Goal: Task Accomplishment & Management: Use online tool/utility

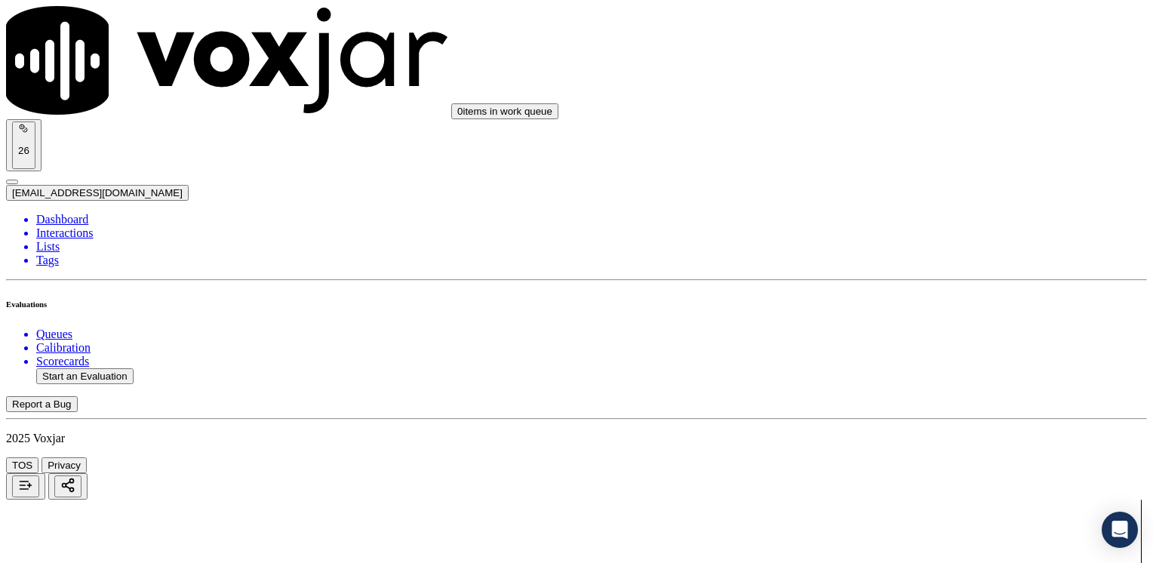
scroll to position [151, 0]
click at [97, 368] on button "Start an Evaluation" at bounding box center [84, 376] width 97 height 16
type input "20250811-090542_9788699344- [PERSON_NAME] all.mp3"
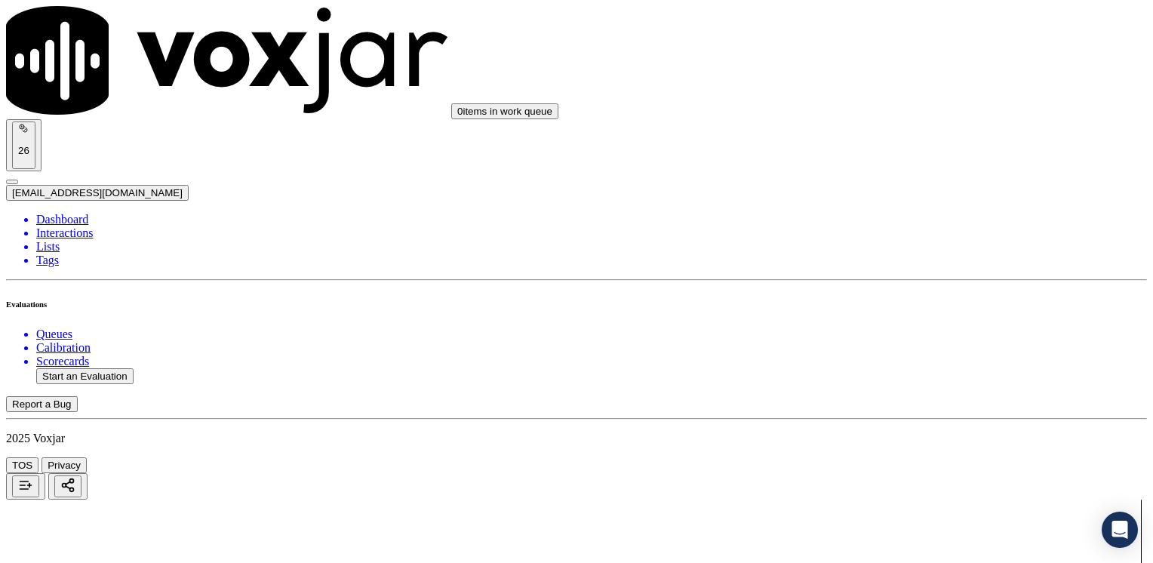
scroll to position [45, 0]
type input "[PERSON_NAME]"
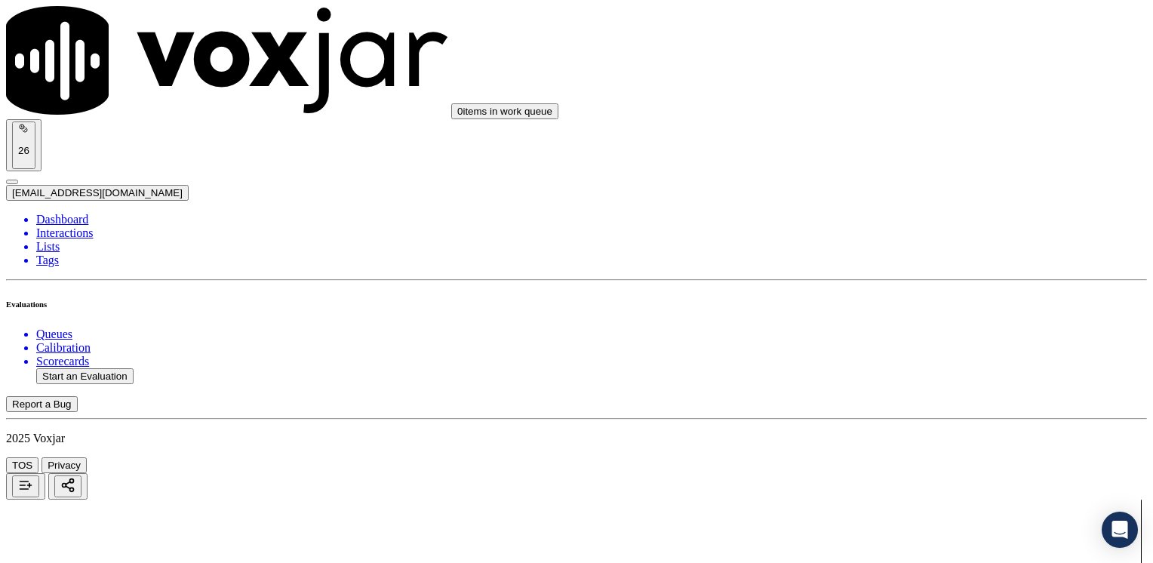
type input "[DATE]T20:51"
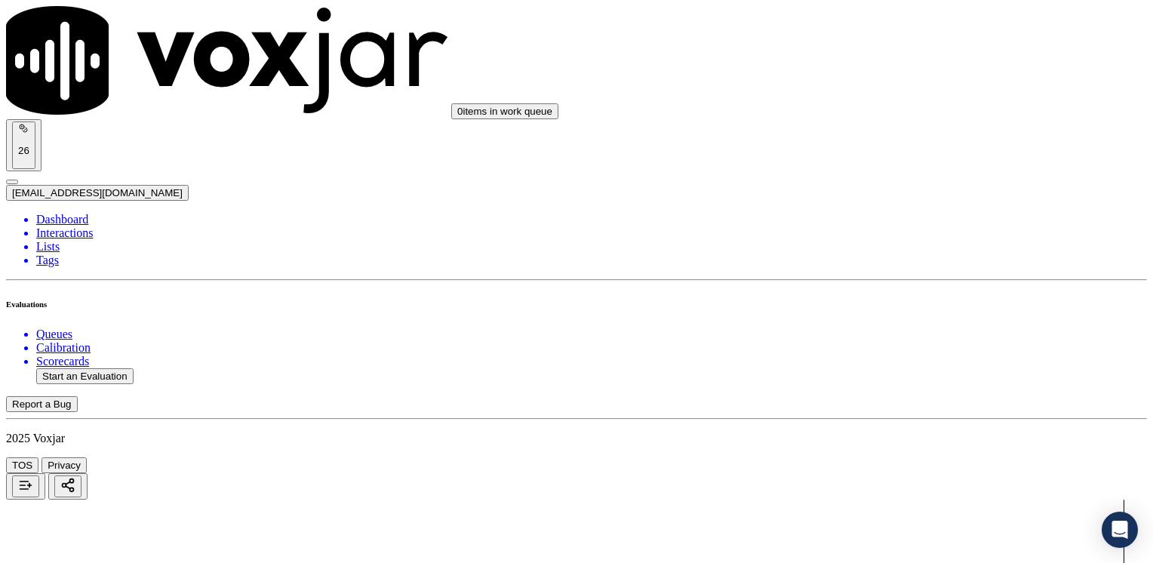
type input "9788699344"
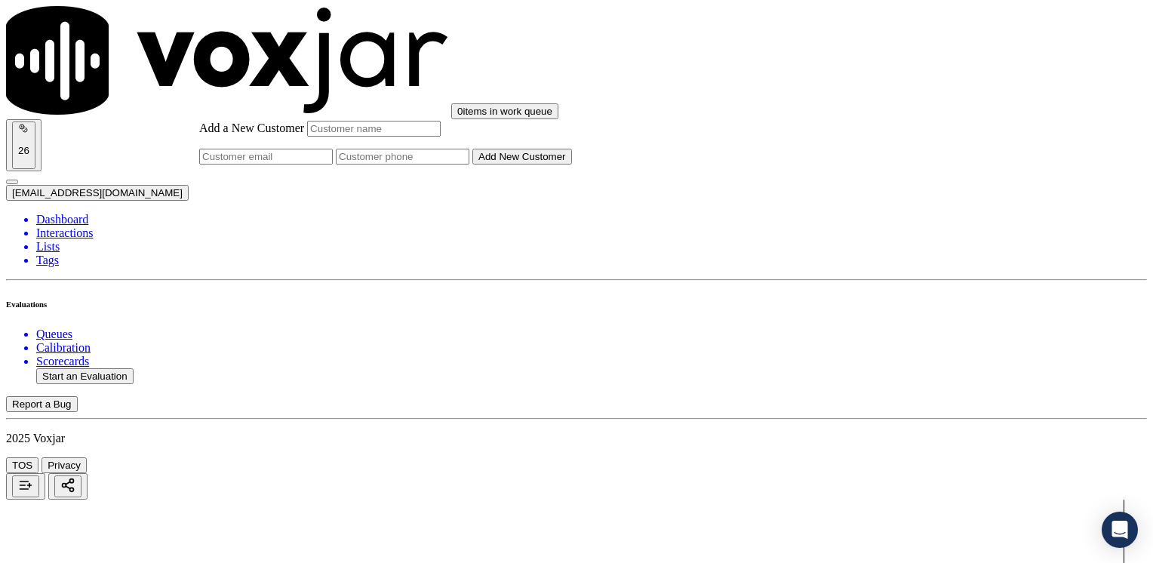
click at [469, 165] on input "Add a New Customer" at bounding box center [403, 157] width 134 height 16
paste input "9788699344"
type input "9788699344"
click at [441, 137] on input "Add a New Customer" at bounding box center [374, 129] width 134 height 16
paste input "[PERSON_NAME]"
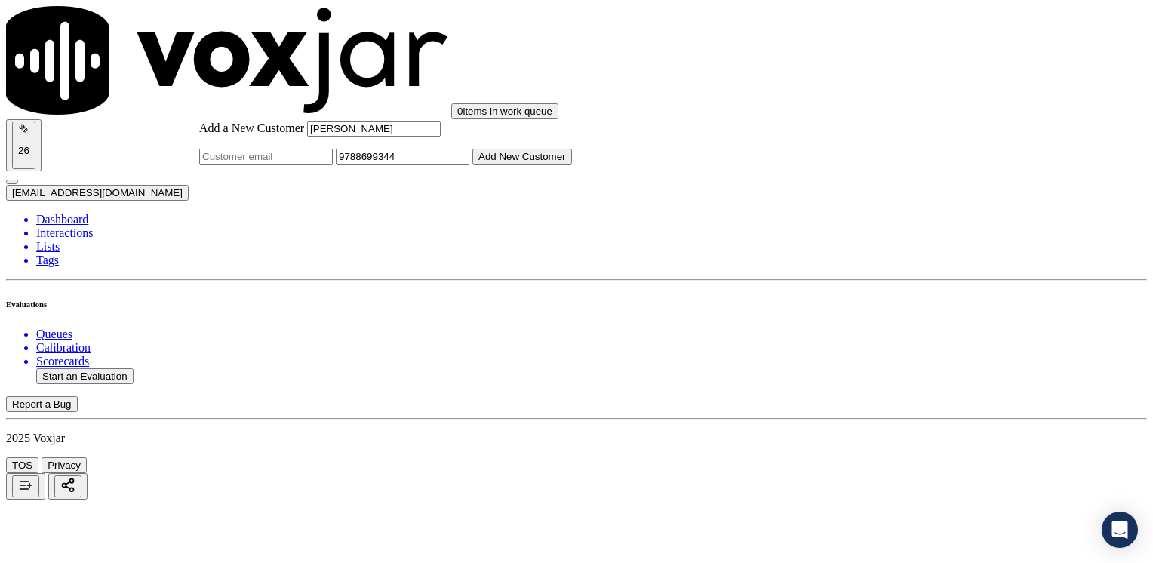
type input "[PERSON_NAME]"
click at [572, 165] on button "Add New Customer" at bounding box center [522, 157] width 100 height 16
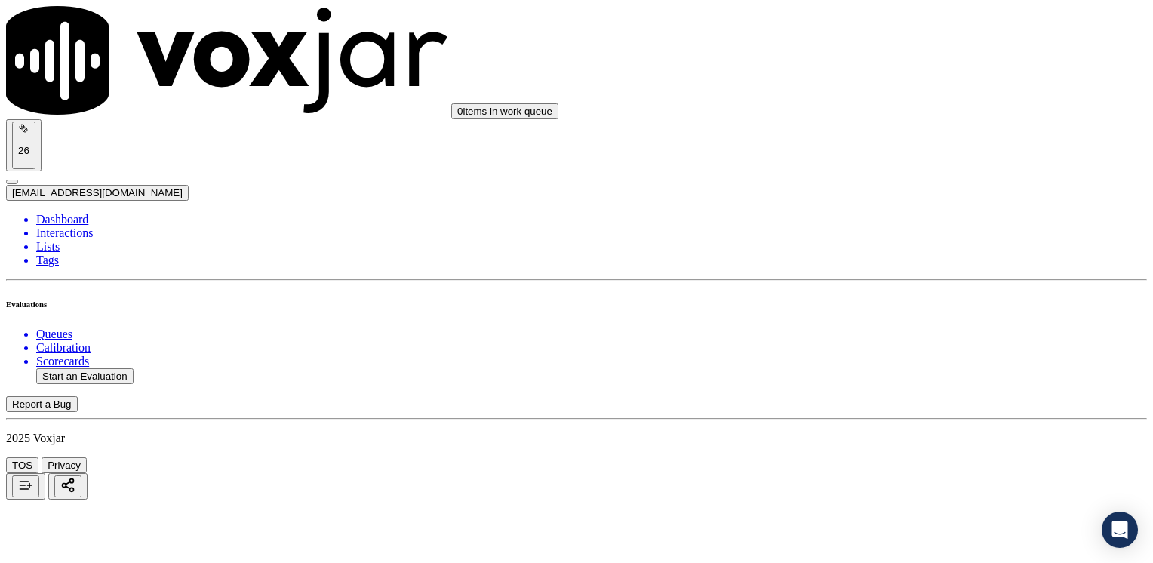
drag, startPoint x: 857, startPoint y: 235, endPoint x: 1155, endPoint y: 275, distance: 301.5
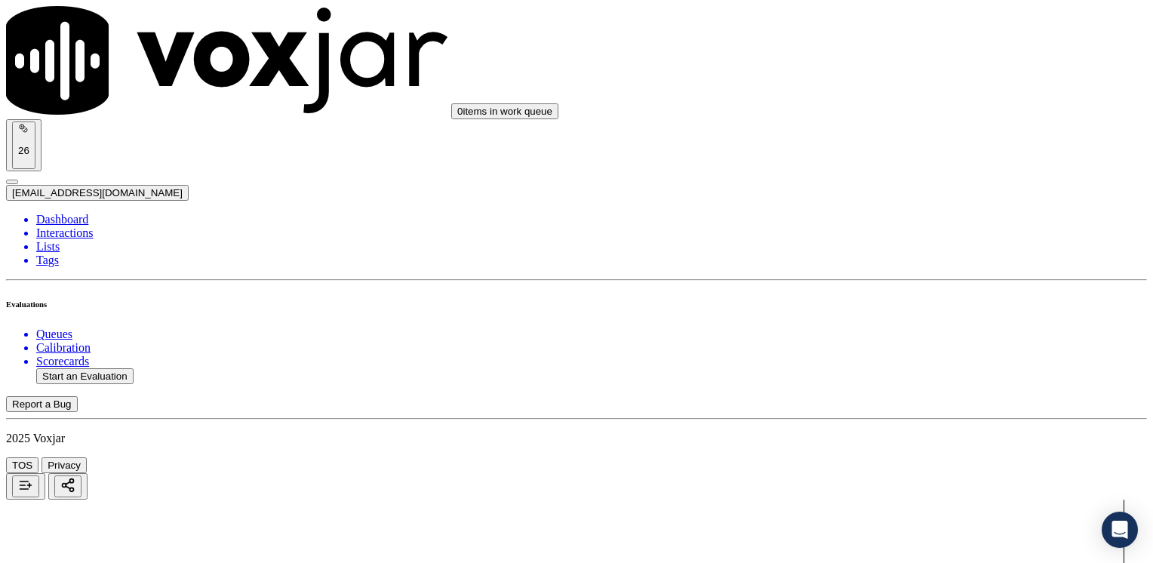
type input "4"
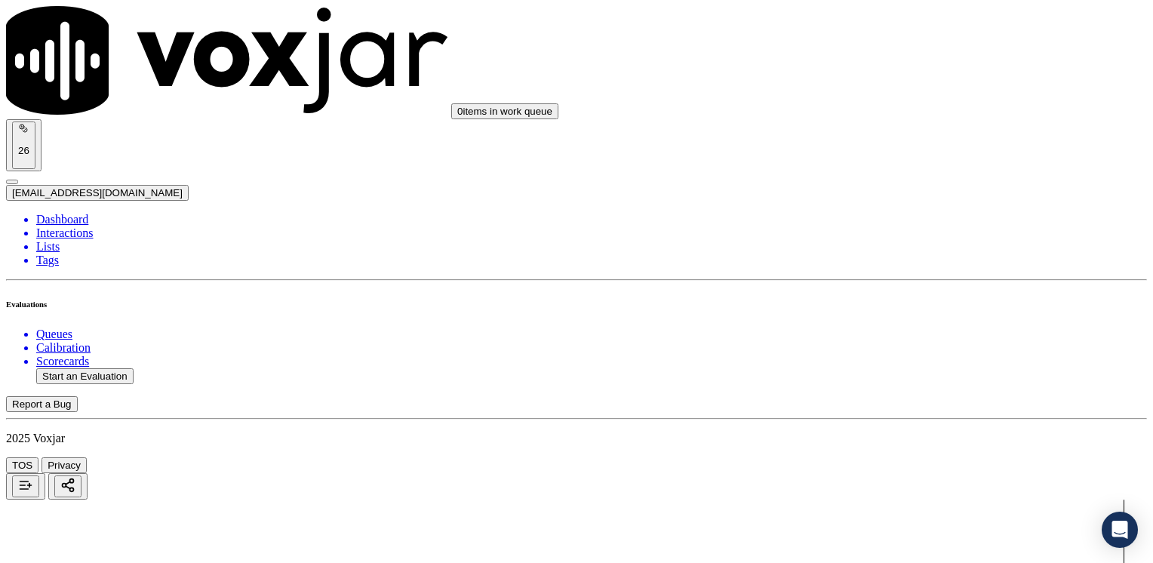
type textarea "Cx wants to put her electric service under her name"
drag, startPoint x: 851, startPoint y: 283, endPoint x: 1152, endPoint y: 357, distance: 310.1
type input "9"
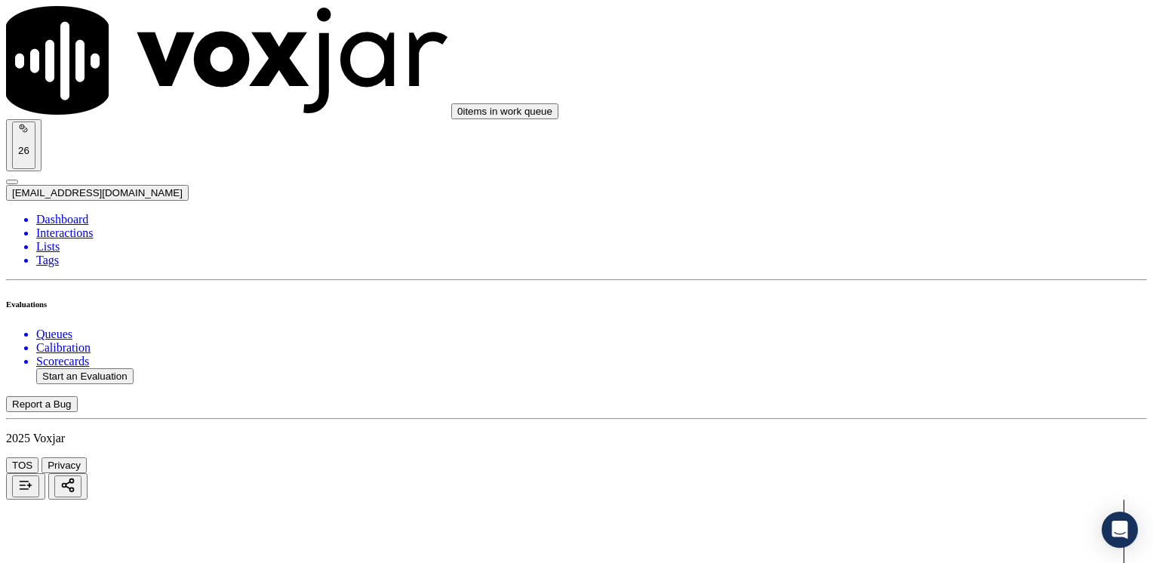
drag, startPoint x: 853, startPoint y: 355, endPoint x: 1155, endPoint y: 424, distance: 310.3
type input "9"
drag, startPoint x: 859, startPoint y: 331, endPoint x: 1155, endPoint y: 359, distance: 297.9
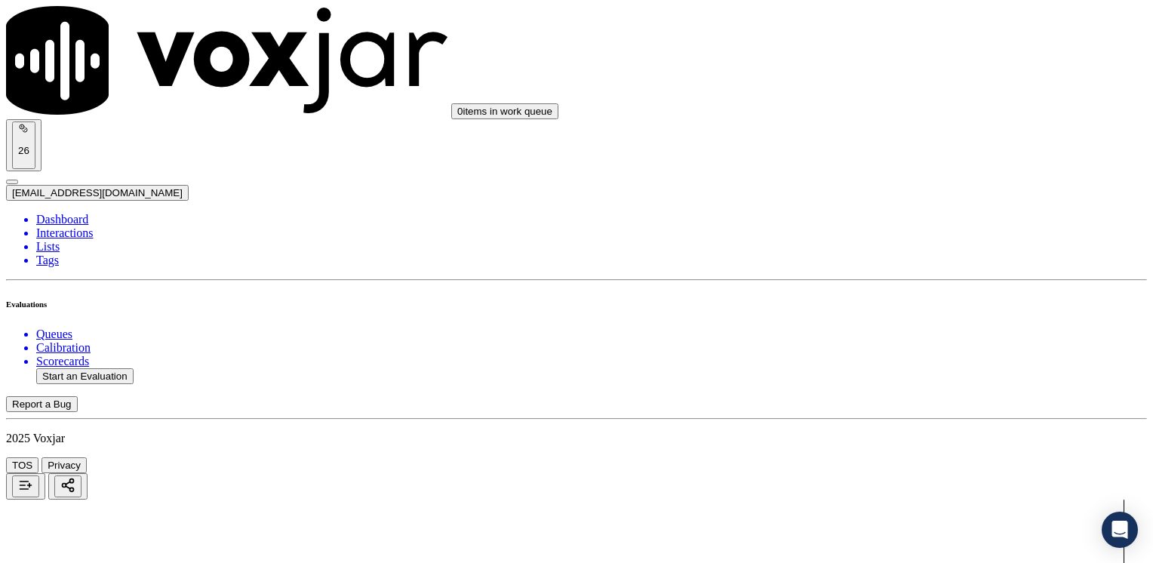
type input "9"
drag, startPoint x: 975, startPoint y: 237, endPoint x: 1155, endPoint y: 237, distance: 180.4
type input "9"
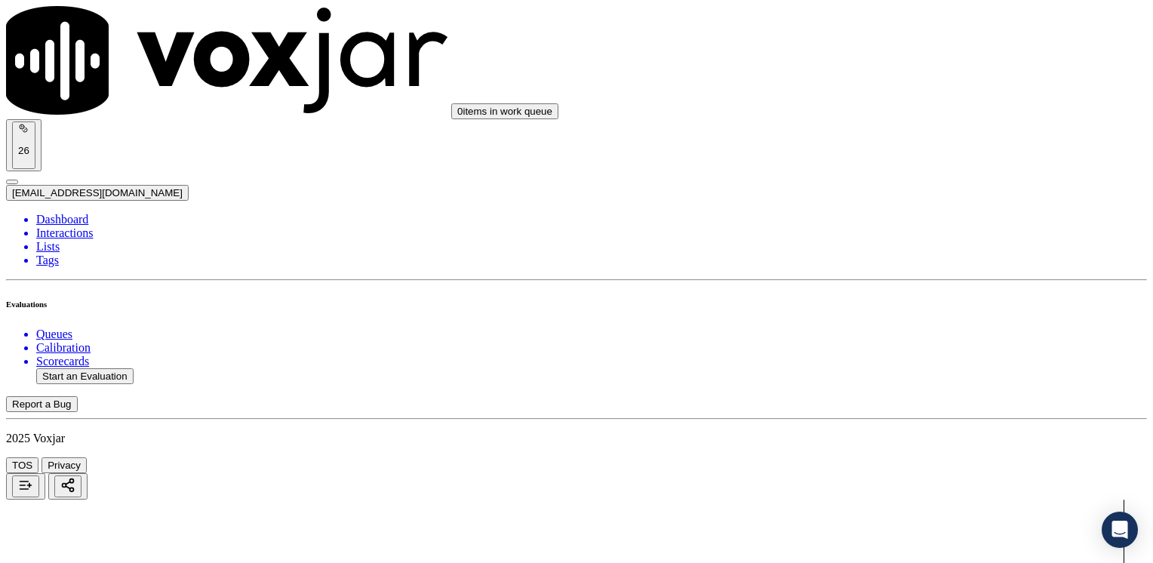
drag, startPoint x: 865, startPoint y: 334, endPoint x: 1155, endPoint y: 357, distance: 291.5
type input "7"
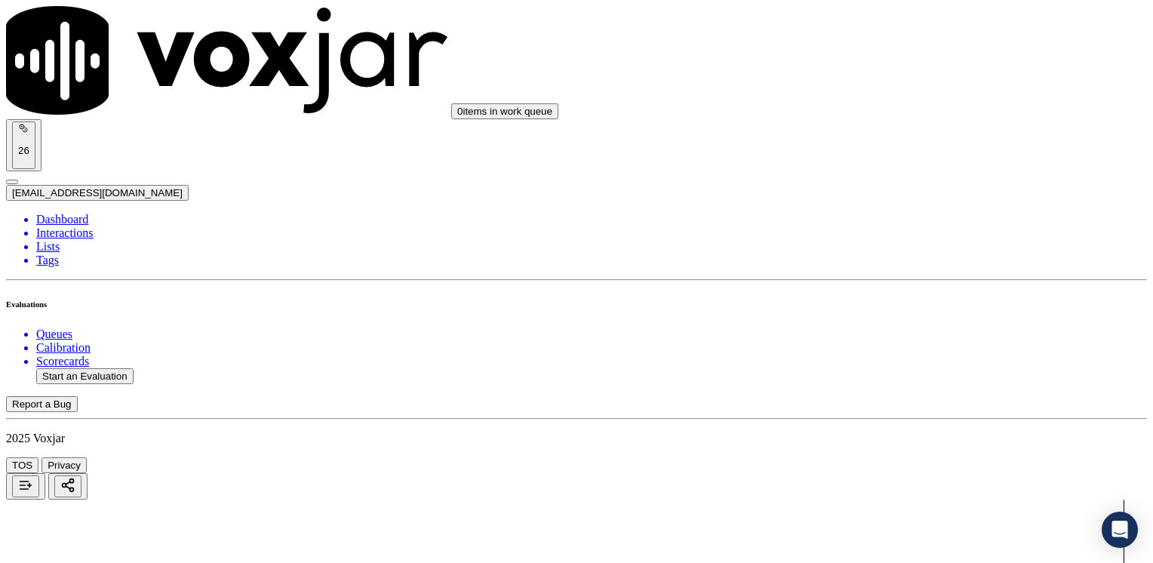
scroll to position [2113, 0]
drag, startPoint x: 854, startPoint y: 278, endPoint x: 1155, endPoint y: 278, distance: 301.9
type input "9"
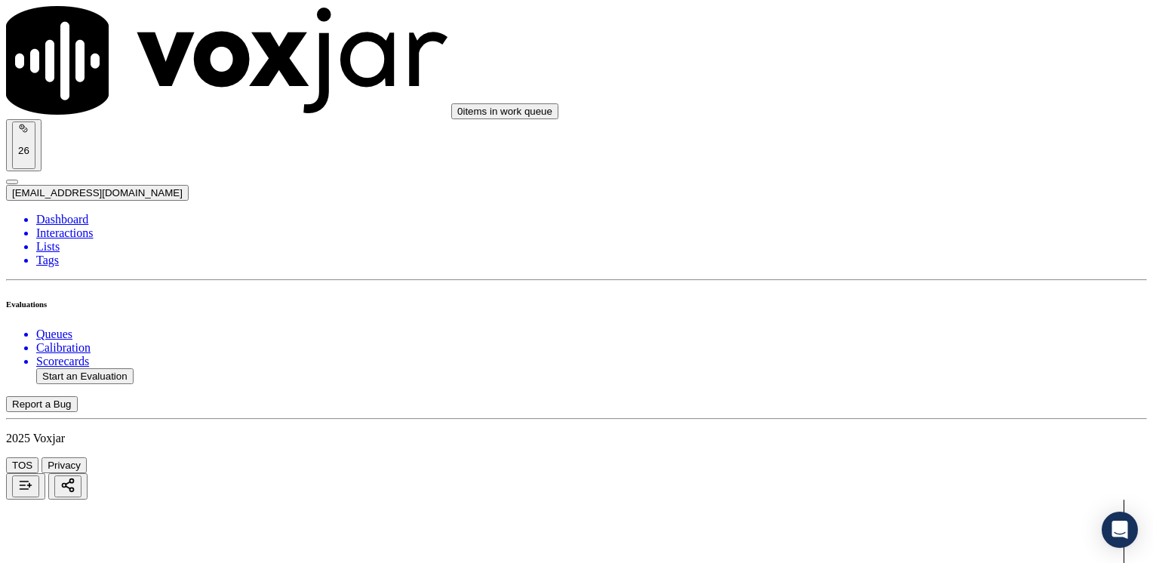
drag, startPoint x: 851, startPoint y: 232, endPoint x: 1155, endPoint y: 253, distance: 304.9
type input "2"
drag, startPoint x: 854, startPoint y: 271, endPoint x: 1074, endPoint y: 312, distance: 223.4
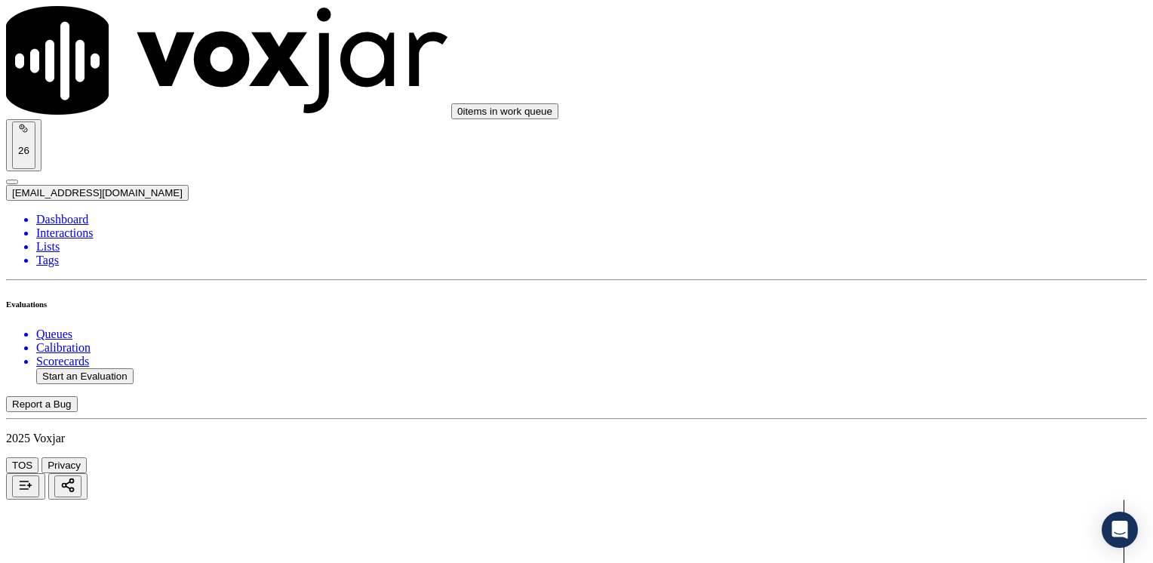
type input "2"
drag, startPoint x: 853, startPoint y: 469, endPoint x: 1155, endPoint y: 472, distance: 302.6
type input "5"
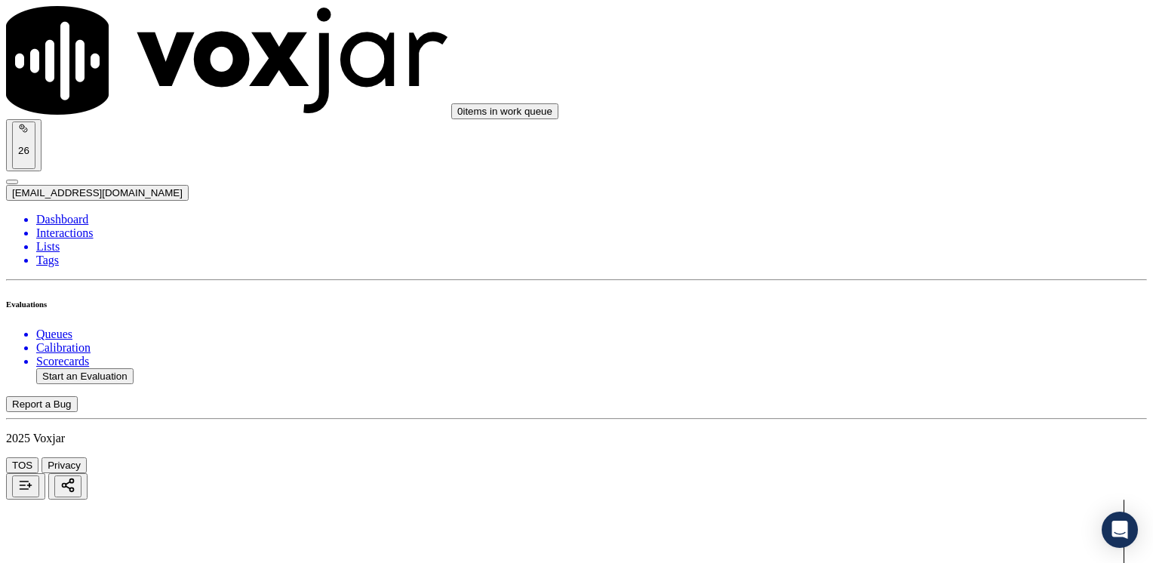
scroll to position [1660, 0]
drag, startPoint x: 1029, startPoint y: 313, endPoint x: 1022, endPoint y: 312, distance: 7.6
type input "6"
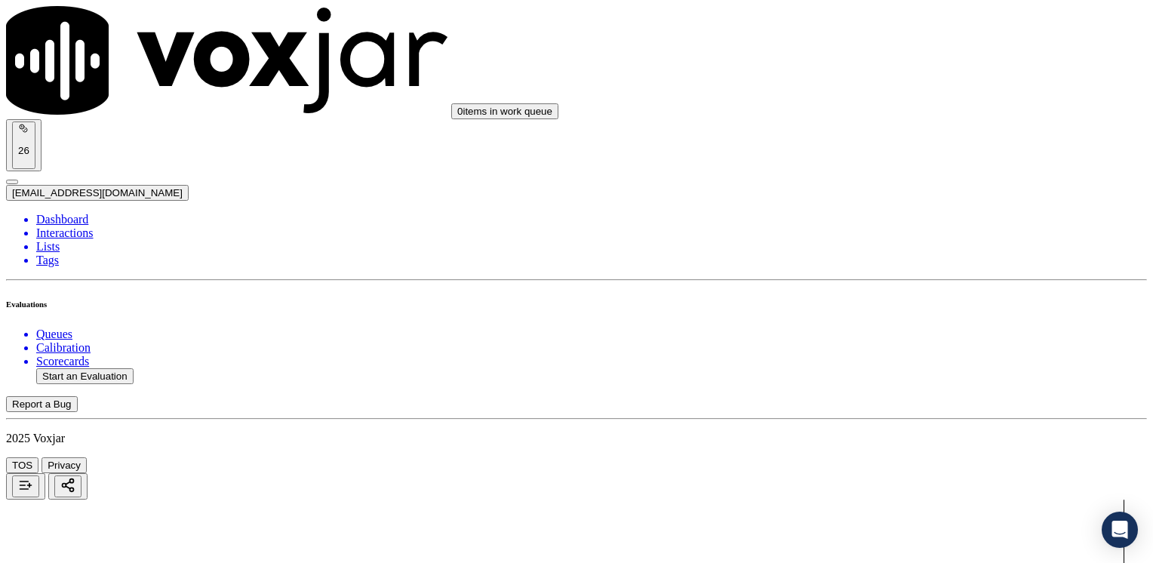
type textarea "Agent advised cx does not have to pay the $75.00 ETF. [PERSON_NAME] also said i…"
drag, startPoint x: 1001, startPoint y: 309, endPoint x: 728, endPoint y: 328, distance: 273.9
type input "0"
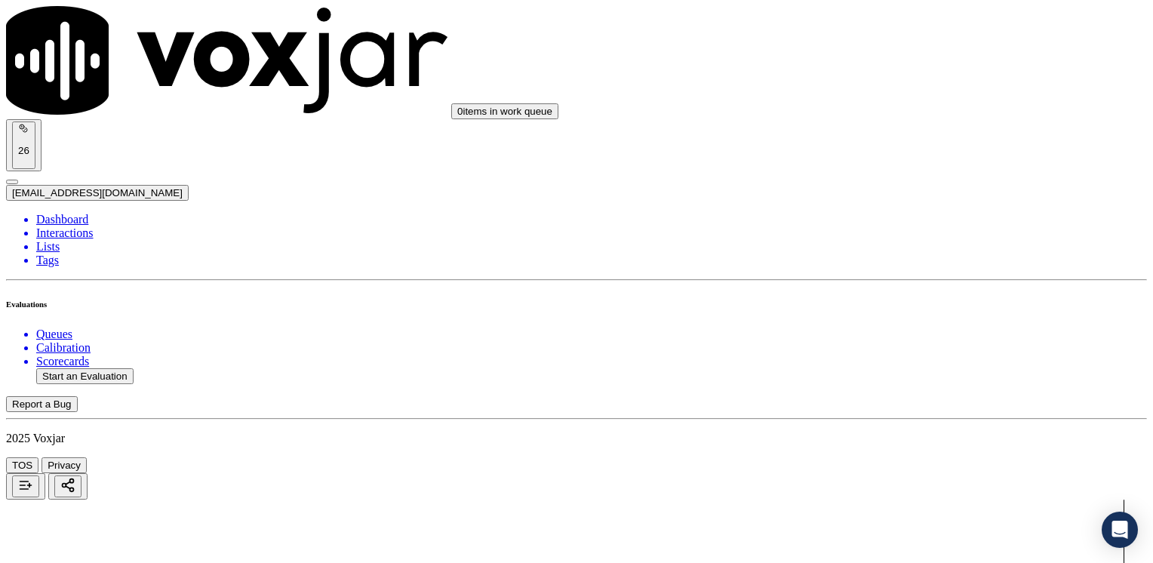
drag, startPoint x: 855, startPoint y: 282, endPoint x: 1155, endPoint y: 282, distance: 300.4
type input "9"
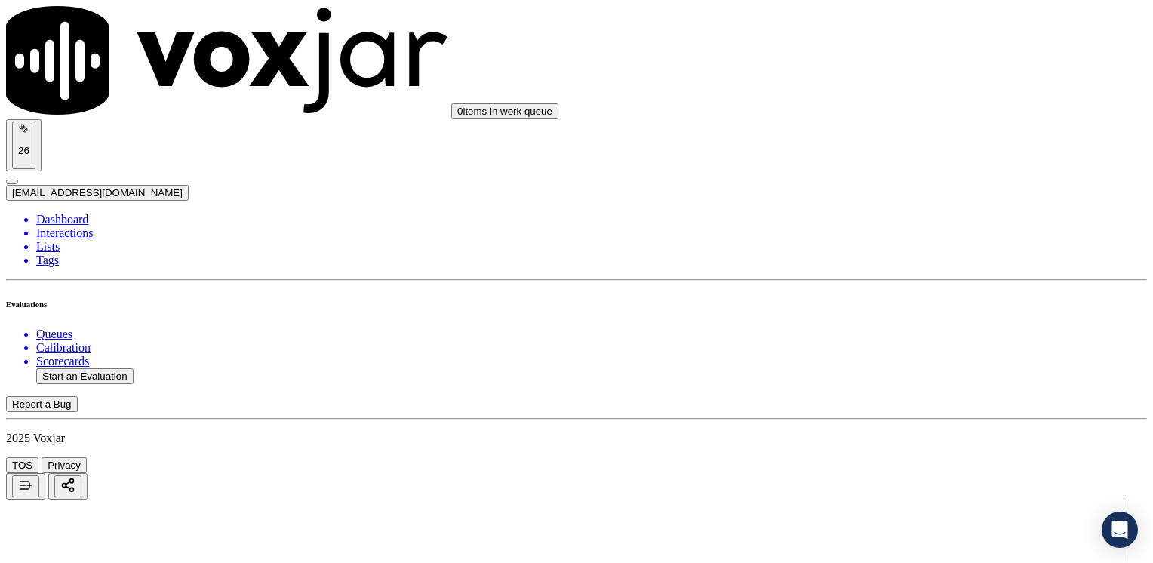
scroll to position [2690, 0]
click at [106, 368] on button "Start an Evaluation" at bounding box center [84, 376] width 97 height 16
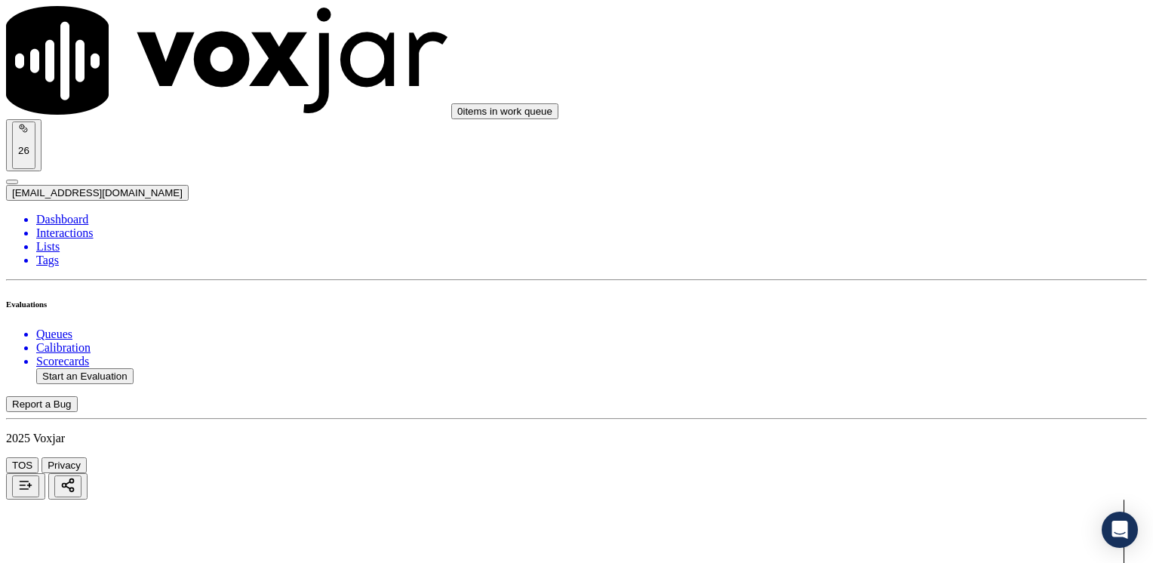
type input "20250811-105142_7816001238-[PERSON_NAME] all.mp3"
type input "hernando"
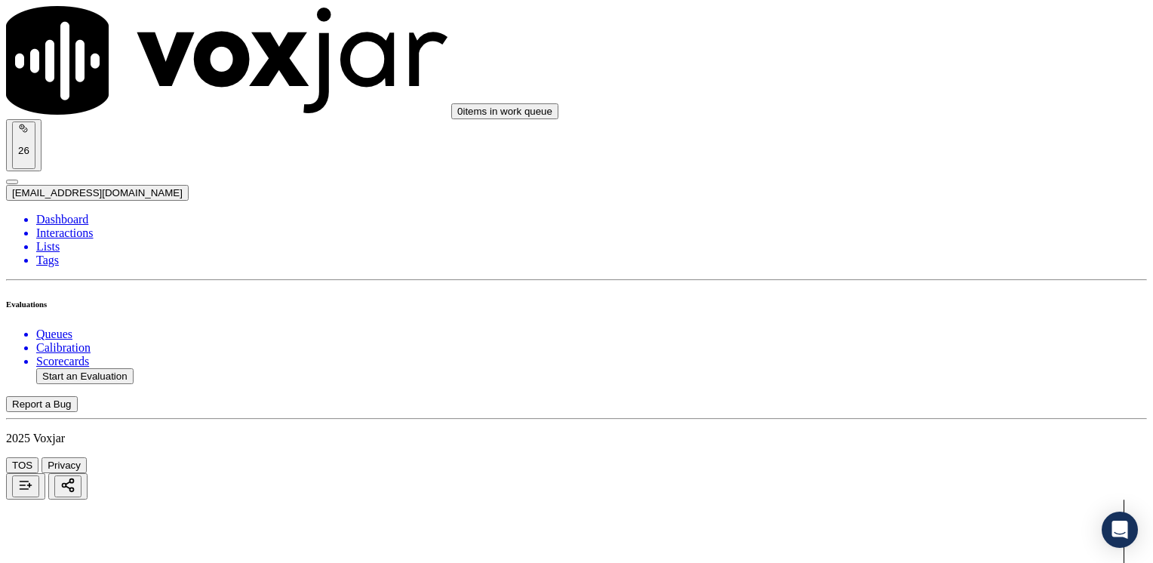
type input "[DATE]T21:06"
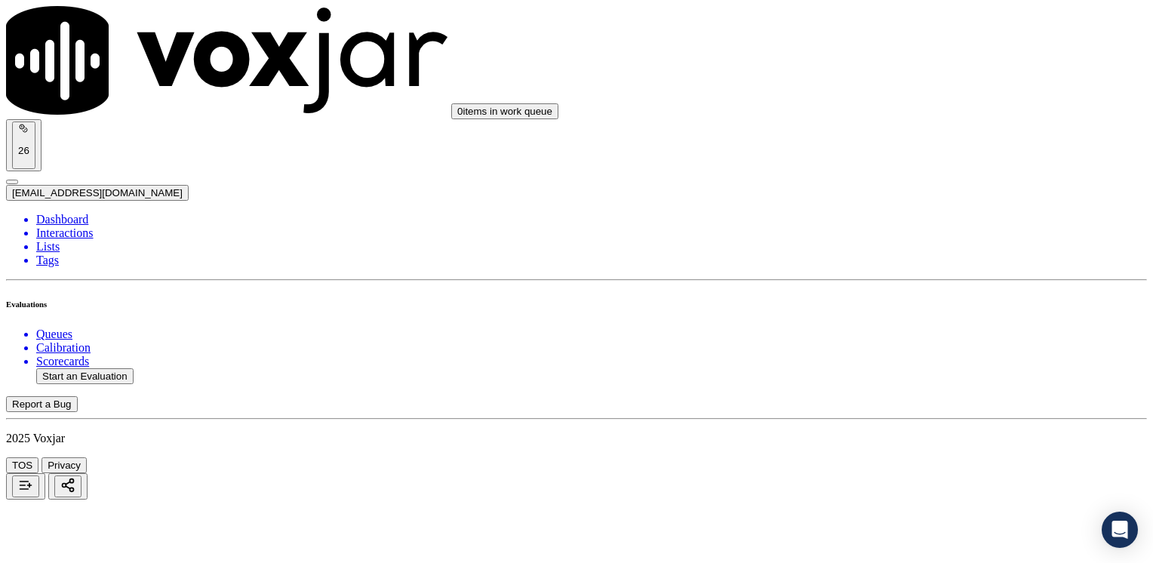
type input "7816001238"
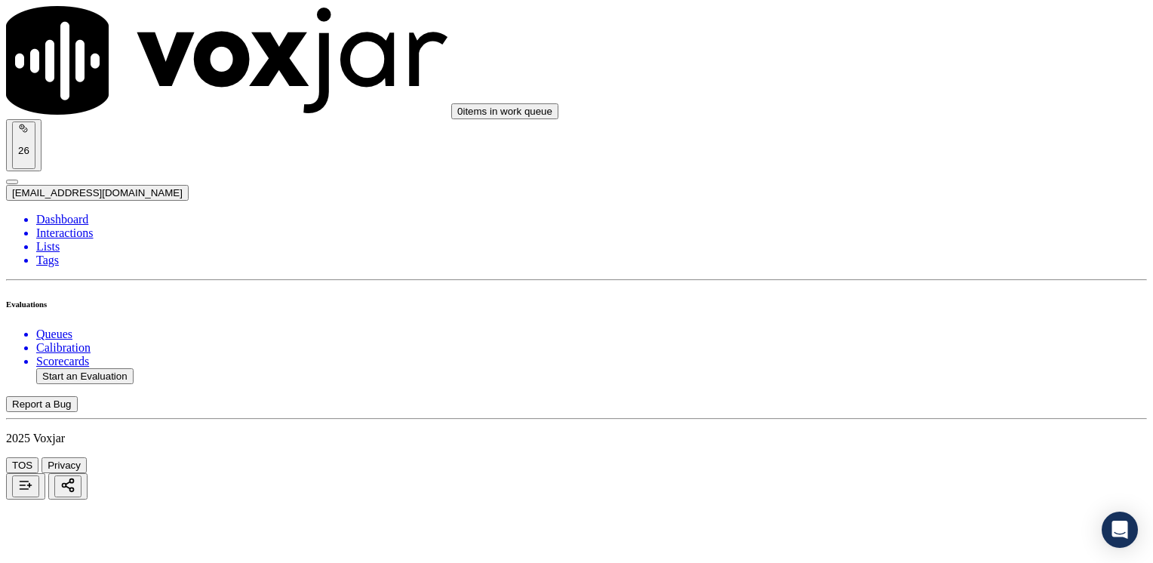
drag, startPoint x: 1121, startPoint y: 251, endPoint x: 1155, endPoint y: 251, distance: 34.7
type input "12"
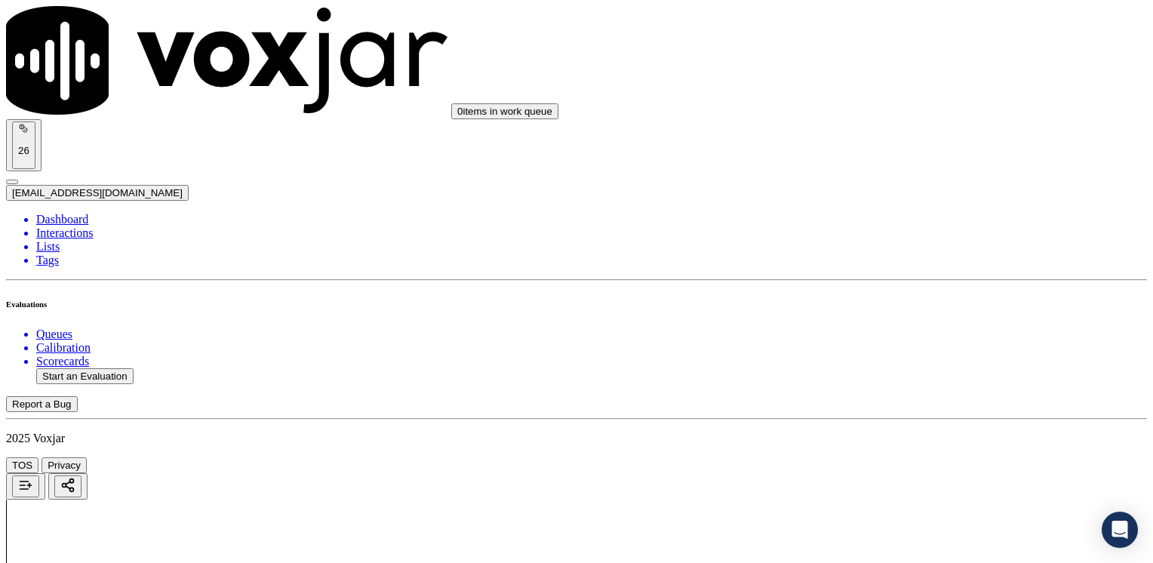
drag, startPoint x: 855, startPoint y: 442, endPoint x: 1155, endPoint y: 416, distance: 301.5
type input "11"
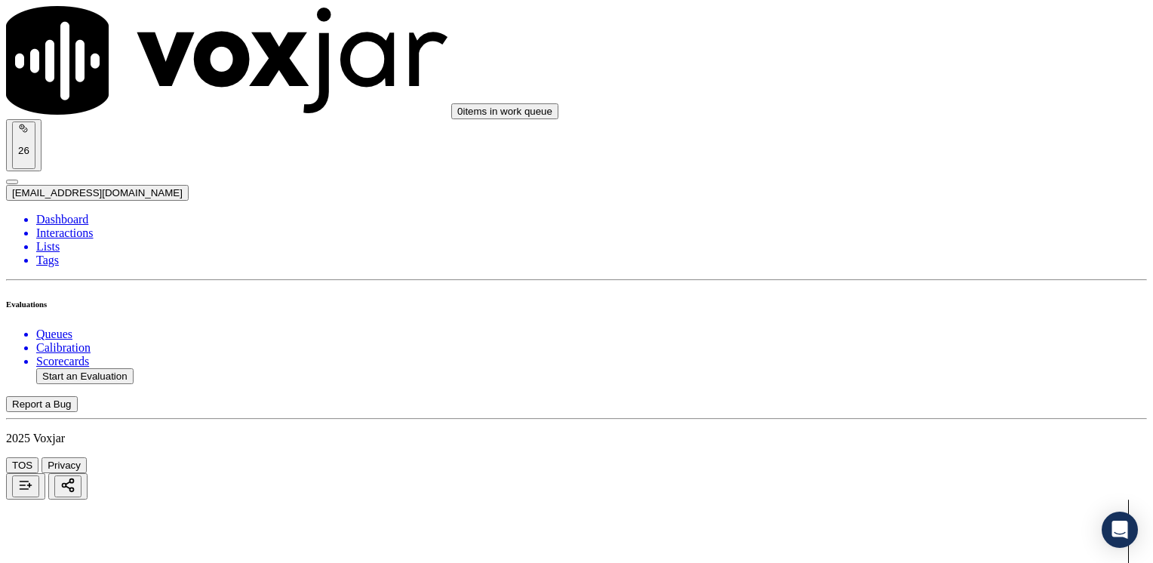
type textarea "Cx spearks portuguese"
drag, startPoint x: 851, startPoint y: 300, endPoint x: 1155, endPoint y: 297, distance: 304.2
type input "12"
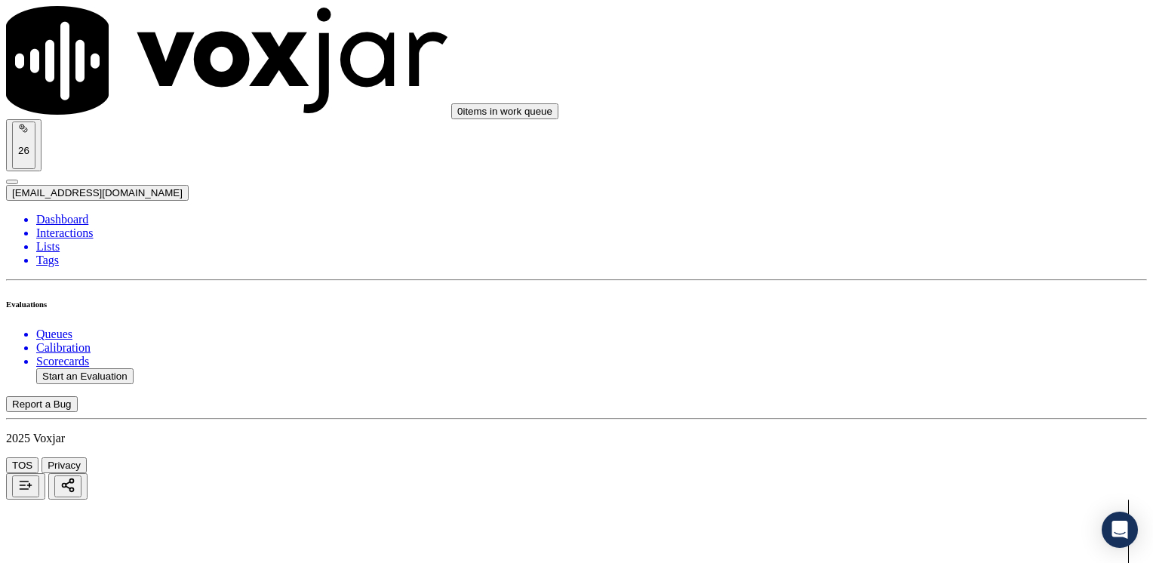
drag, startPoint x: 903, startPoint y: 409, endPoint x: 1152, endPoint y: 397, distance: 249.3
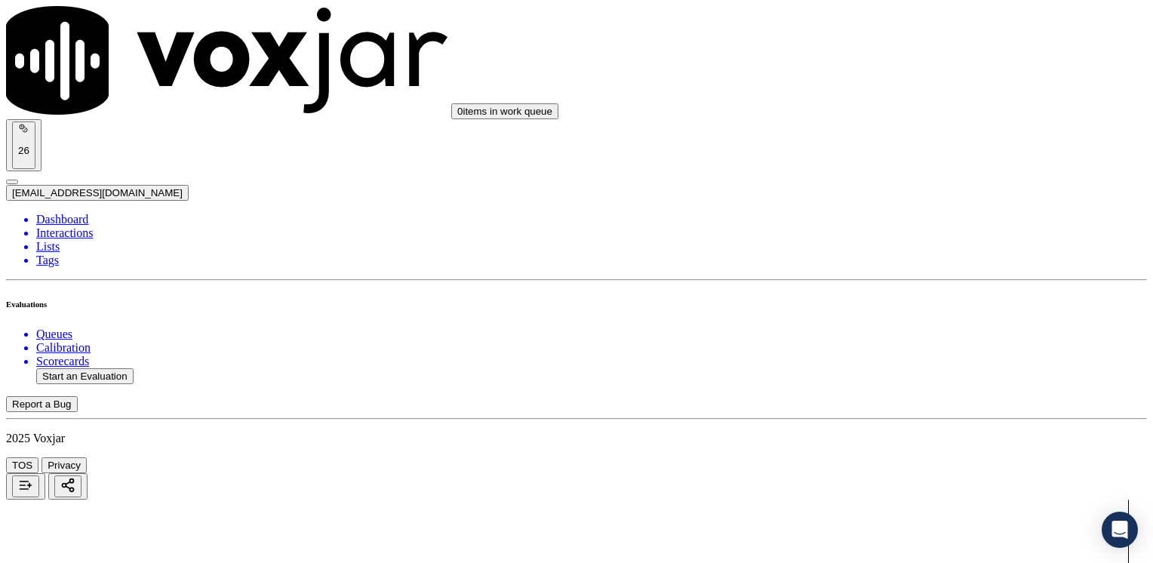
type input "12"
type input "10"
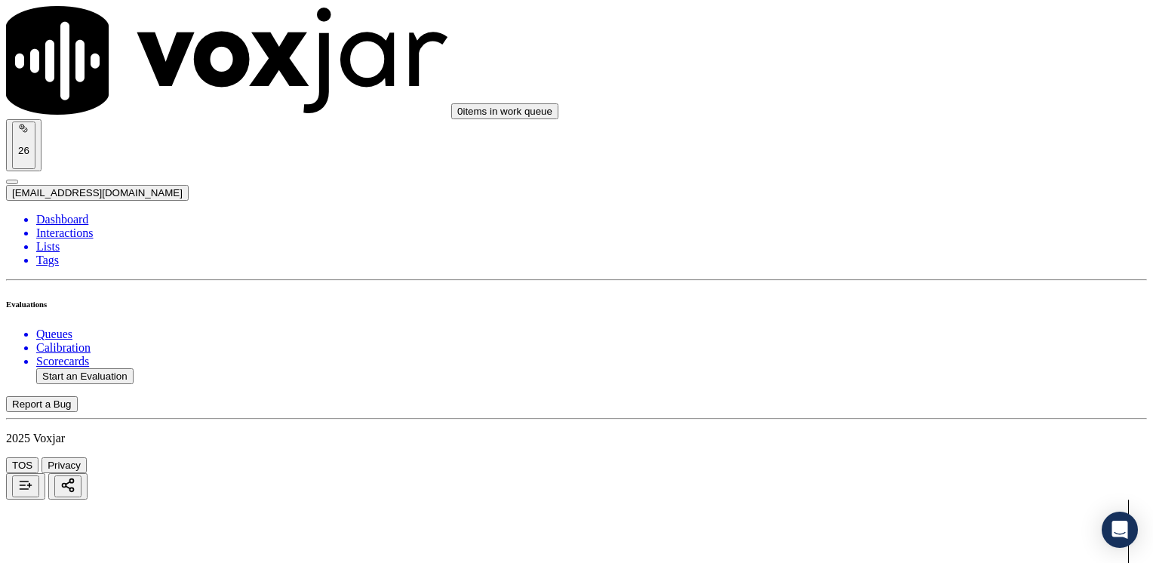
drag, startPoint x: 849, startPoint y: 445, endPoint x: 1152, endPoint y: 434, distance: 303.6
drag, startPoint x: 1075, startPoint y: 445, endPoint x: 718, endPoint y: 456, distance: 356.4
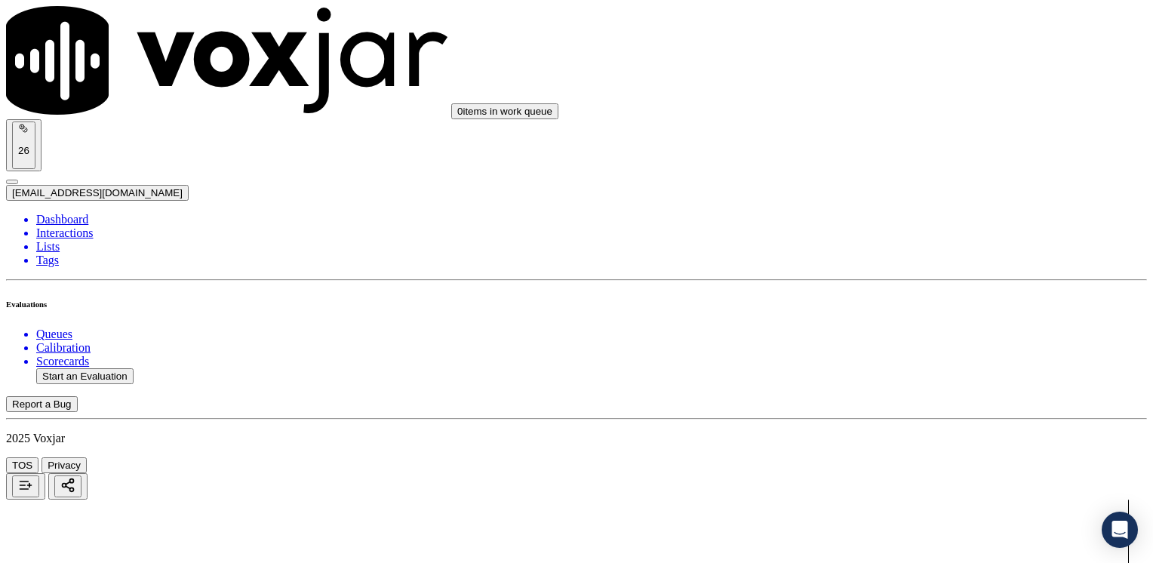
type input "0"
type input "10"
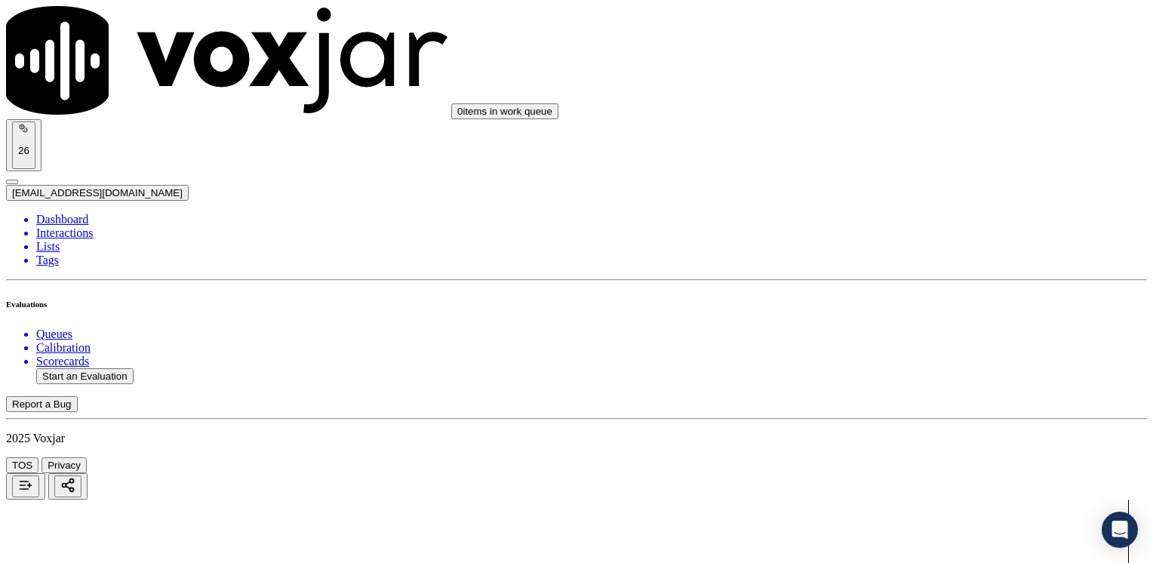
type textarea "Make sure to confirm full service address and the name on the bill before readi…"
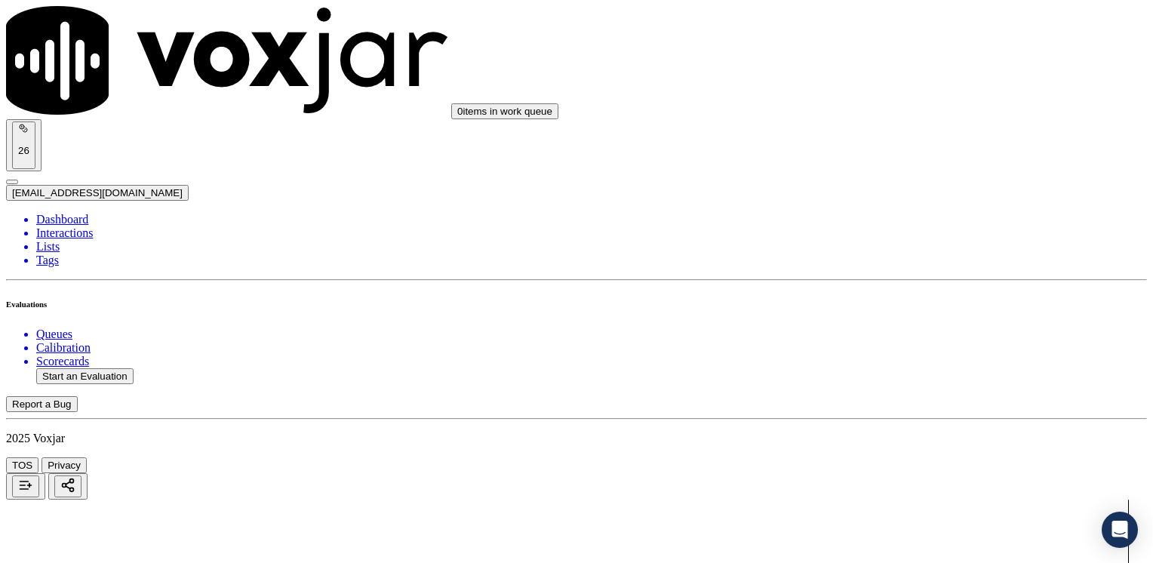
drag, startPoint x: 854, startPoint y: 180, endPoint x: 1155, endPoint y: 217, distance: 304.2
type input "13"
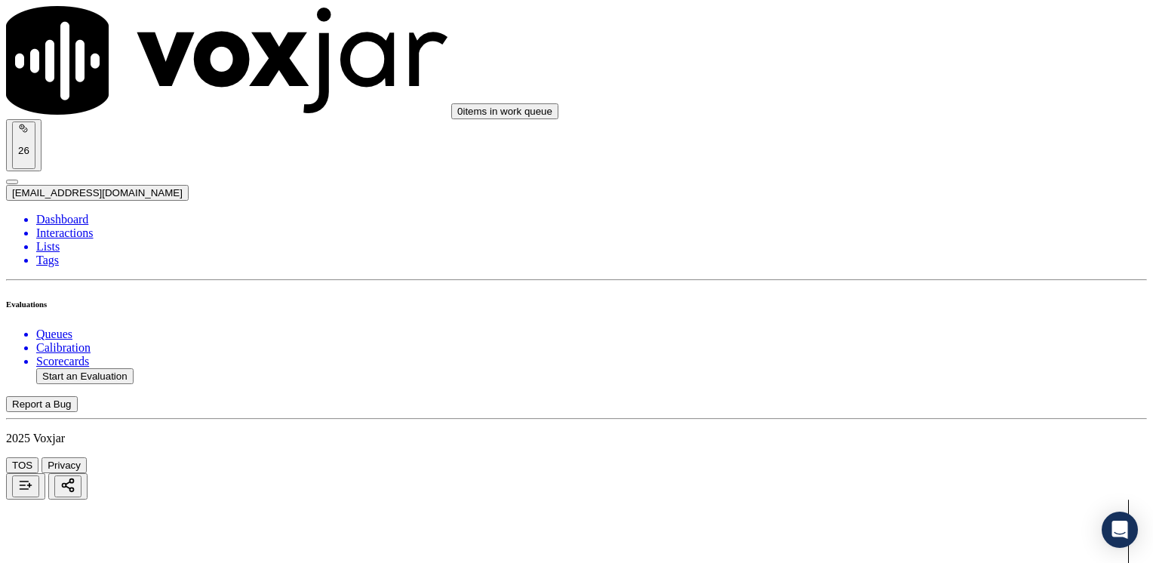
click at [92, 368] on button "Start an Evaluation" at bounding box center [84, 376] width 97 height 16
type input "20250811-110630_2672106205-[PERSON_NAME] all.mp3"
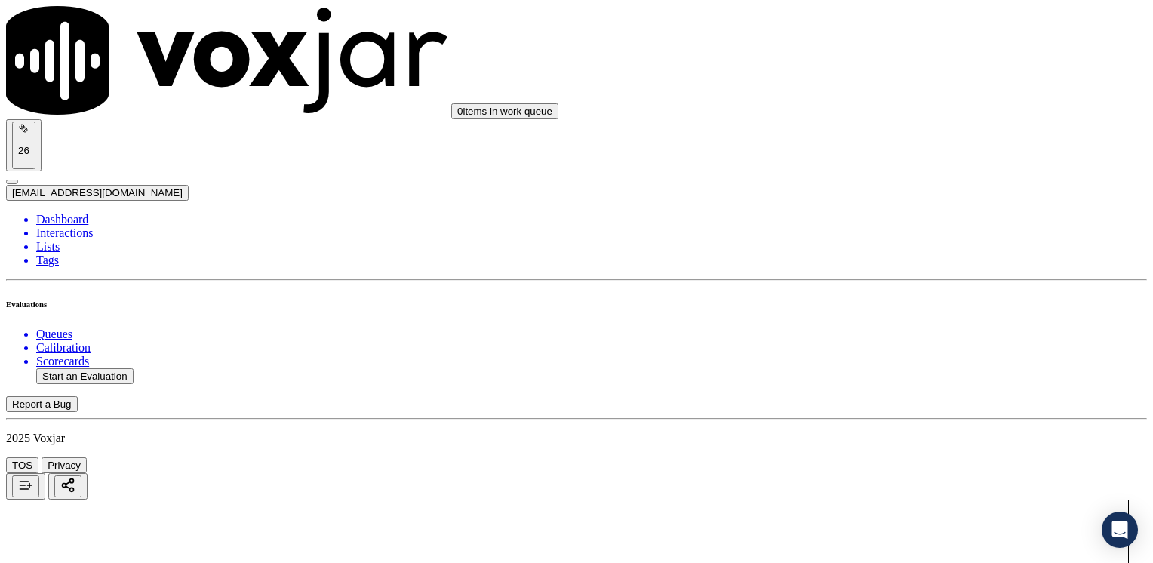
scroll to position [139, 0]
type input "yeraldin"
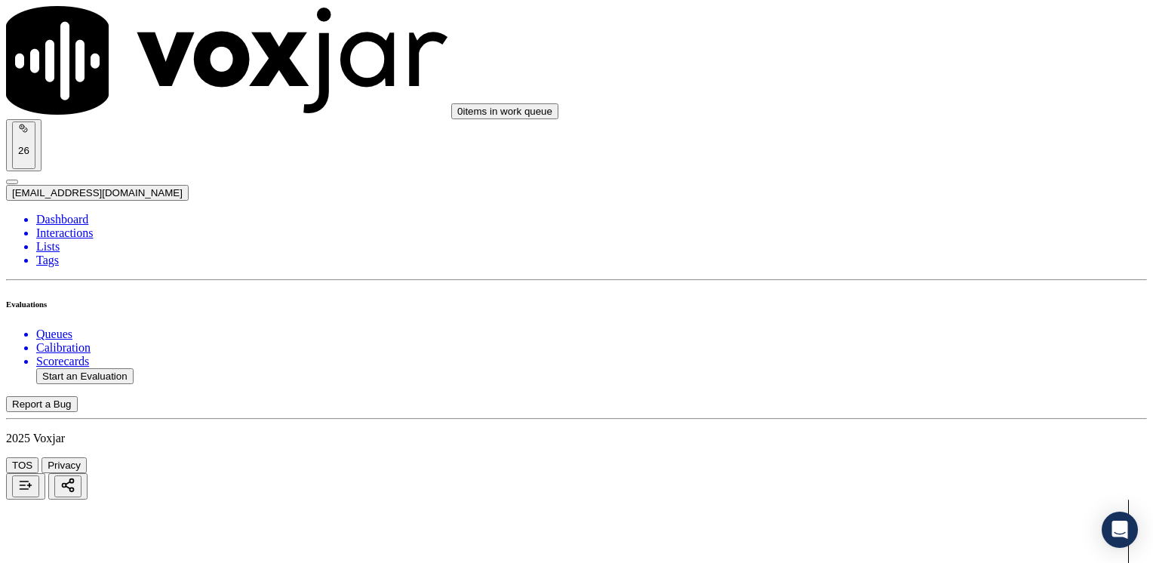
type input "[DATE]T21:19"
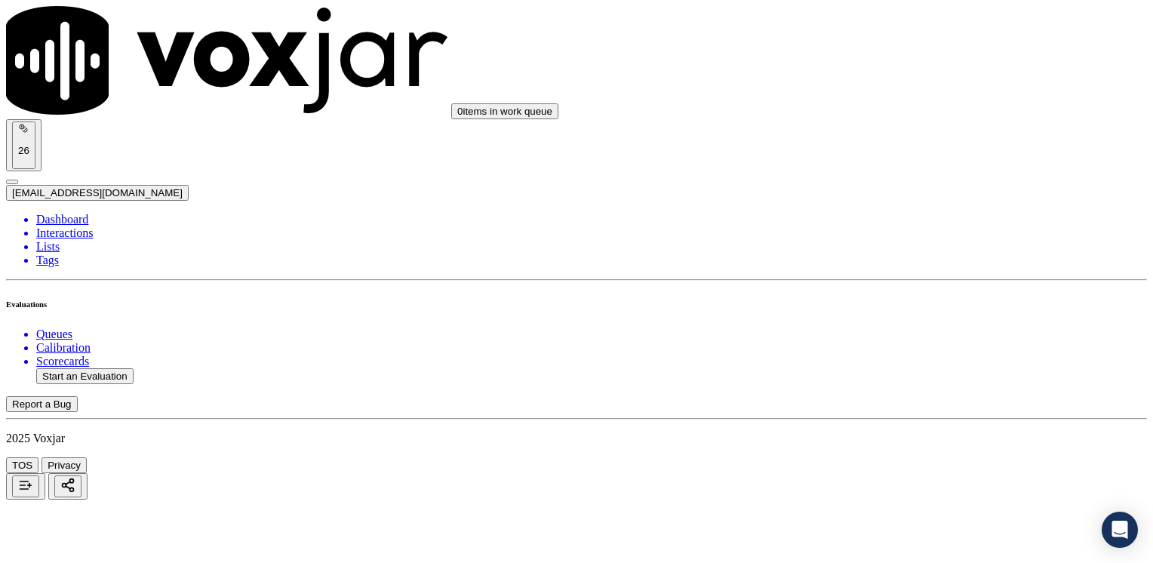
scroll to position [75, 0]
type input "2672106205"
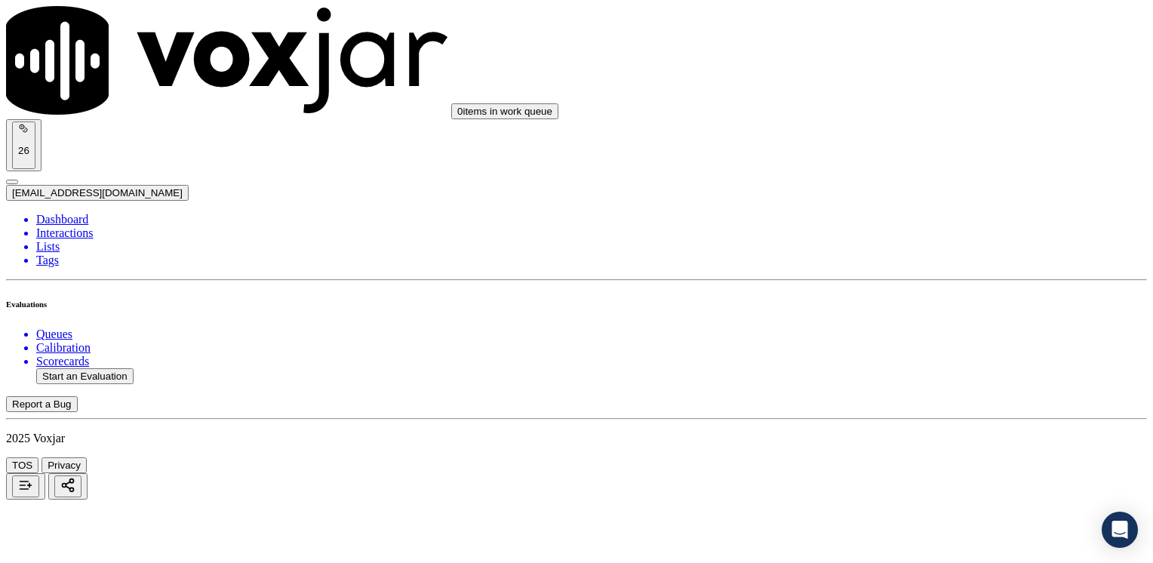
drag, startPoint x: 851, startPoint y: 236, endPoint x: 1155, endPoint y: 262, distance: 305.2
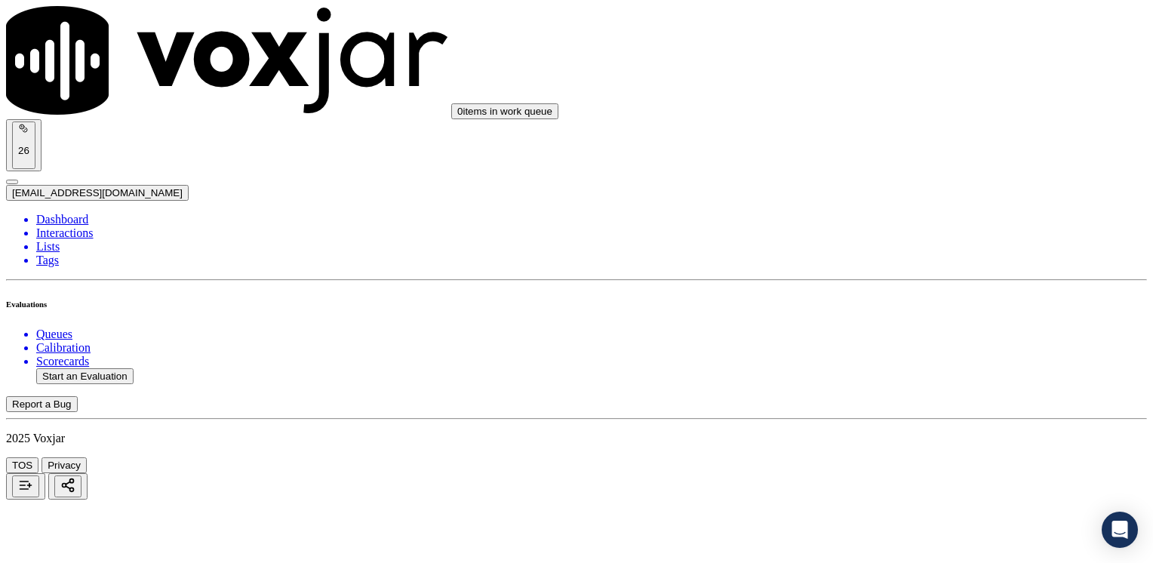
type input "4"
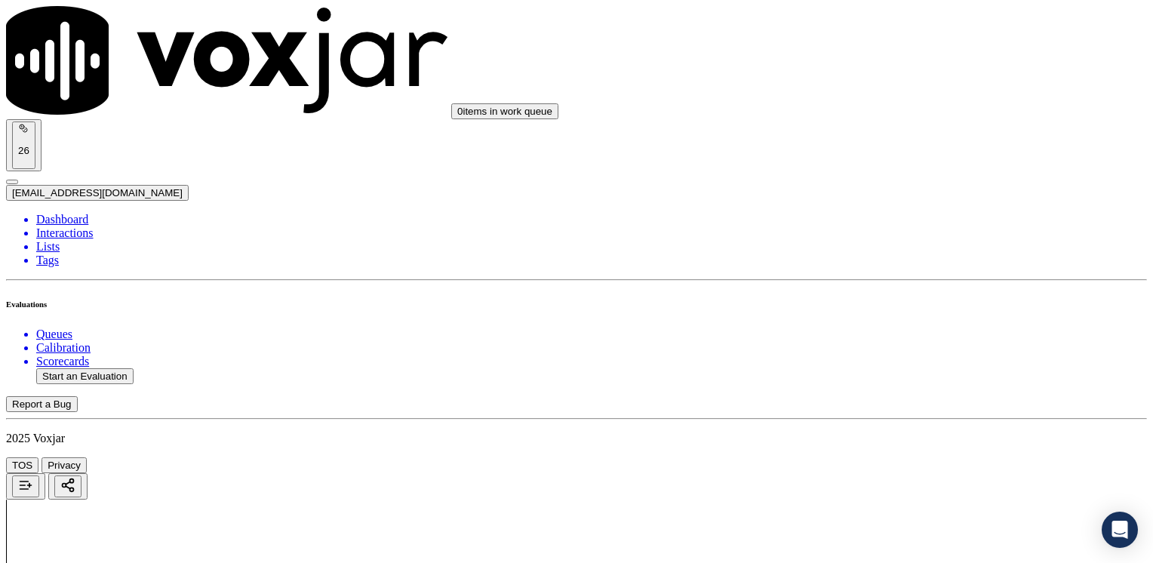
type textarea "C"
type textarea "Cx lights went off. She did not receive her bills for 6 months, so she did a pa…"
drag, startPoint x: 854, startPoint y: 358, endPoint x: 1155, endPoint y: 358, distance: 301.1
type input "9"
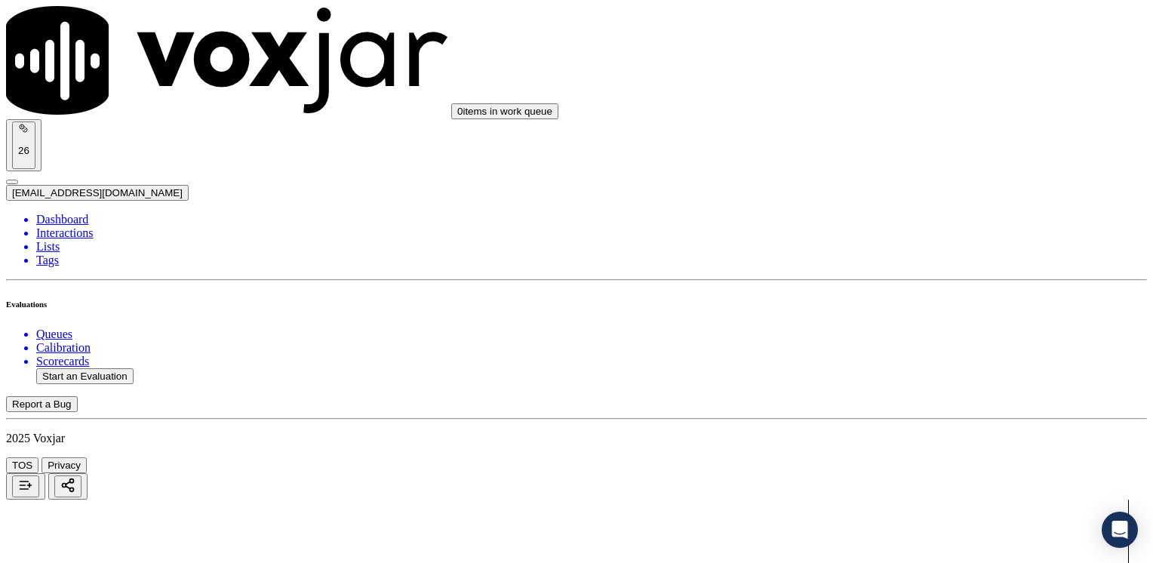
drag, startPoint x: 852, startPoint y: 412, endPoint x: 1155, endPoint y: 408, distance: 303.4
type input "9"
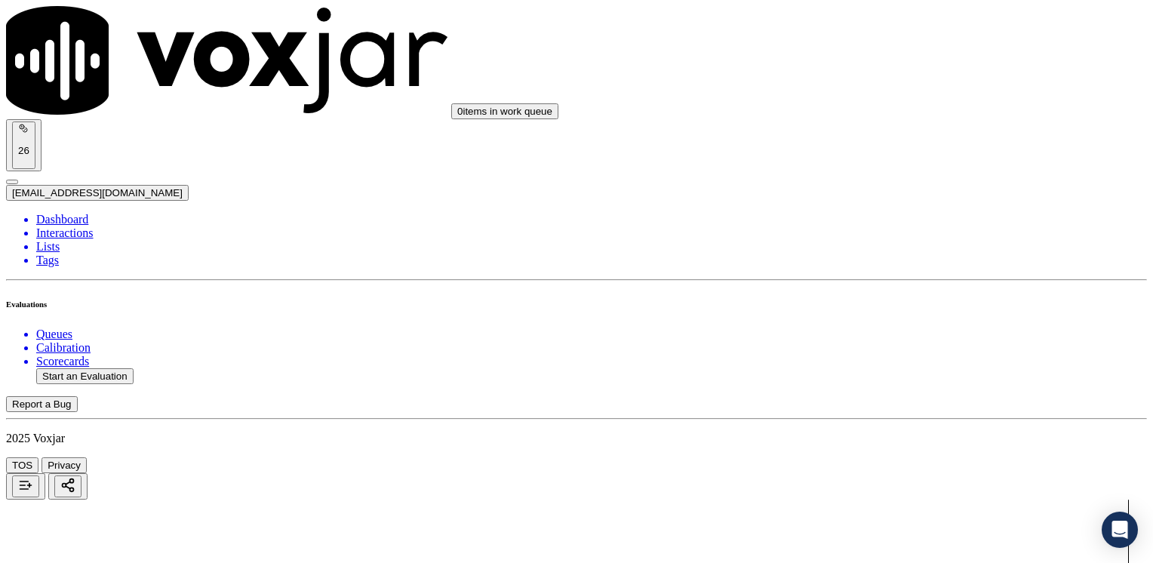
scroll to position [2610, 0]
drag, startPoint x: 854, startPoint y: 352, endPoint x: 1155, endPoint y: 268, distance: 312.6
type input "5"
drag, startPoint x: 851, startPoint y: 145, endPoint x: 1155, endPoint y: 143, distance: 304.2
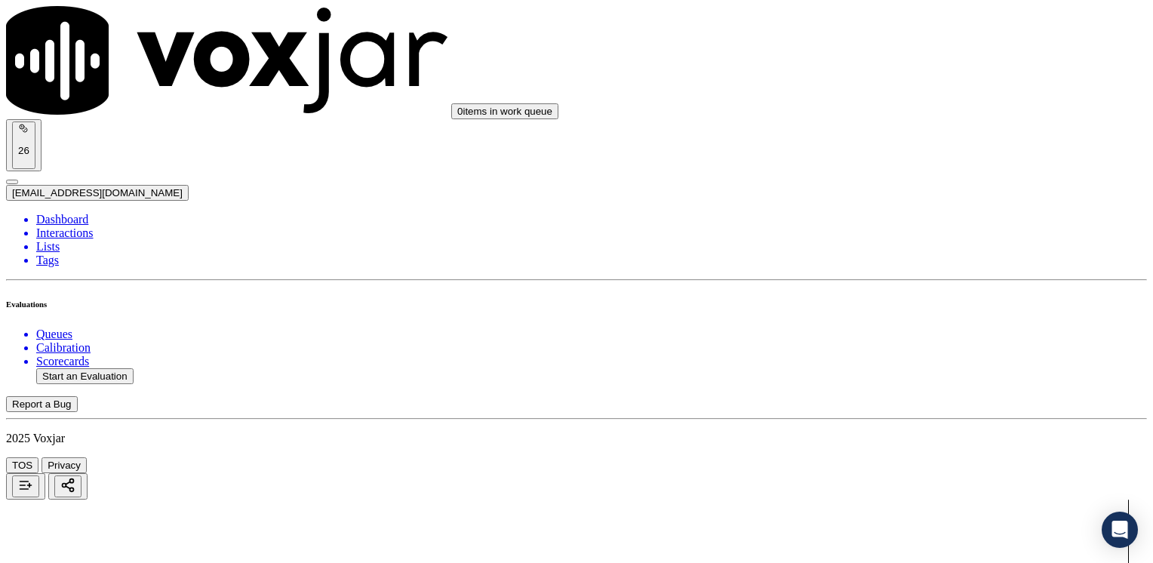
type input "2"
drag, startPoint x: 854, startPoint y: 192, endPoint x: 1155, endPoint y: 193, distance: 301.1
type input "2"
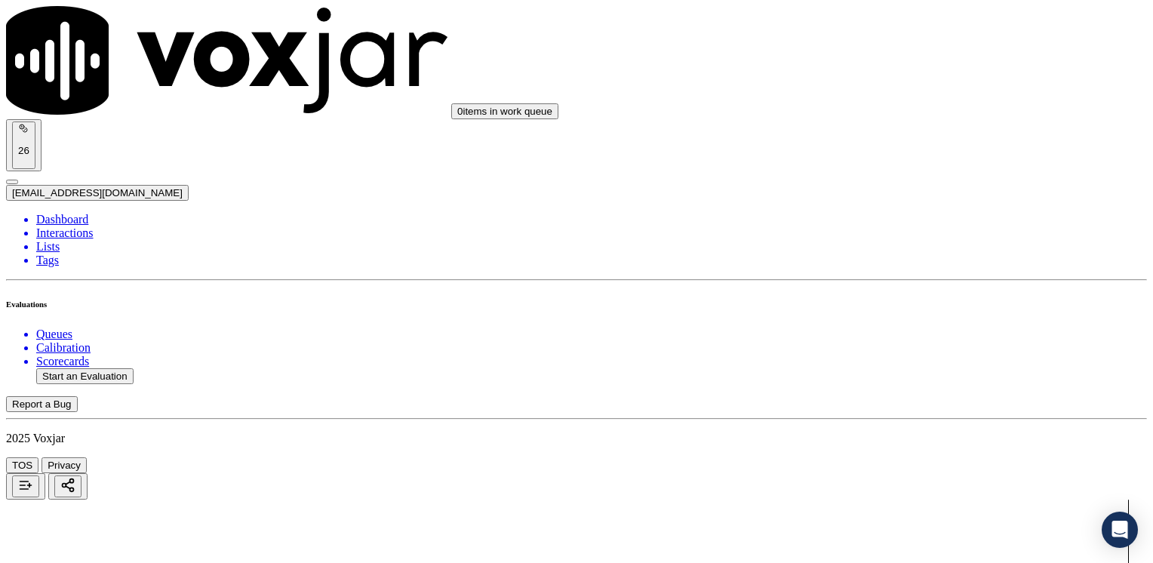
drag, startPoint x: 849, startPoint y: 307, endPoint x: 1124, endPoint y: 291, distance: 275.2
type input "9"
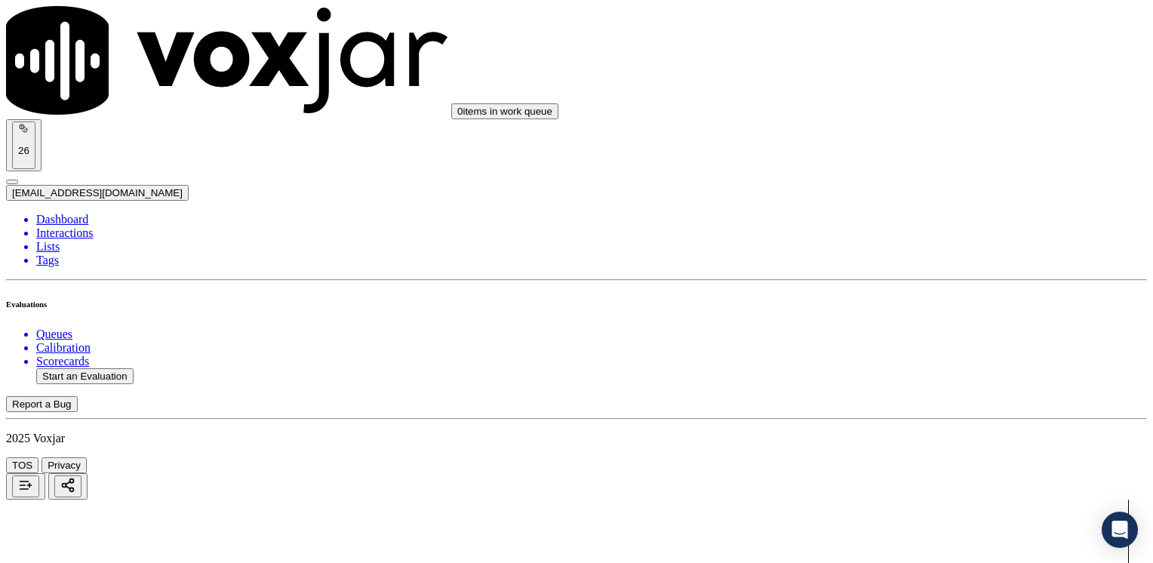
scroll to position [1403, 0]
drag, startPoint x: 848, startPoint y: 364, endPoint x: 1155, endPoint y: 344, distance: 308.5
type input "7"
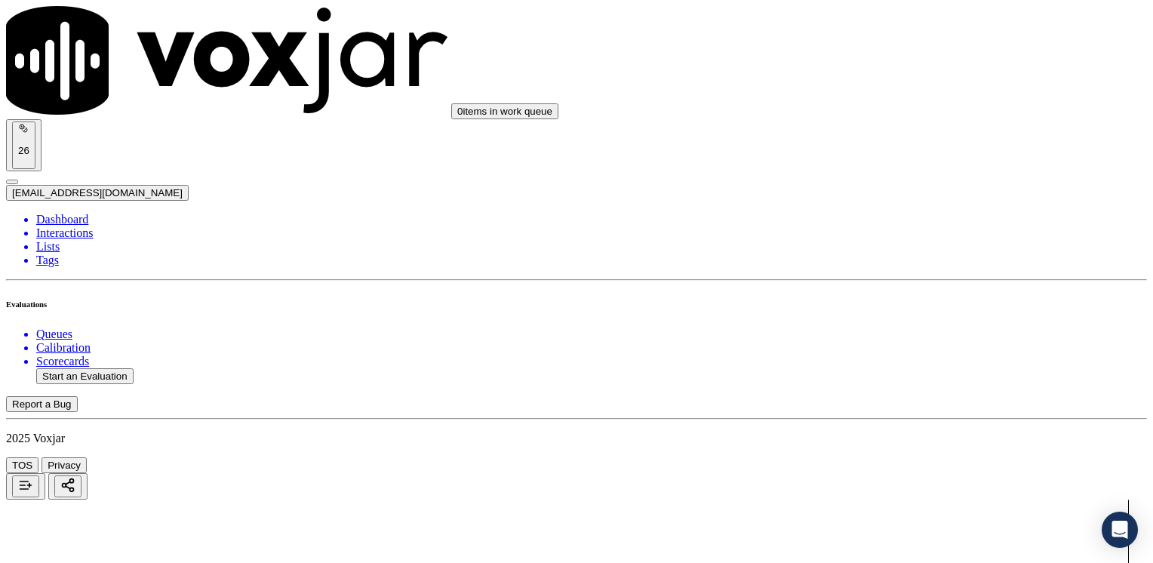
type textarea "Cx lights went off. She did not receive her bills for 6 months, so she did a pa…"
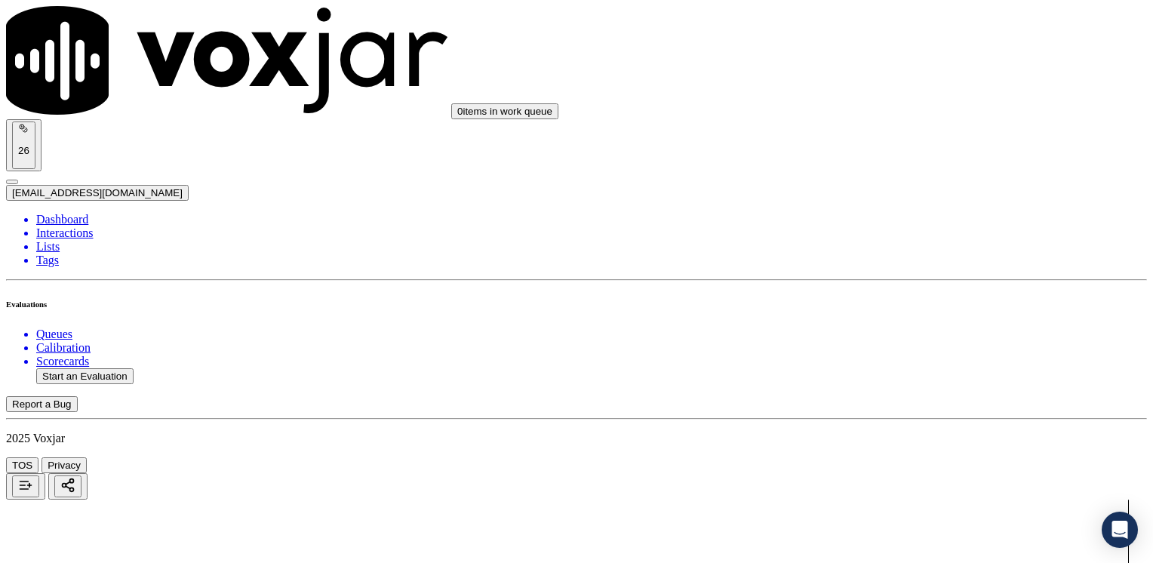
scroll to position [1101, 0]
drag, startPoint x: 857, startPoint y: 264, endPoint x: 1155, endPoint y: 275, distance: 298.3
type input "9"
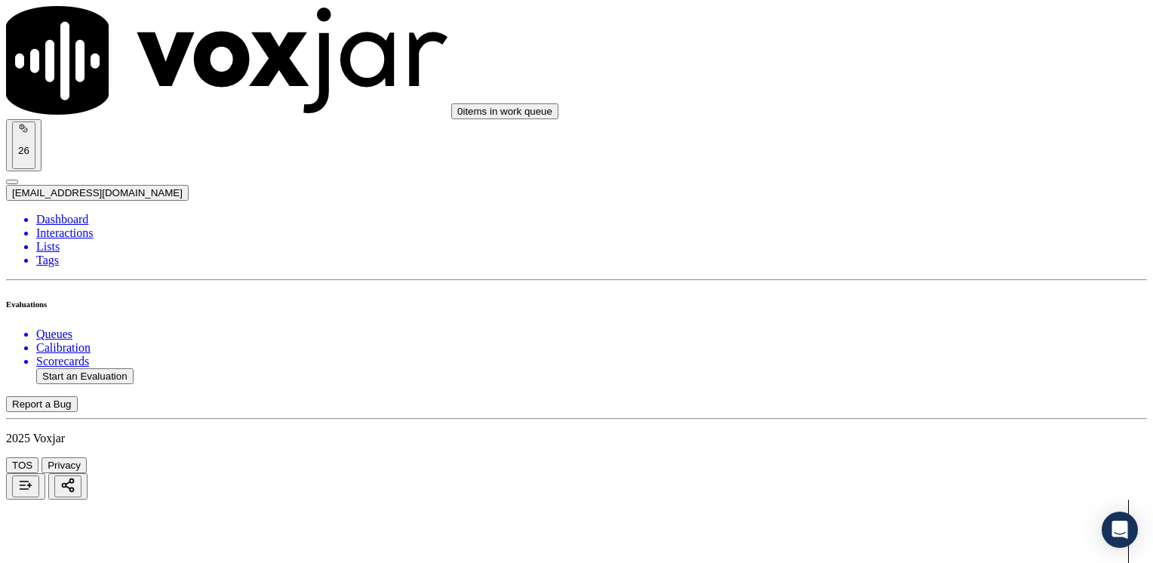
type input "7"
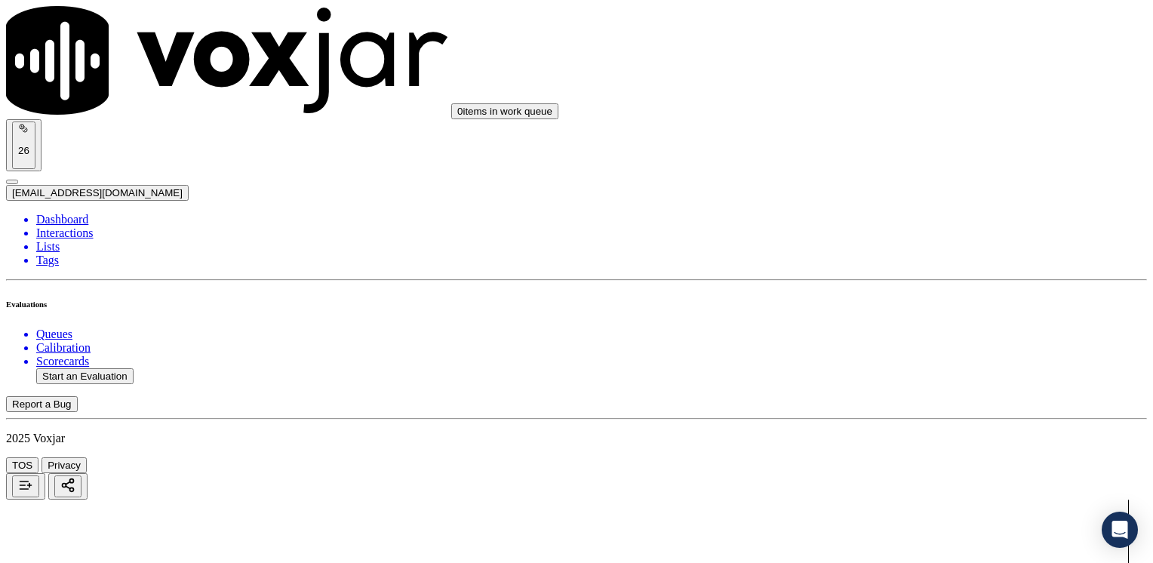
type textarea "Make sure to confirm full service address and the name as it appears on the bil…"
drag, startPoint x: 859, startPoint y: 272, endPoint x: 1155, endPoint y: 310, distance: 299.1
type input "9"
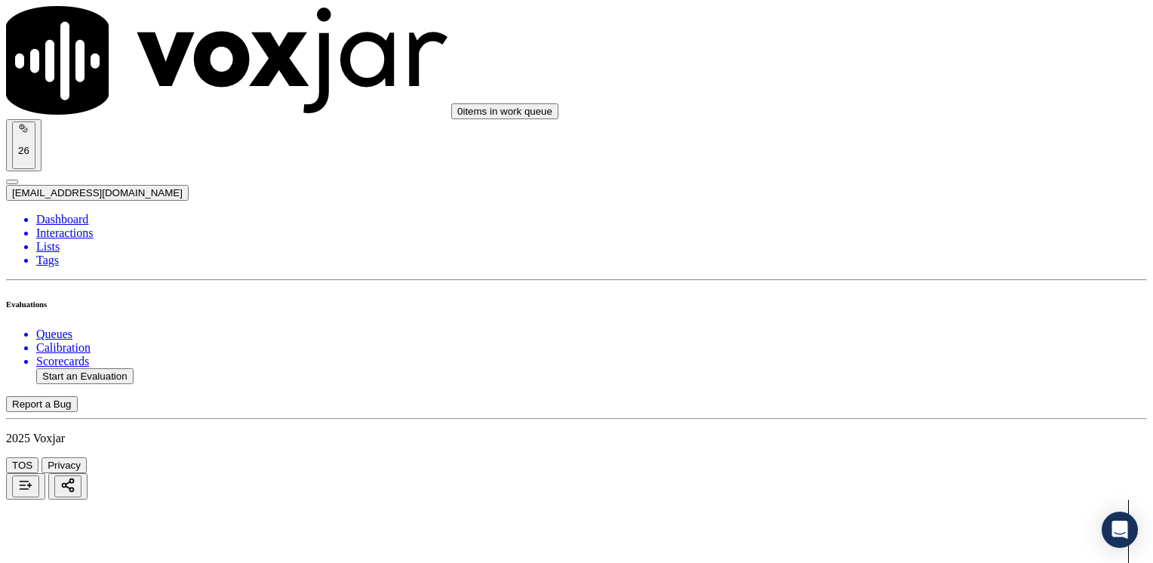
drag, startPoint x: 855, startPoint y: 433, endPoint x: 1155, endPoint y: 433, distance: 300.4
type input "9"
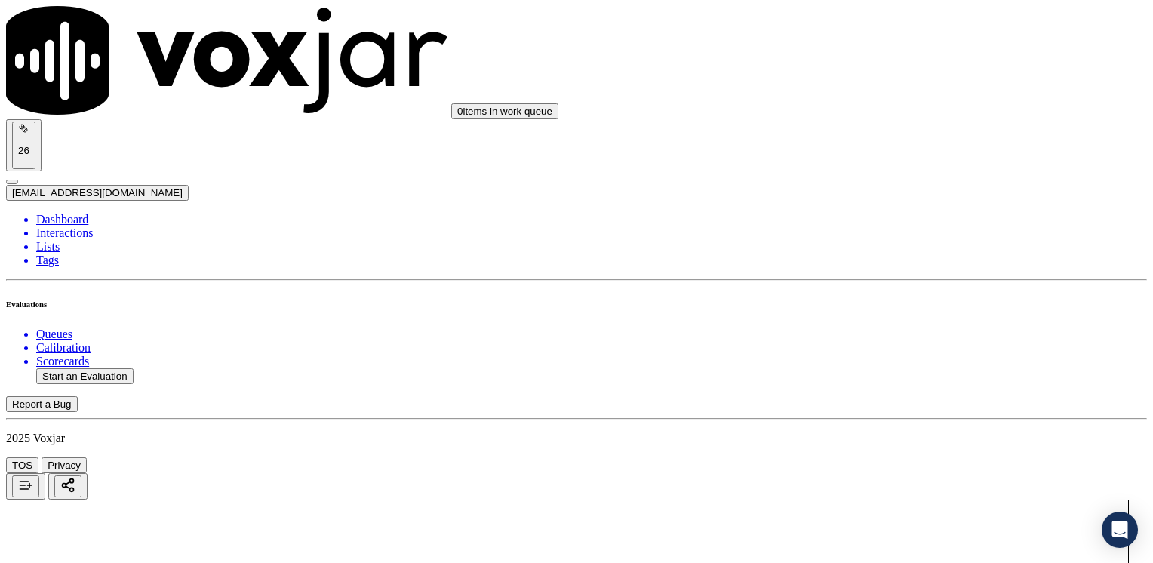
click at [103, 368] on button "Start an Evaluation" at bounding box center [84, 376] width 97 height 16
type input "20250811-121252_9788076083-[PERSON_NAME] all.mp3"
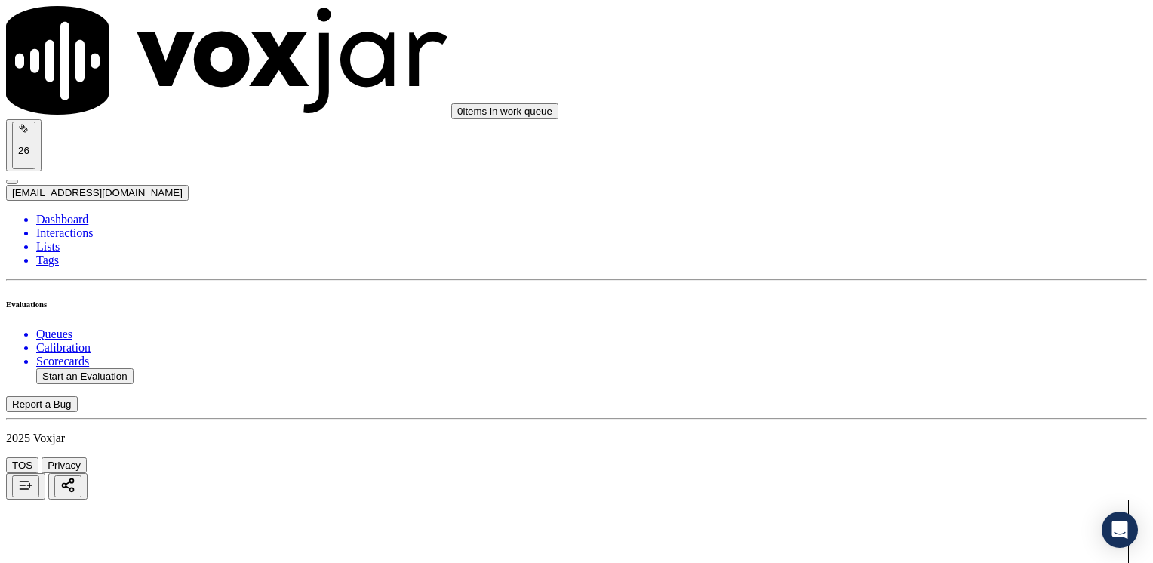
type input "[PERSON_NAME]"
type input "[DATE]T21:37"
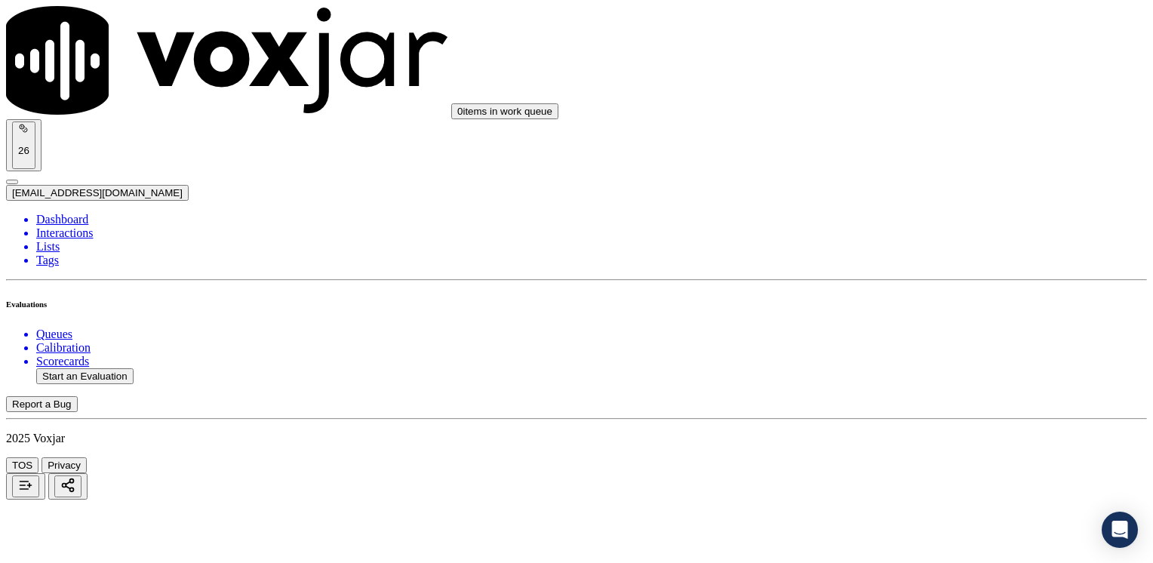
type input "9788076083"
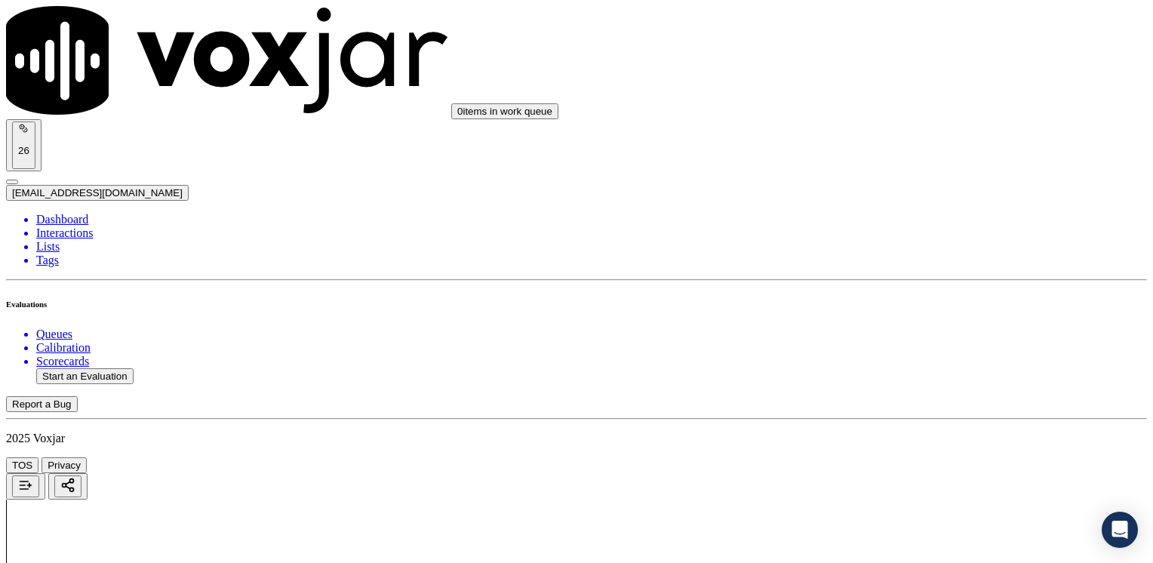
drag, startPoint x: 854, startPoint y: 238, endPoint x: 1116, endPoint y: 229, distance: 262.1
type input "4"
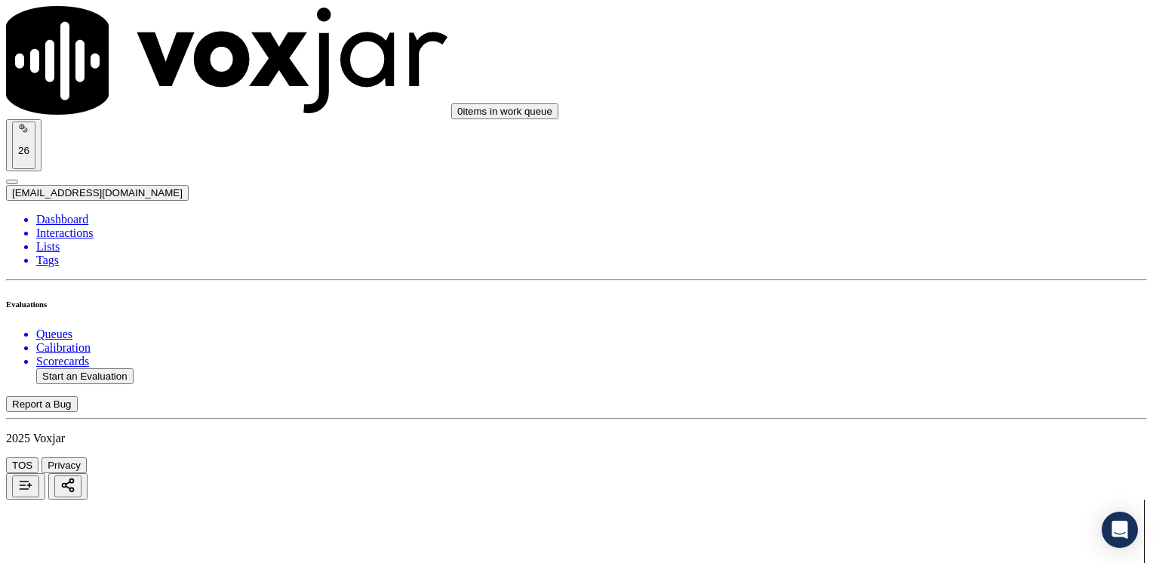
type textarea "Cx received a shut off notice and she states she's been paying on time, so want…"
drag, startPoint x: 858, startPoint y: 285, endPoint x: 1155, endPoint y: 286, distance: 297.4
type input "9"
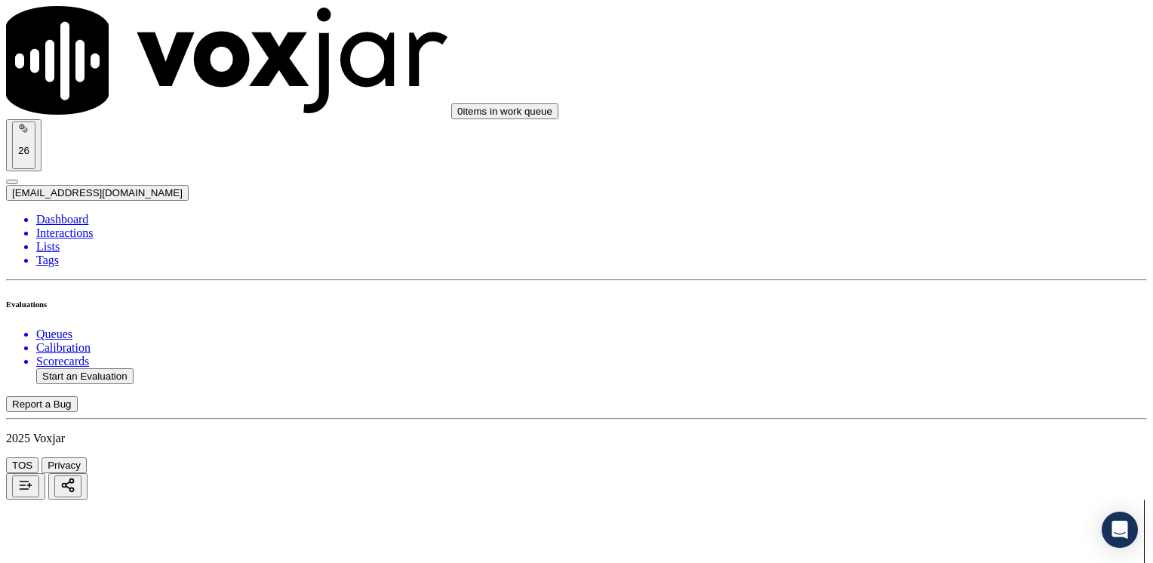
type input "9"
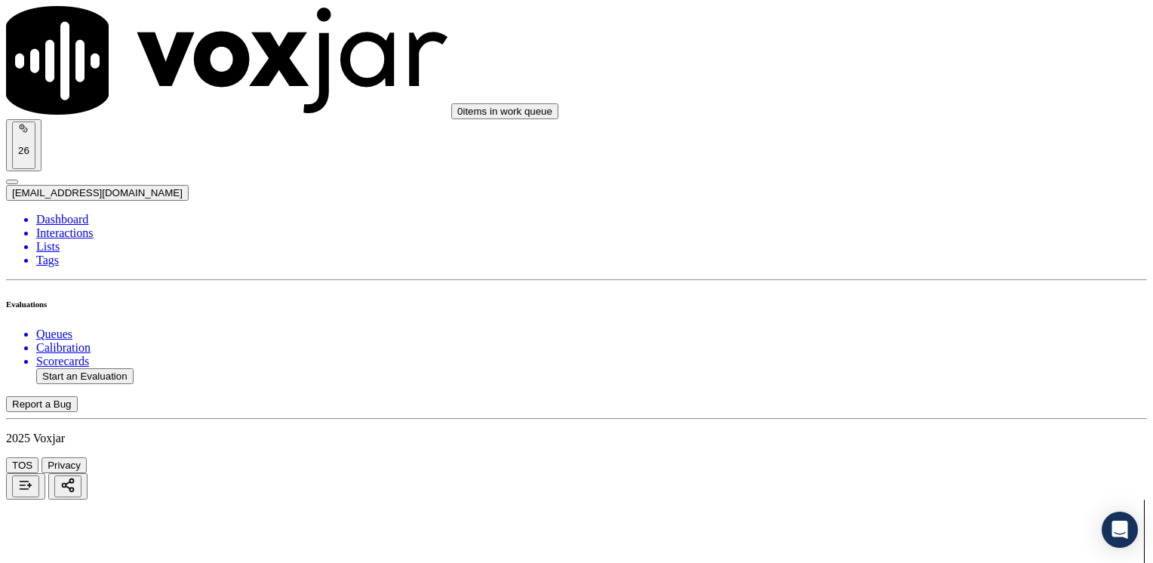
drag, startPoint x: 853, startPoint y: 309, endPoint x: 1155, endPoint y: 349, distance: 305.3
type input "9"
drag, startPoint x: 854, startPoint y: 334, endPoint x: 1155, endPoint y: 377, distance: 304.2
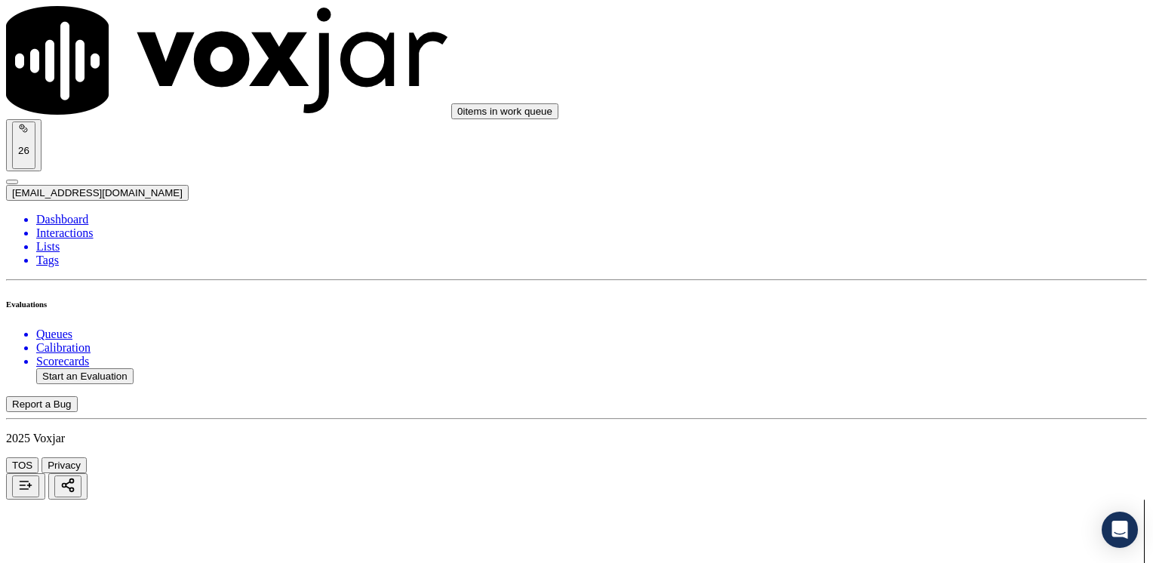
type input "7"
drag, startPoint x: 857, startPoint y: 429, endPoint x: 997, endPoint y: 432, distance: 140.4
type input "9"
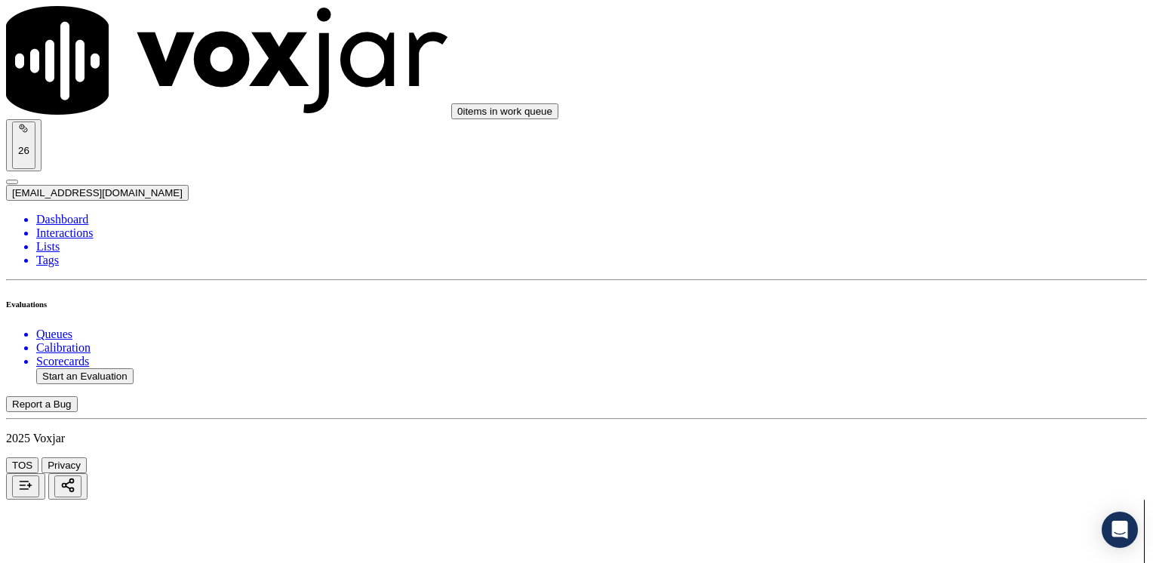
drag, startPoint x: 854, startPoint y: 310, endPoint x: 1155, endPoint y: 310, distance: 301.1
type input "2"
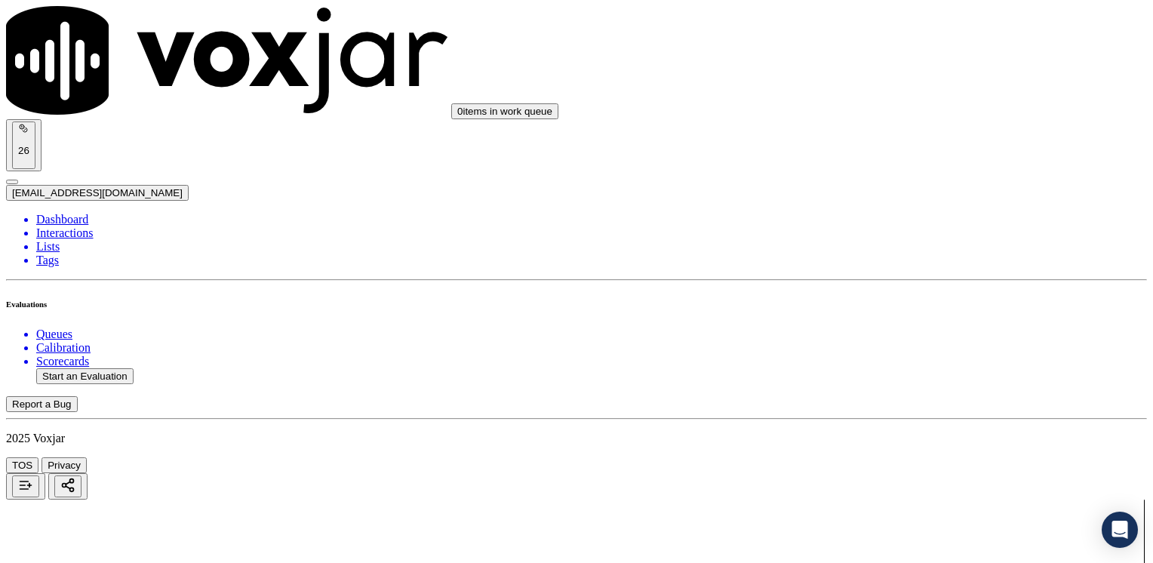
drag, startPoint x: 859, startPoint y: 348, endPoint x: 1155, endPoint y: 337, distance: 296.8
type input "2"
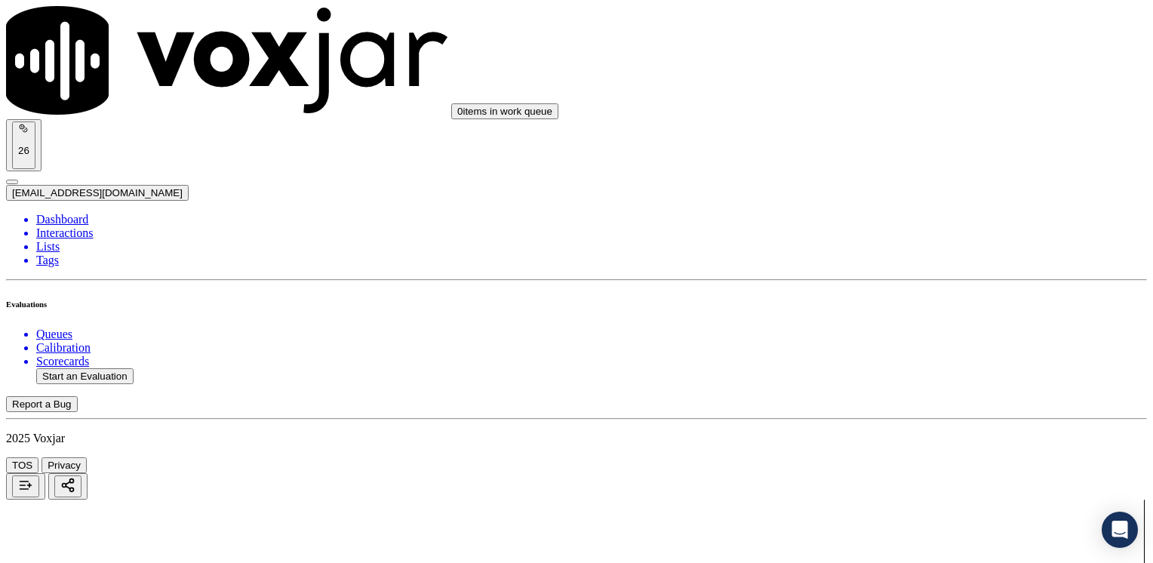
scroll to position [2566, 0]
drag, startPoint x: 852, startPoint y: 401, endPoint x: 1155, endPoint y: 384, distance: 303.9
type input "5"
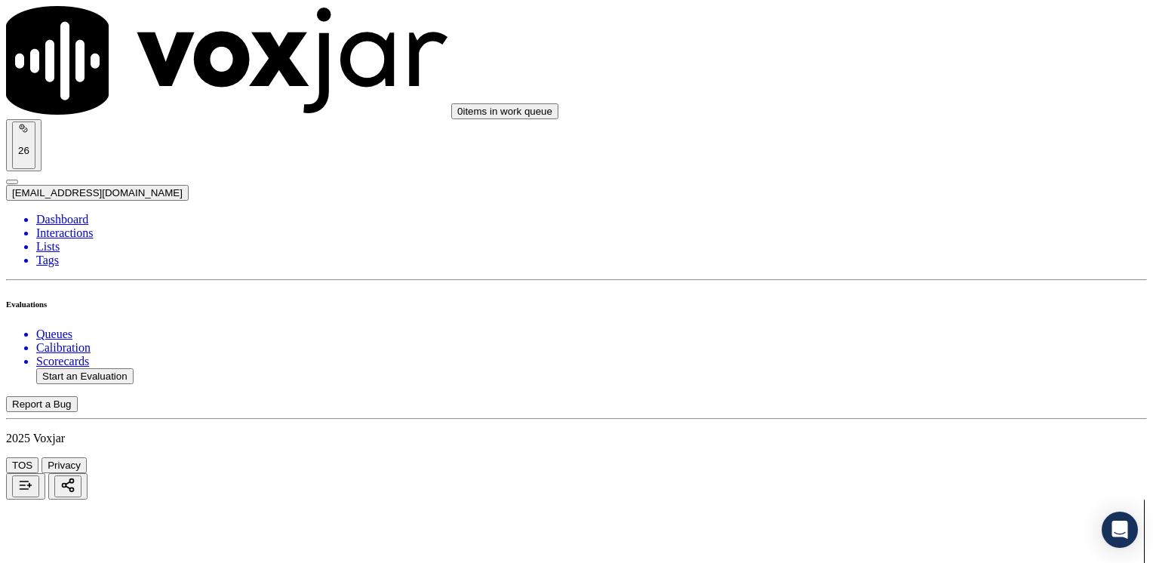
drag, startPoint x: 1077, startPoint y: 427, endPoint x: 706, endPoint y: 460, distance: 372.0
type input "0"
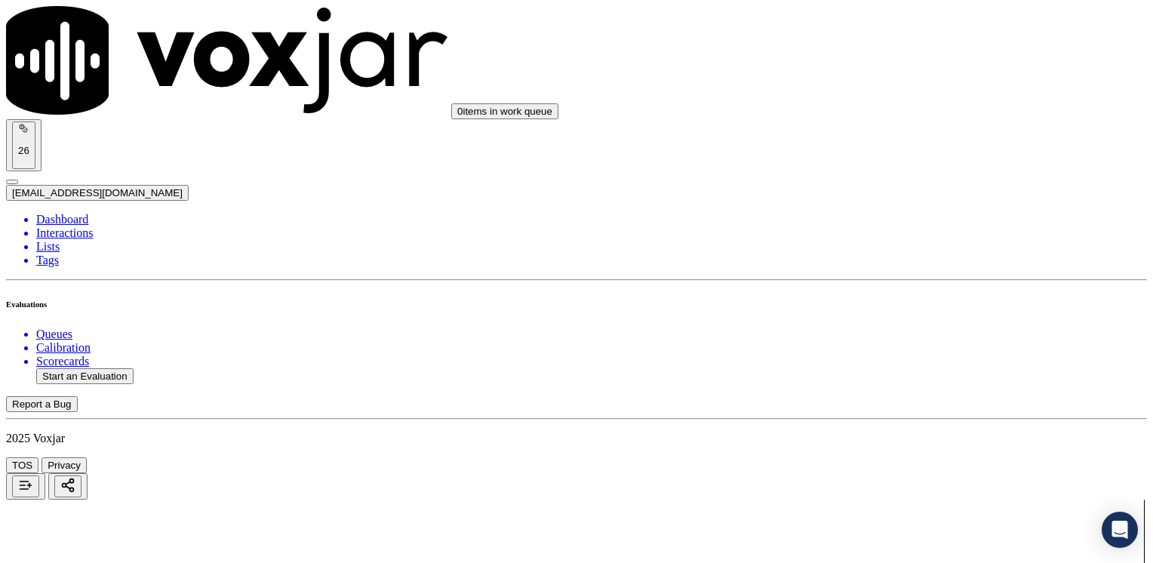
scroll to position [2113, 0]
type textarea "C"
type textarea "Agent "tiene el servicio de gas con nosotros" referring to the utlity. We do no…"
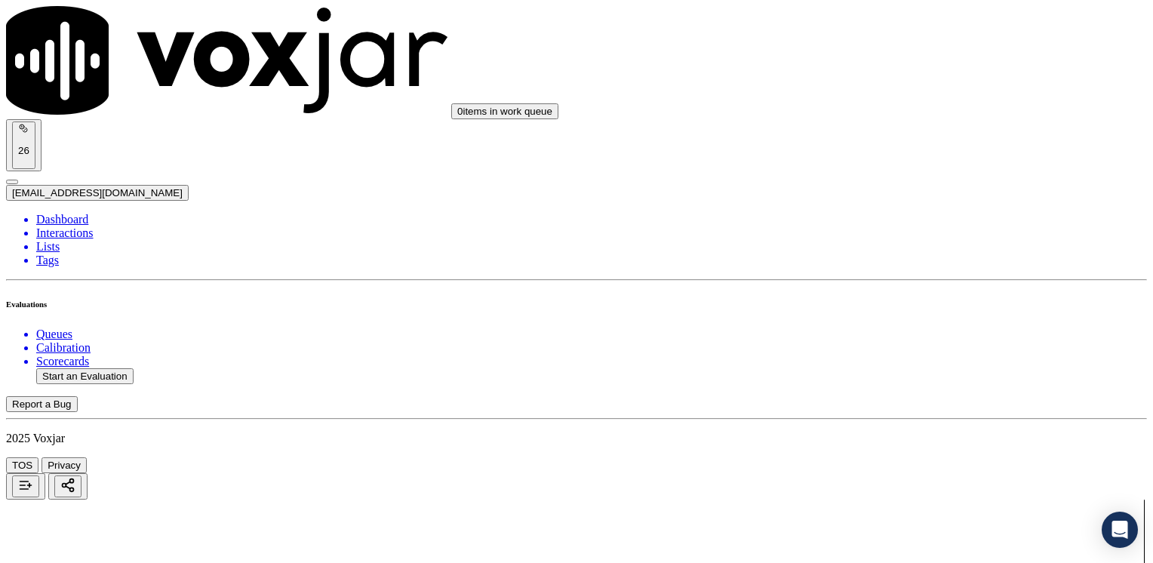
type input "5"
drag, startPoint x: 891, startPoint y: 252, endPoint x: 697, endPoint y: 269, distance: 194.7
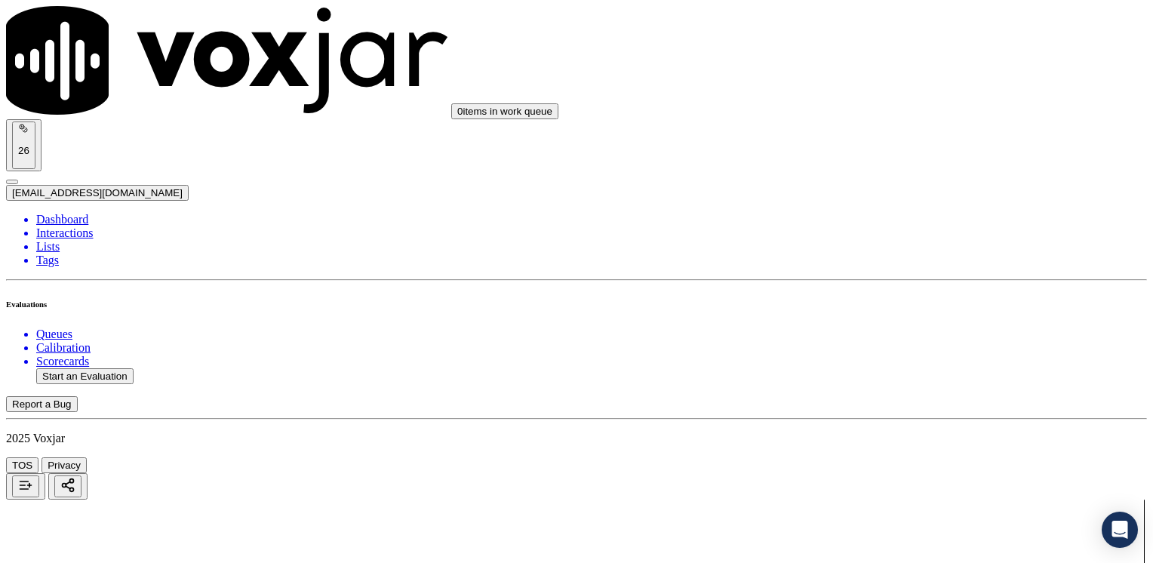
type textarea "Agent says that her payment does not show on the system becasue she does not ha…"
drag, startPoint x: 853, startPoint y: 133, endPoint x: 1152, endPoint y: 171, distance: 302.1
type input "9"
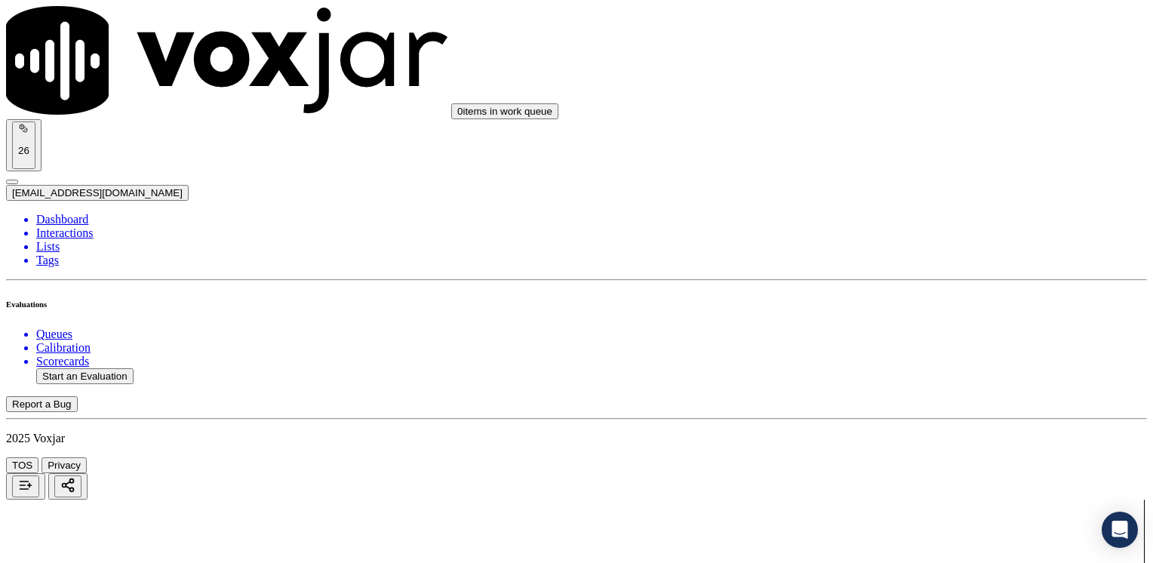
drag, startPoint x: 854, startPoint y: 277, endPoint x: 1155, endPoint y: 279, distance: 301.1
type input "9"
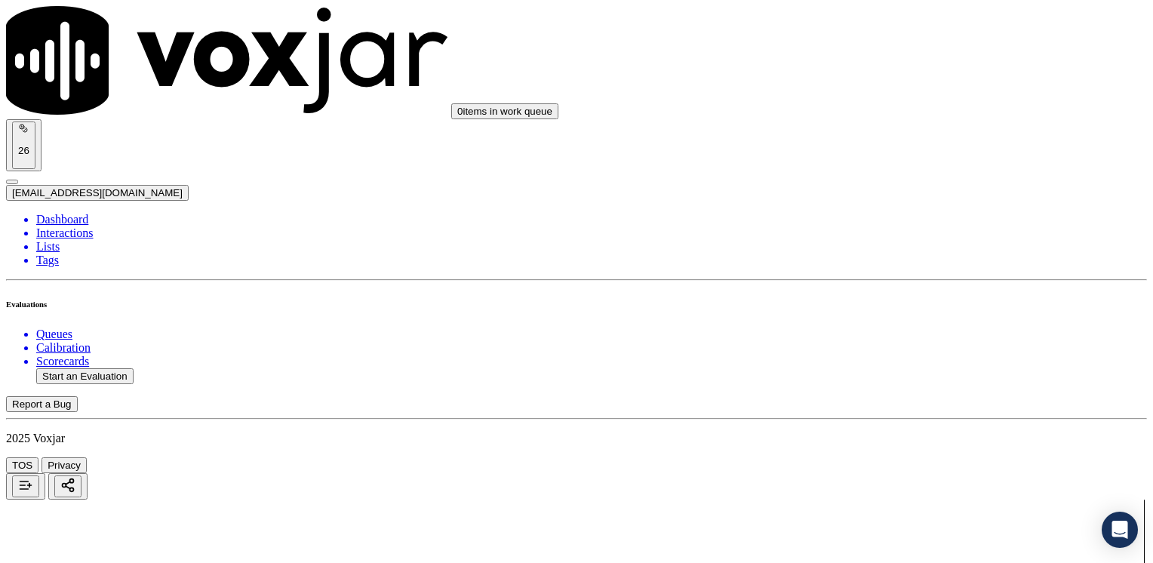
scroll to position [2038, 0]
click at [115, 368] on button "Start an Evaluation" at bounding box center [84, 376] width 97 height 16
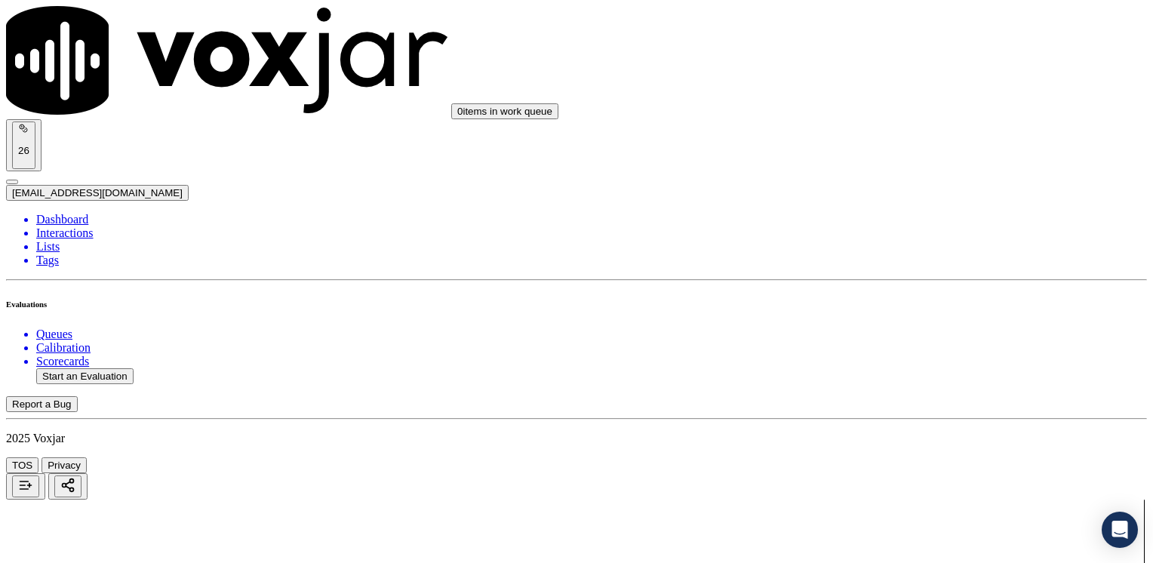
type input "20250811-121400_5706774669-[PERSON_NAME] all.mp3"
type input "[PERSON_NAME]"
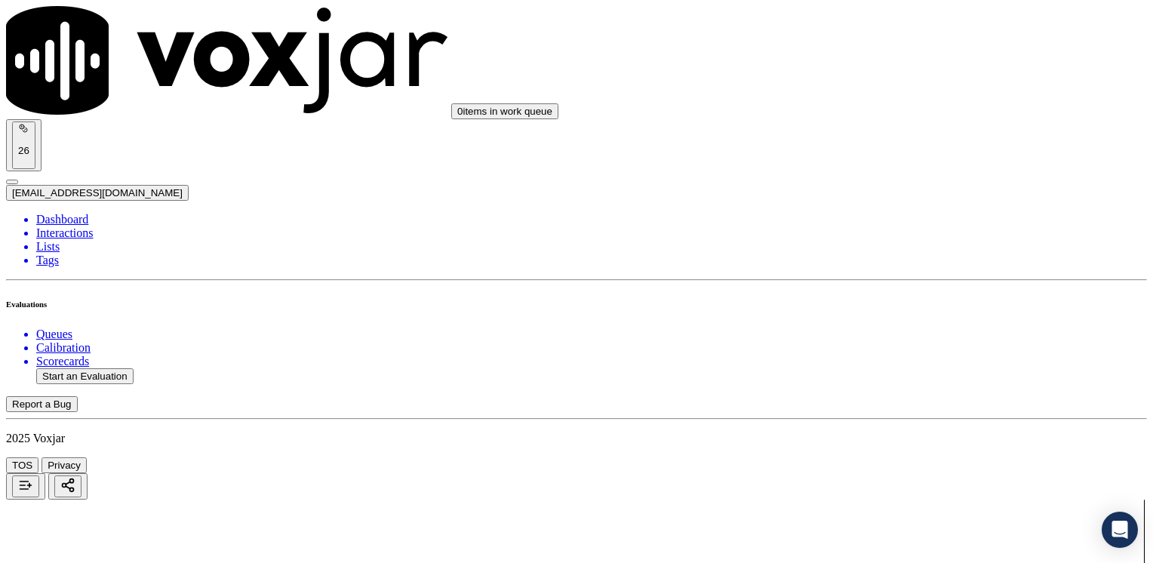
type input "[DATE]T21:46"
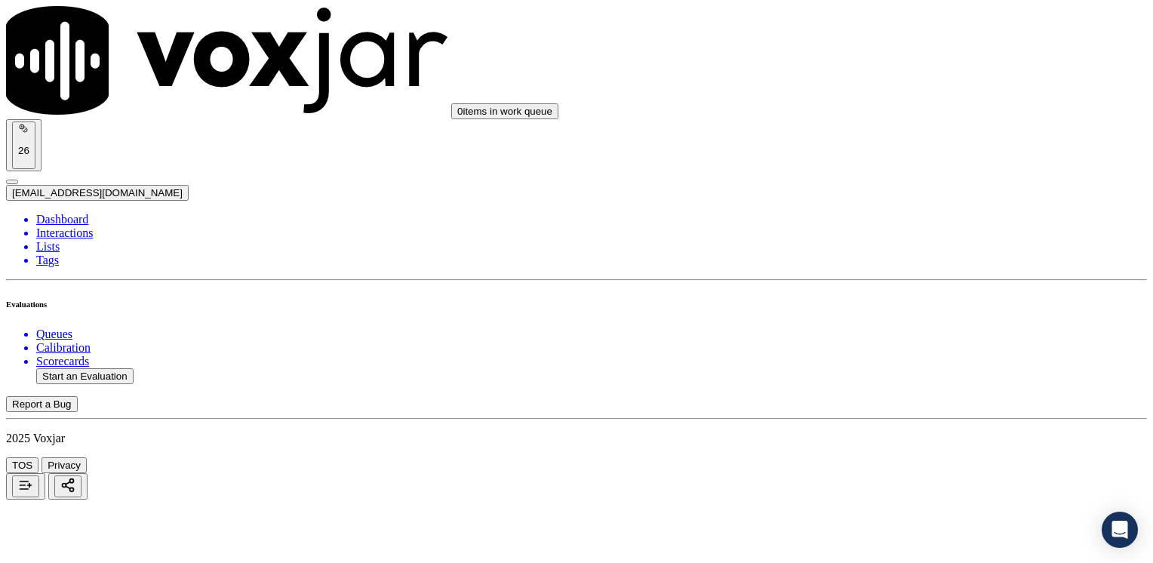
type input "5706774669"
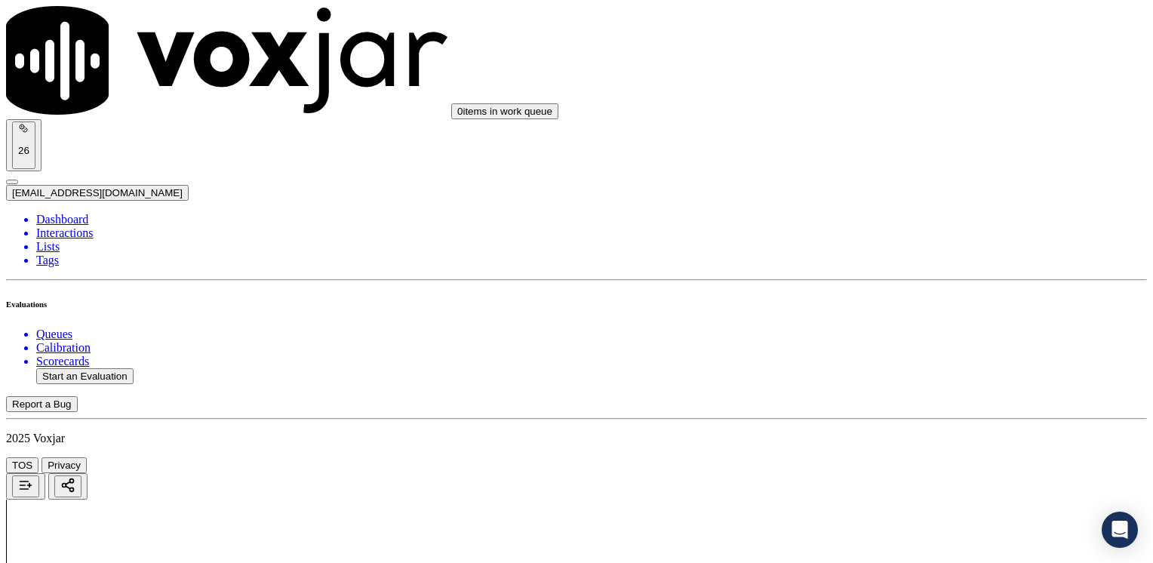
type input "12"
drag, startPoint x: 857, startPoint y: 442, endPoint x: 932, endPoint y: 270, distance: 187.9
type input "11"
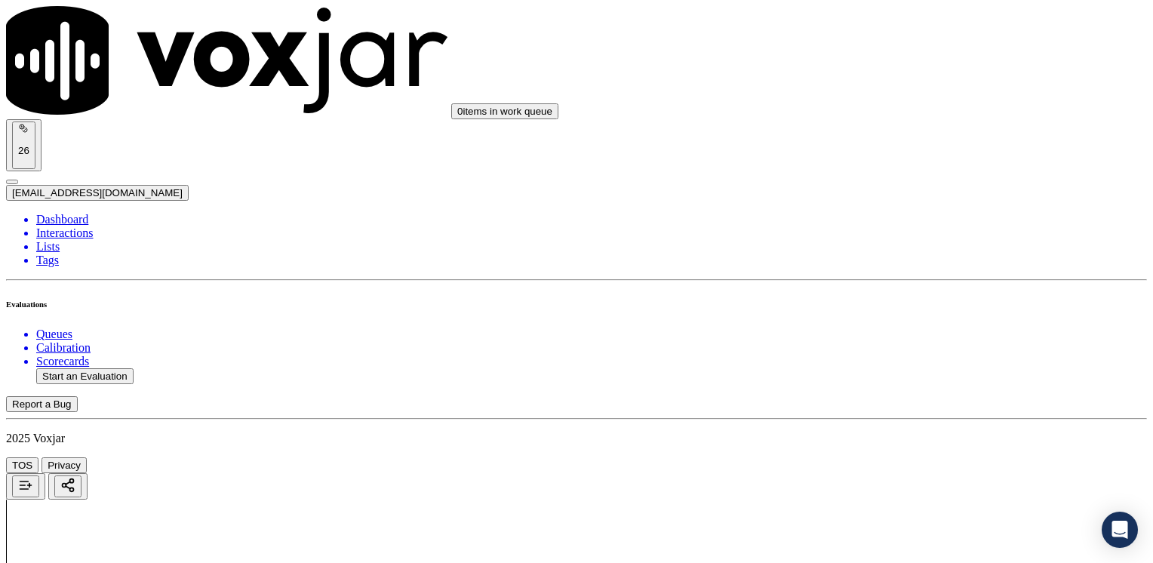
type input "10"
drag, startPoint x: 850, startPoint y: 183, endPoint x: 1155, endPoint y: 184, distance: 305.7
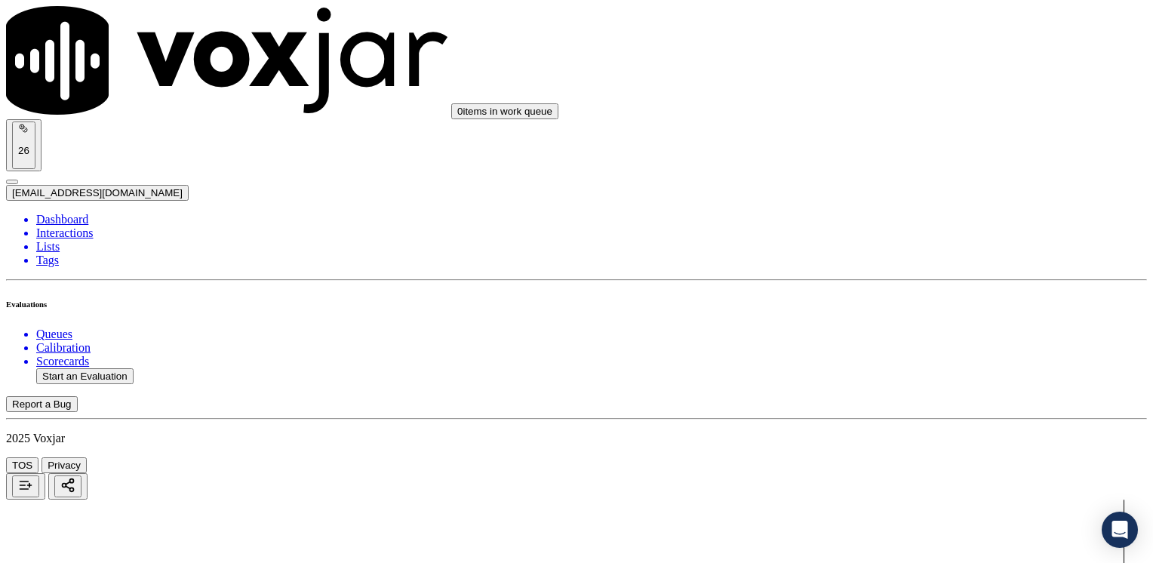
type input "12"
drag, startPoint x: 856, startPoint y: 371, endPoint x: 1155, endPoint y: 320, distance: 304.0
type input "12"
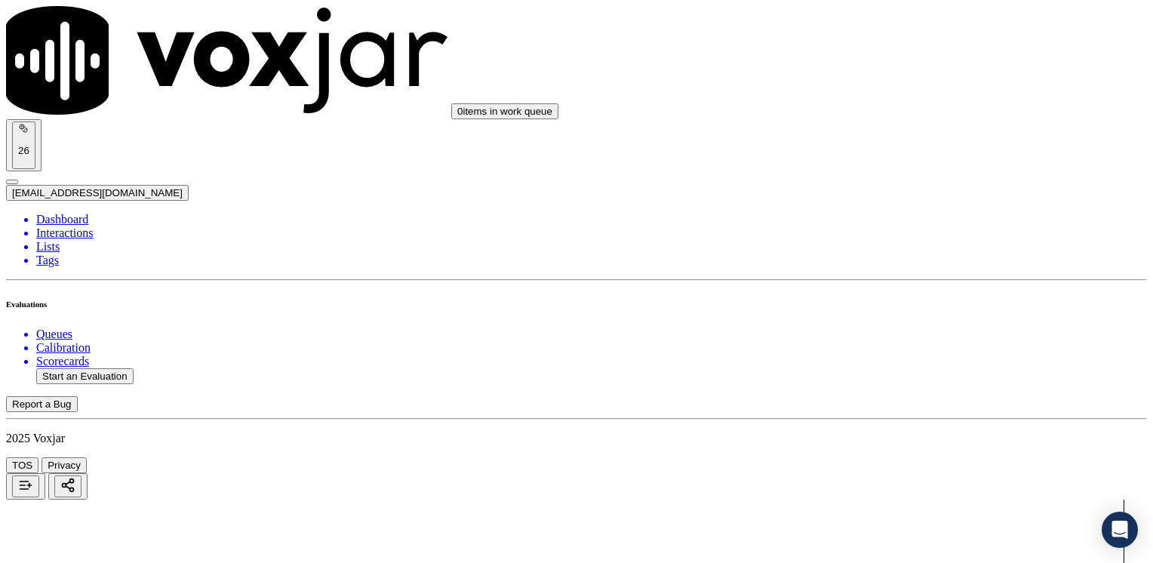
type input "11"
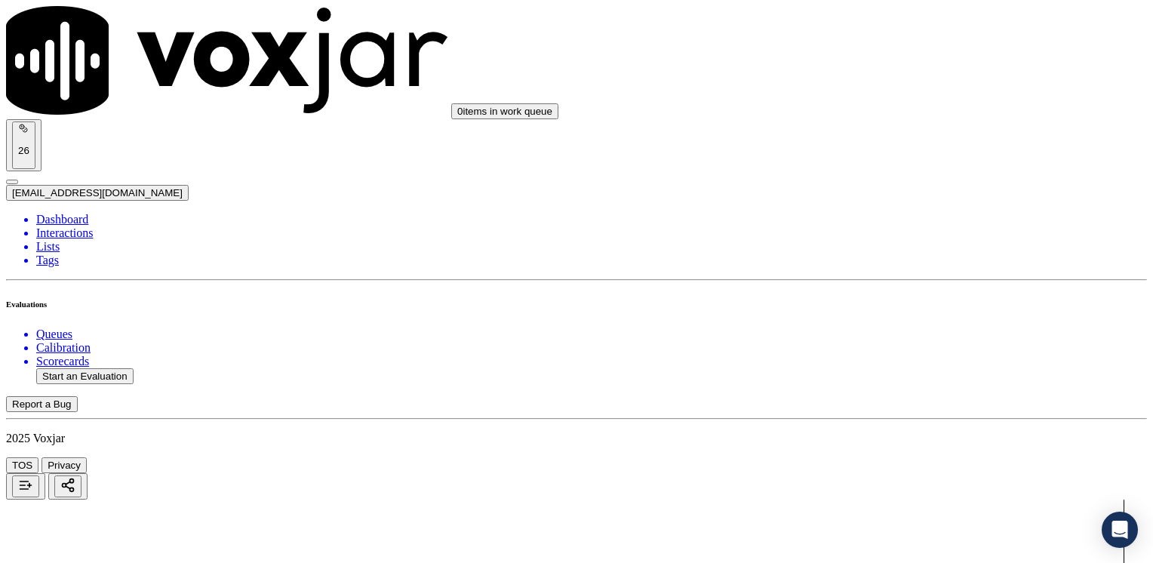
type textarea "Make sure to confirm full service address and the name as it appears on the bil…"
drag, startPoint x: 855, startPoint y: 252, endPoint x: 1155, endPoint y: 249, distance: 300.4
type input "13"
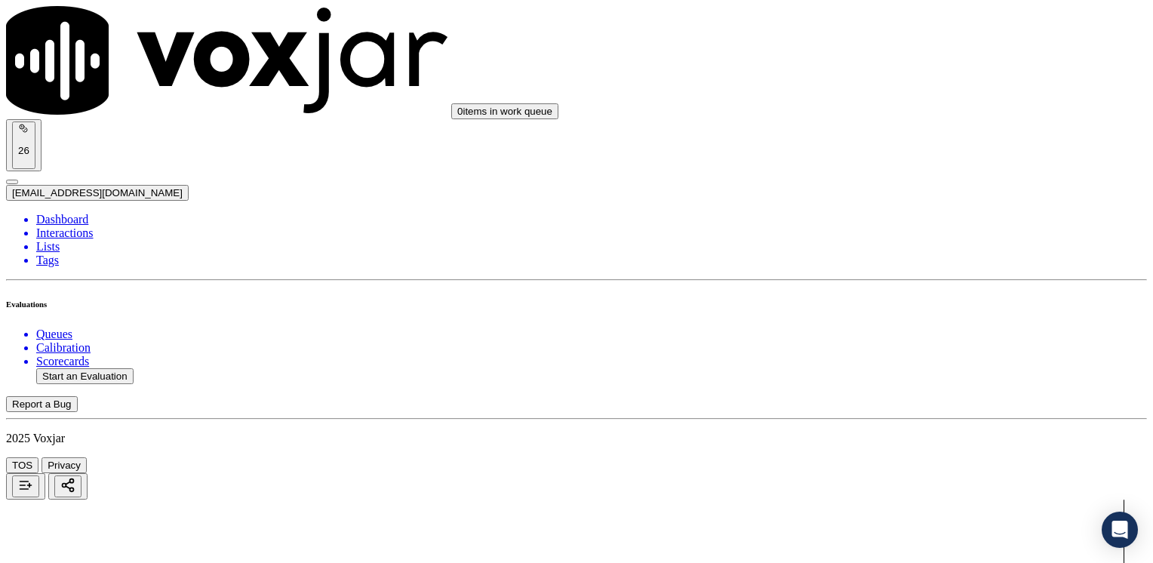
click at [99, 368] on button "Start an Evaluation" at bounding box center [84, 376] width 97 height 16
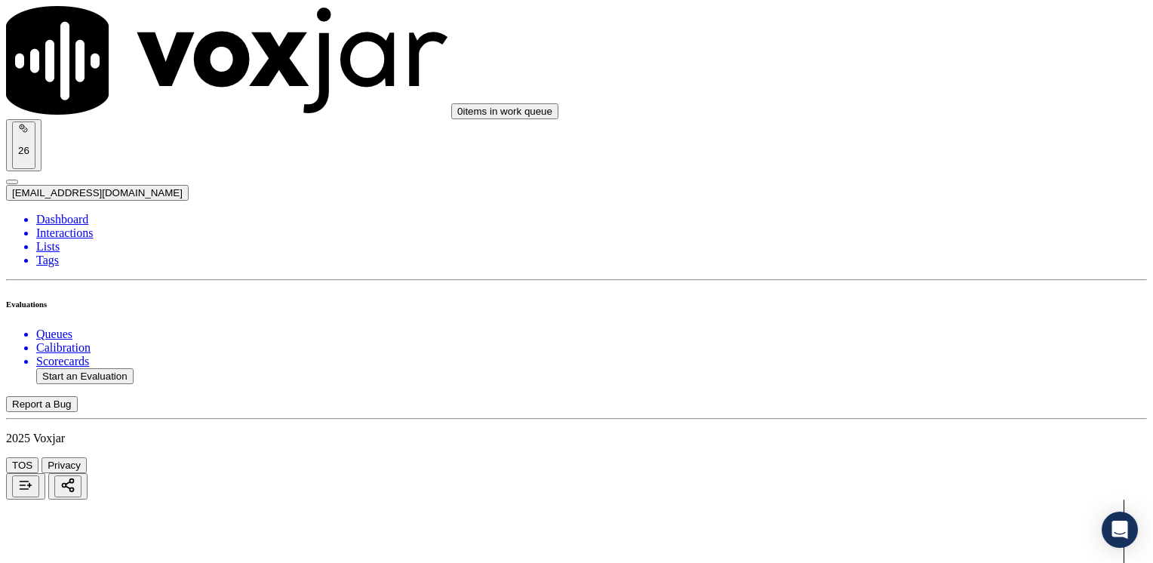
type input "20250811-162715_6153149000-[PERSON_NAME] all.mp3"
type input "[PERSON_NAME]"
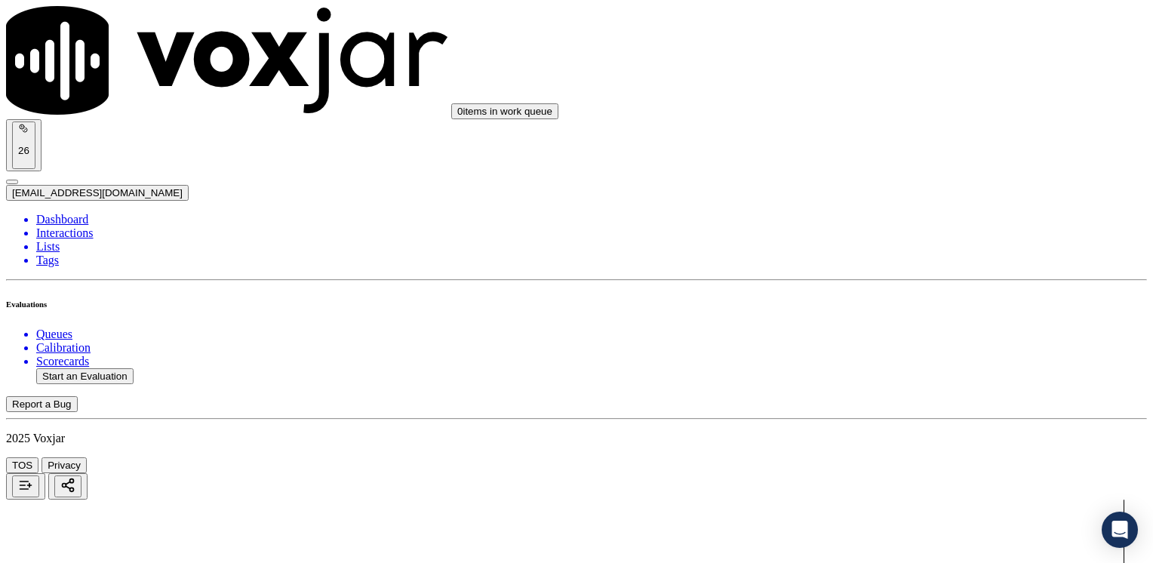
type input "[DATE]T21:51"
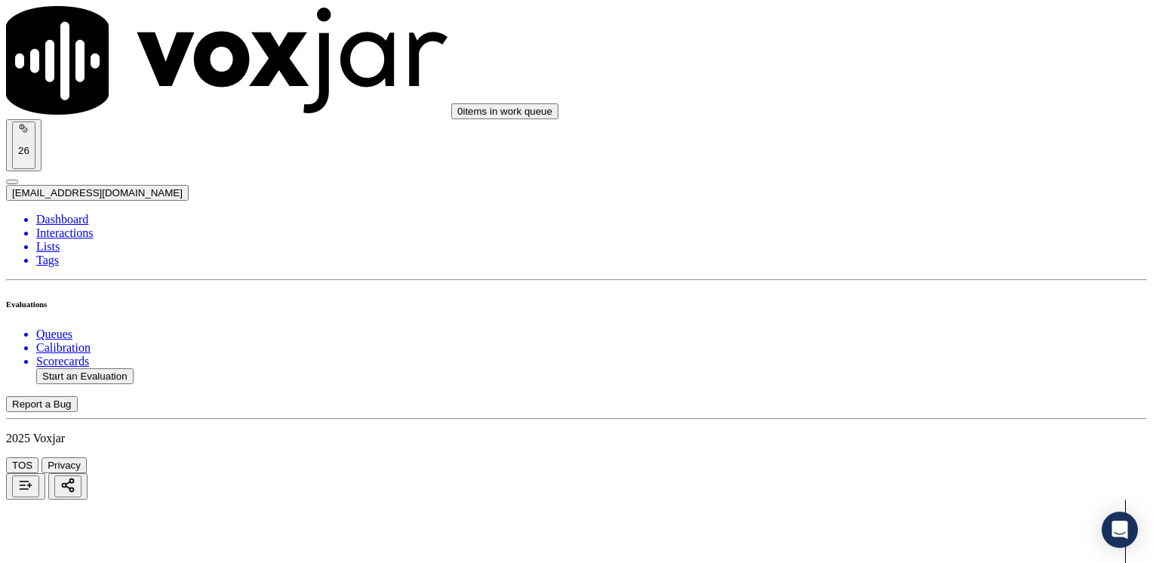
scroll to position [75, 0]
type input "6153149000"
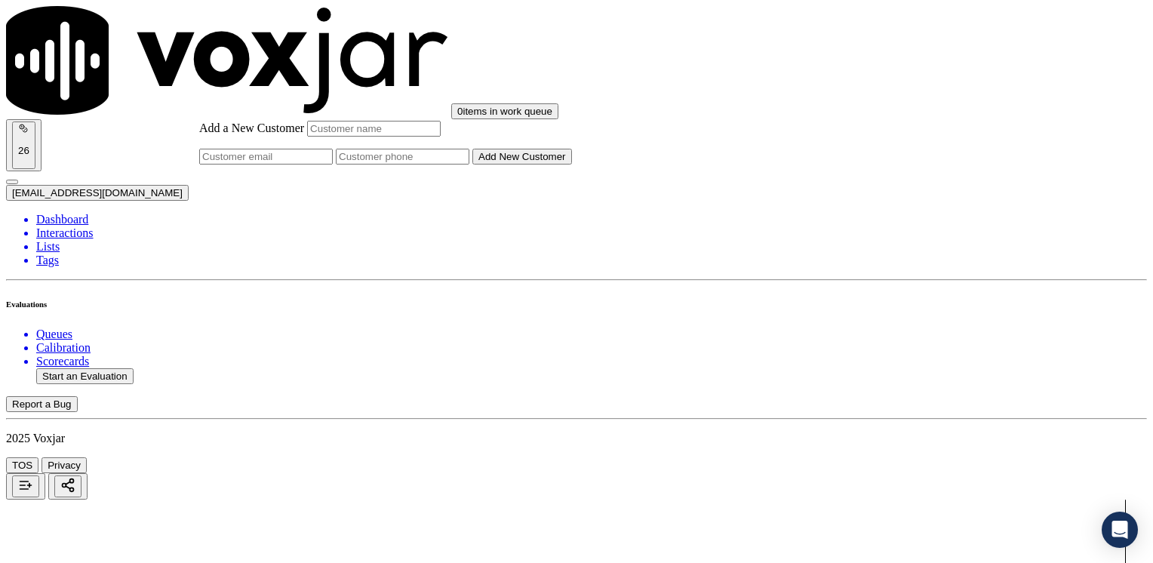
click at [469, 165] on input "Add a New Customer" at bounding box center [403, 157] width 134 height 16
paste input "6153149000"
type input "6153149000"
click at [441, 137] on input "Add a New Customer" at bounding box center [374, 129] width 134 height 16
paste input "[PERSON_NAME]"
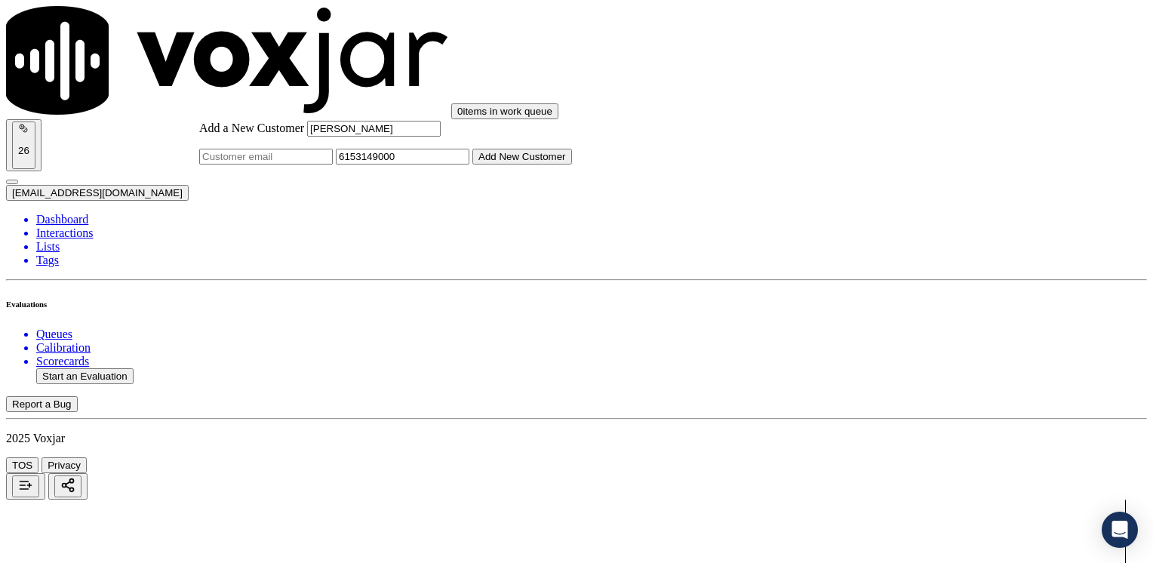
type input "[PERSON_NAME]"
click at [572, 165] on button "Add New Customer" at bounding box center [522, 157] width 100 height 16
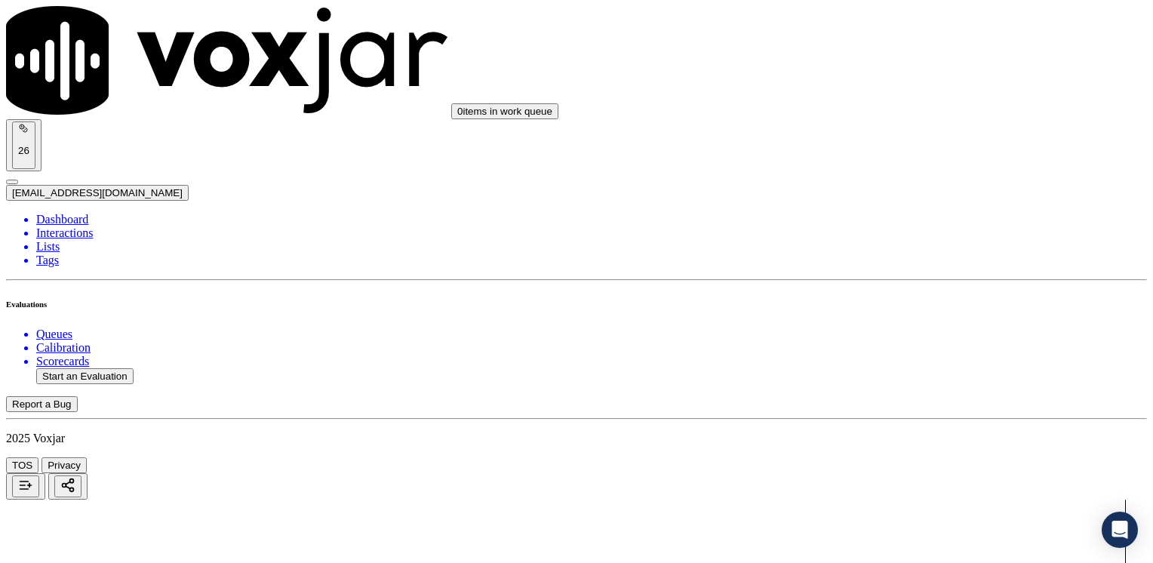
drag, startPoint x: 912, startPoint y: 240, endPoint x: 1155, endPoint y: 240, distance: 243.8
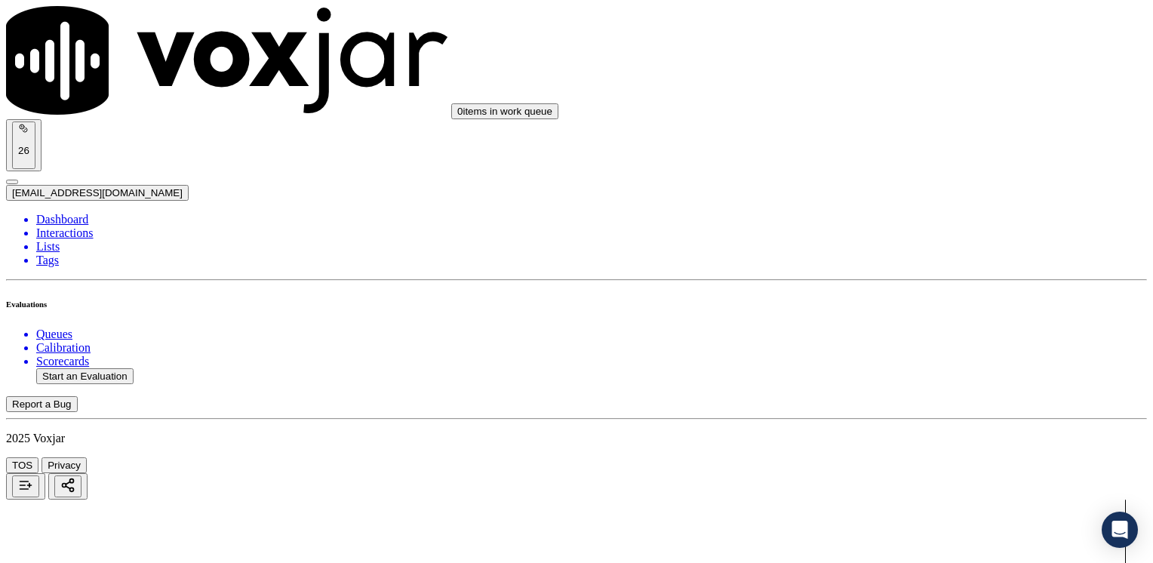
type input "4"
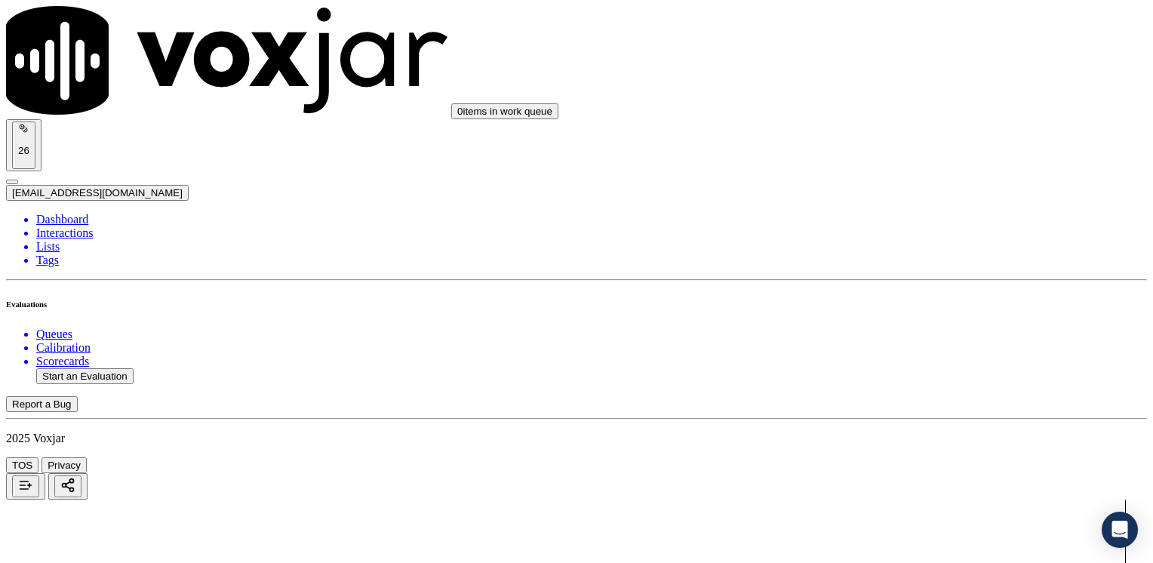
drag, startPoint x: 855, startPoint y: 241, endPoint x: 1028, endPoint y: 285, distance: 178.5
type input "4"
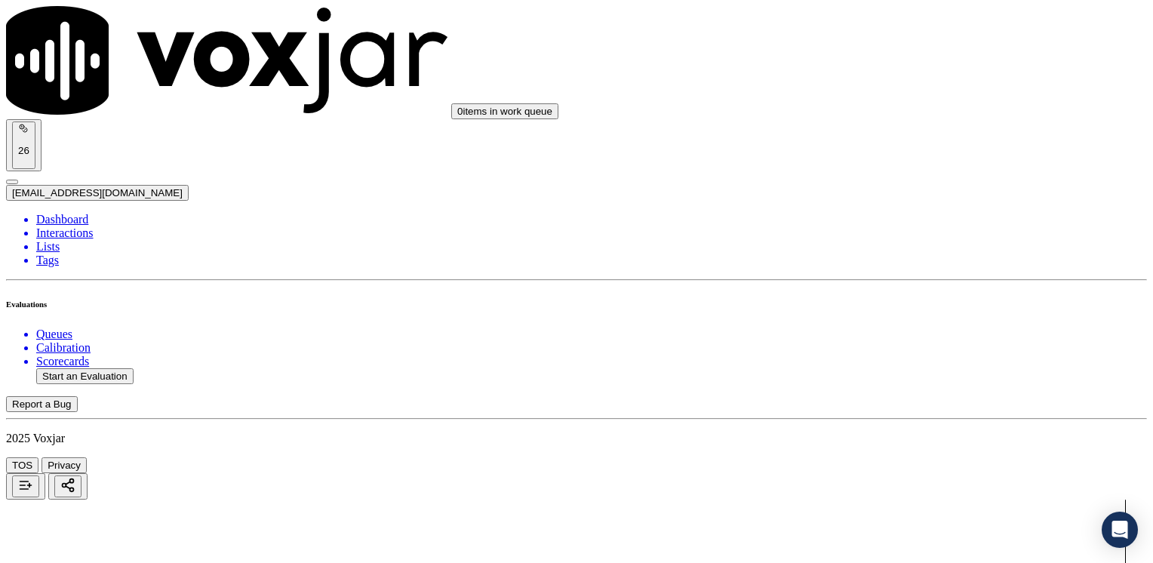
type textarea "Cx wants to make a payment for her electric bill"
drag, startPoint x: 854, startPoint y: 357, endPoint x: 1155, endPoint y: 354, distance: 301.1
type input "9"
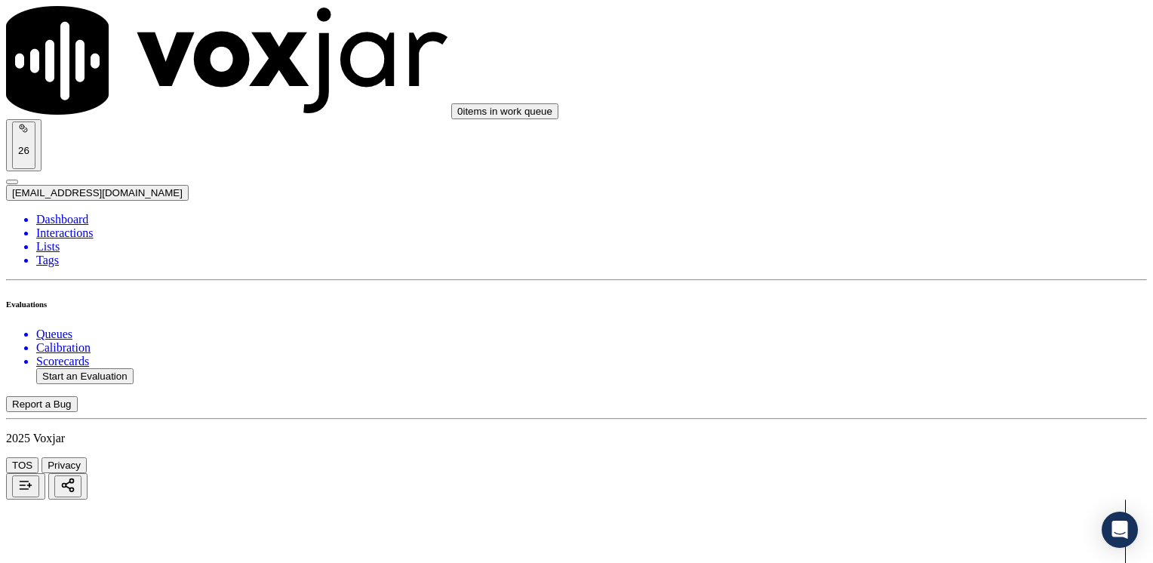
scroll to position [830, 0]
drag, startPoint x: 854, startPoint y: 334, endPoint x: 1155, endPoint y: 322, distance: 301.3
type input "9"
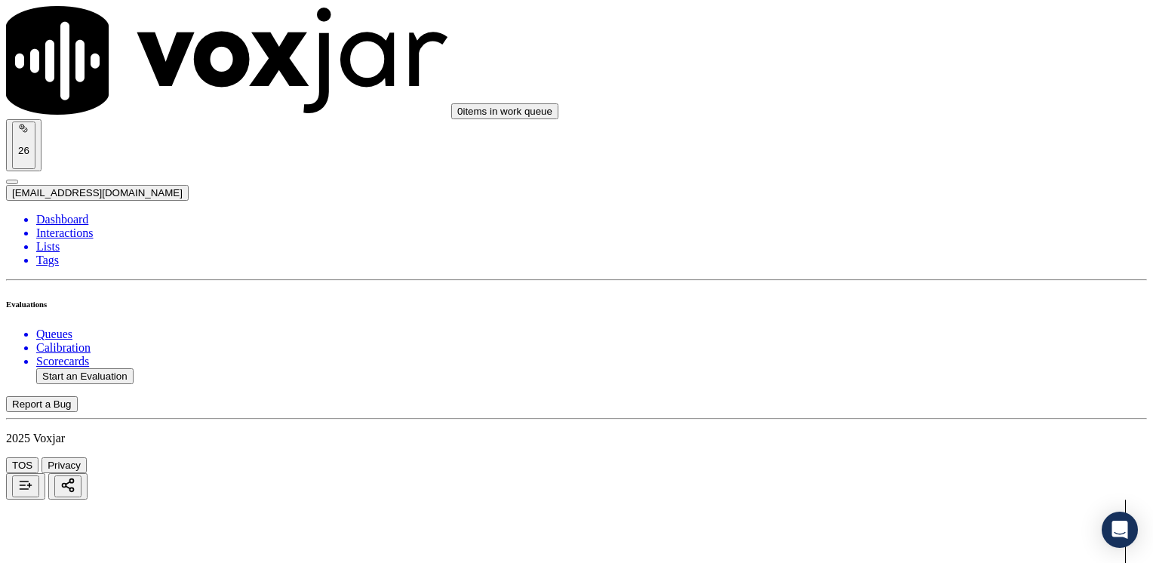
drag, startPoint x: 854, startPoint y: 309, endPoint x: 1152, endPoint y: 388, distance: 309.0
type input "9"
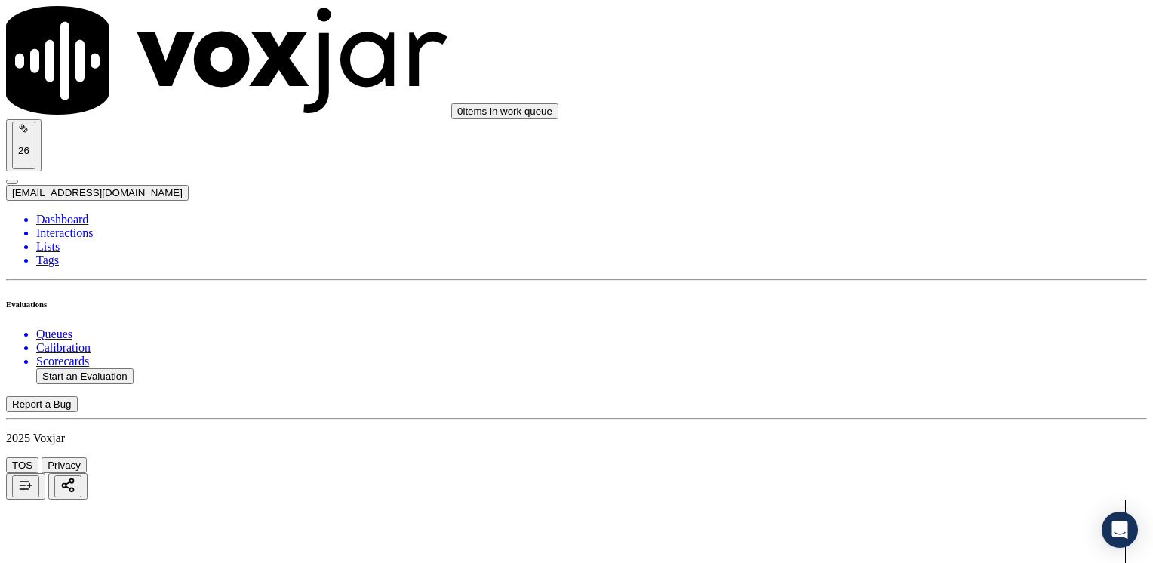
type textarea "D"
type textarea "d"
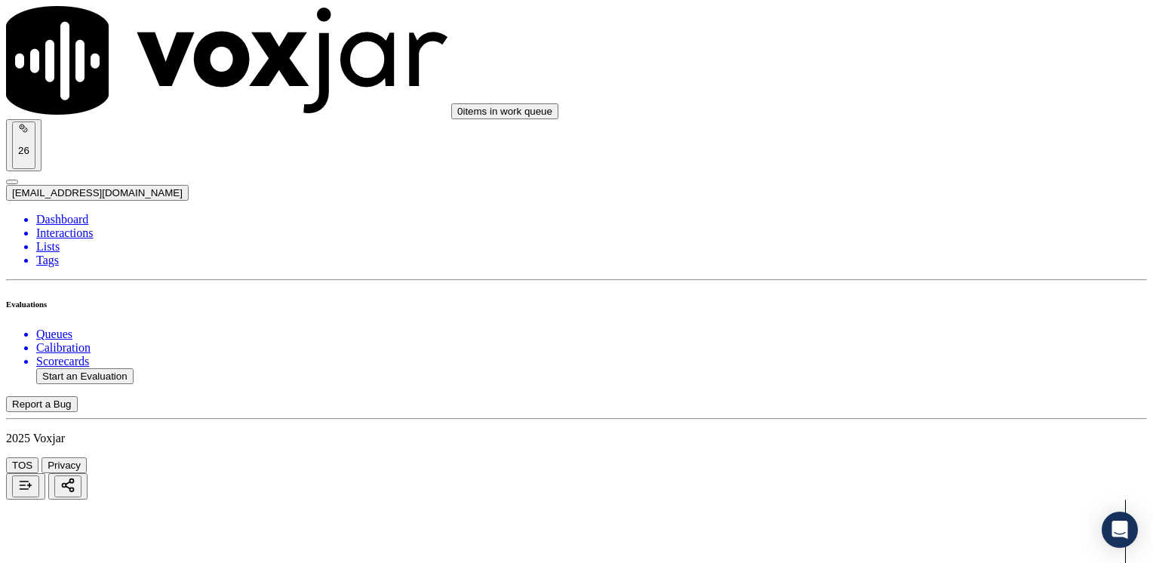
type textarea "Does not ask authorization to access cx online account"
drag, startPoint x: 857, startPoint y: 204, endPoint x: 1155, endPoint y: 207, distance: 298.1
type input "9"
drag, startPoint x: 854, startPoint y: 391, endPoint x: 1155, endPoint y: 392, distance: 301.1
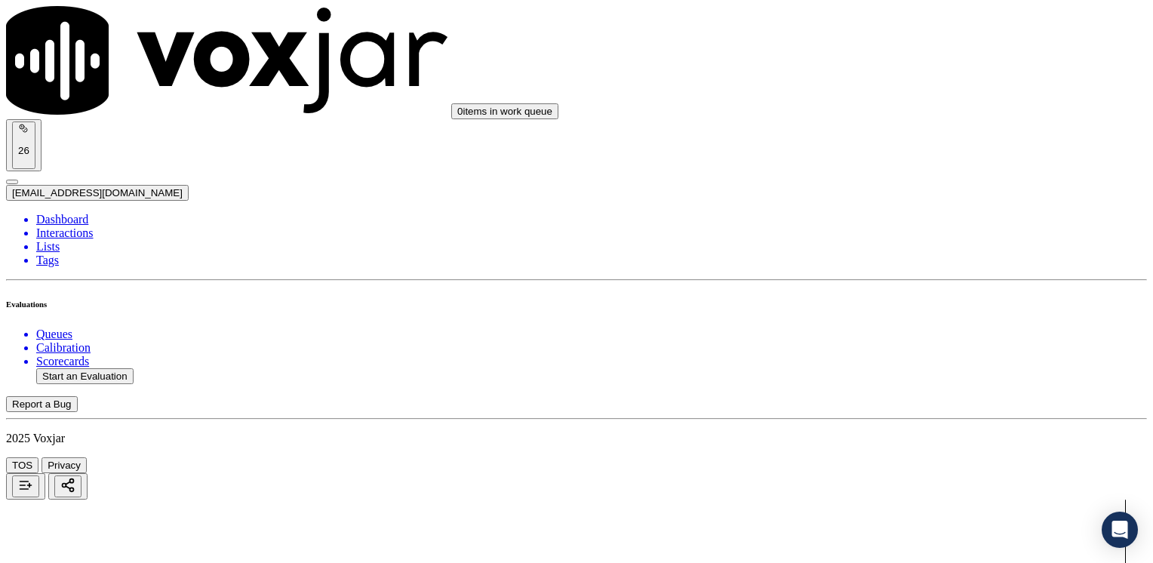
type input "2"
drag, startPoint x: 854, startPoint y: 343, endPoint x: 1155, endPoint y: 336, distance: 301.2
type input "2"
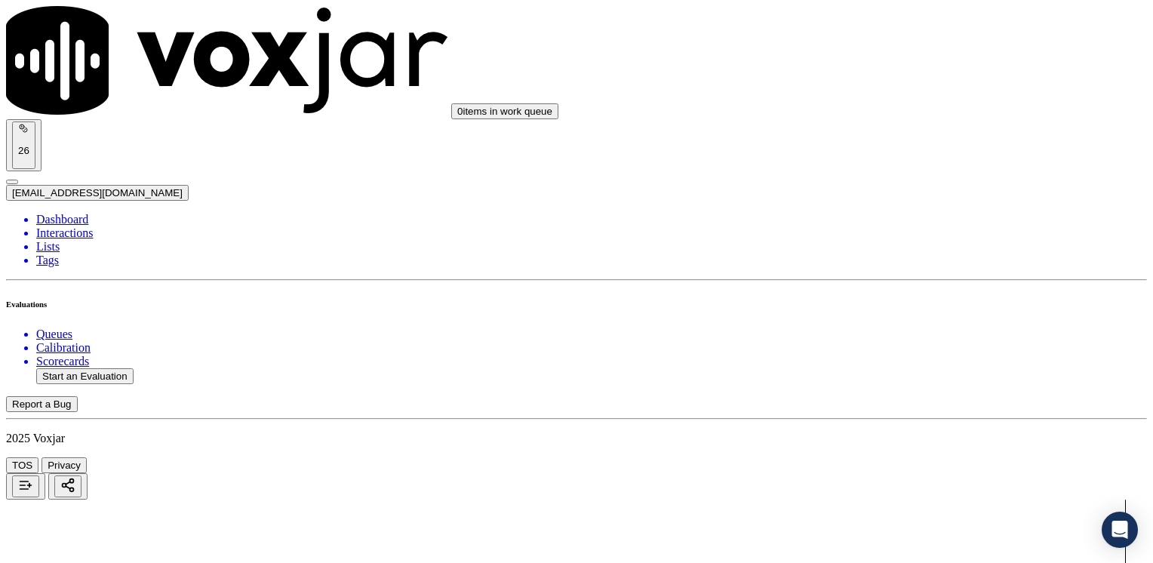
drag, startPoint x: 858, startPoint y: 353, endPoint x: 1141, endPoint y: 352, distance: 283.0
type input "5"
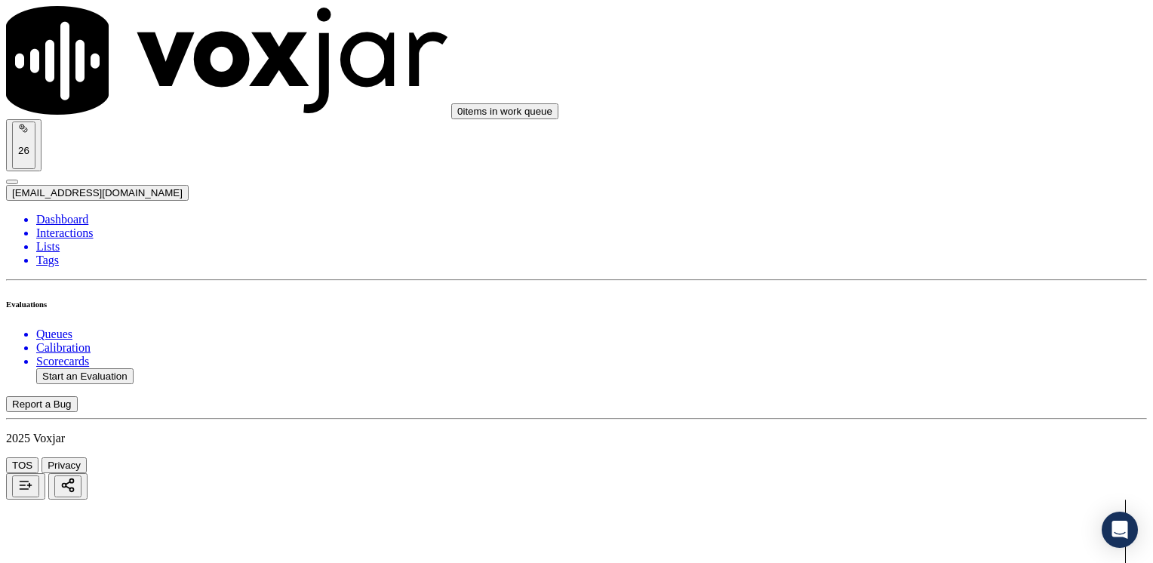
scroll to position [1407, 0]
drag, startPoint x: 852, startPoint y: 362, endPoint x: 1155, endPoint y: 356, distance: 303.4
type input "7"
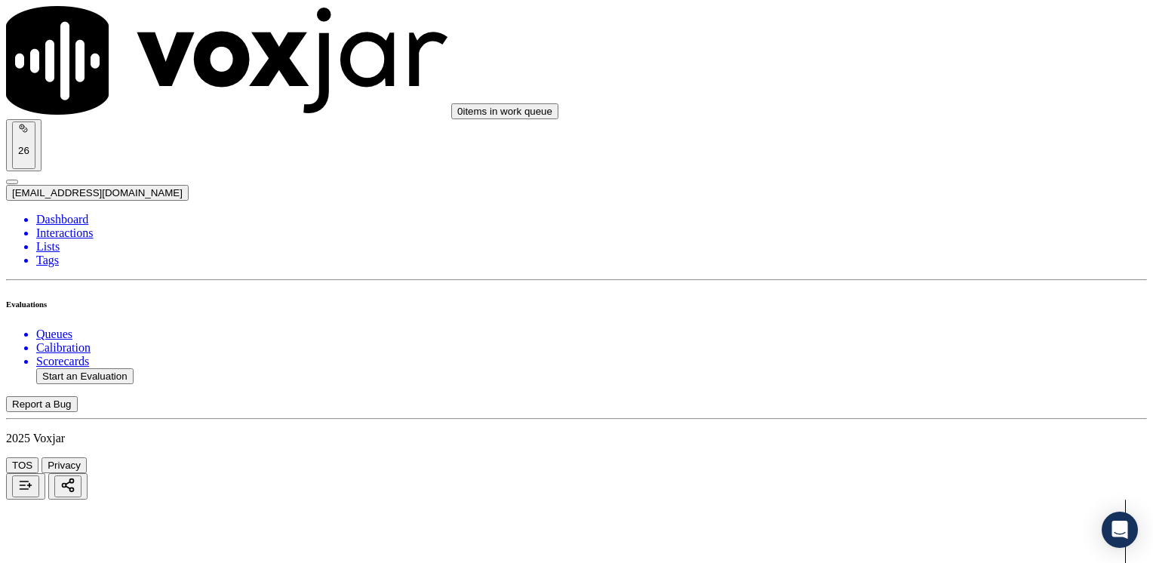
drag, startPoint x: 850, startPoint y: 384, endPoint x: 1131, endPoint y: 365, distance: 282.2
drag, startPoint x: 1078, startPoint y: 379, endPoint x: 658, endPoint y: 384, distance: 420.4
type input "0"
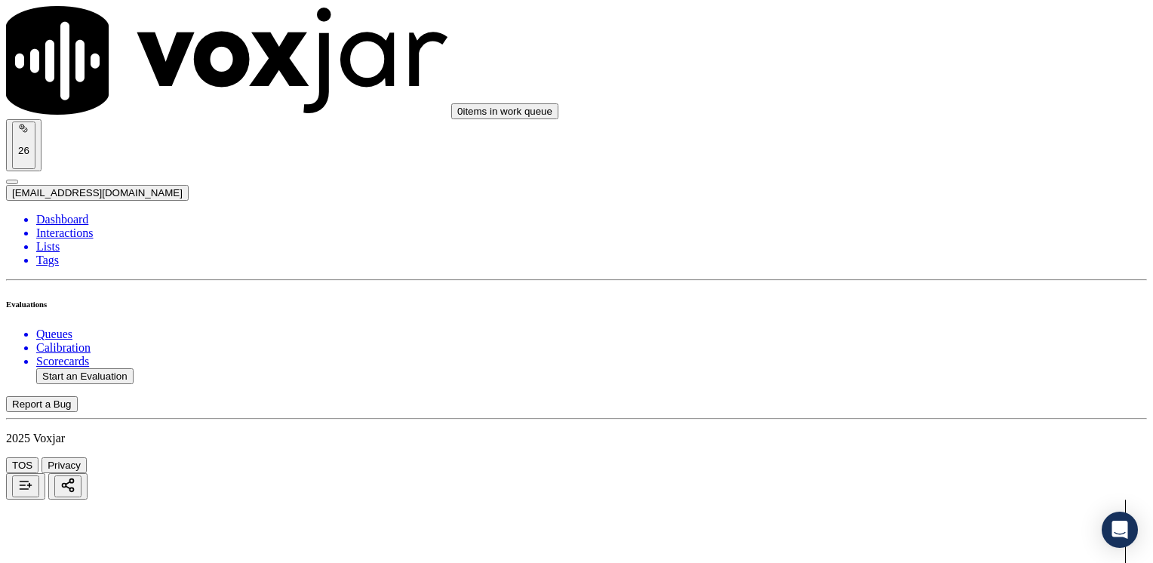
scroll to position [2388, 0]
type textarea "Cx wants to make a payment for her electric bill Cx has a balance of $308.51"
type input "8"
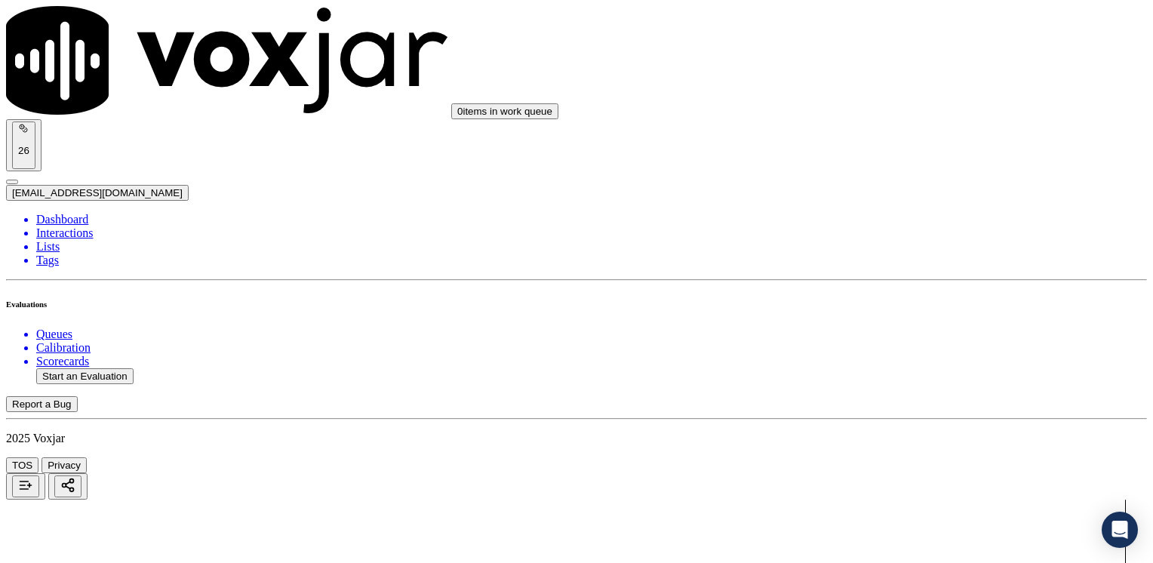
type textarea "Refrain saying "eso no lo tienes que pagar en ningun momento" referring to the …"
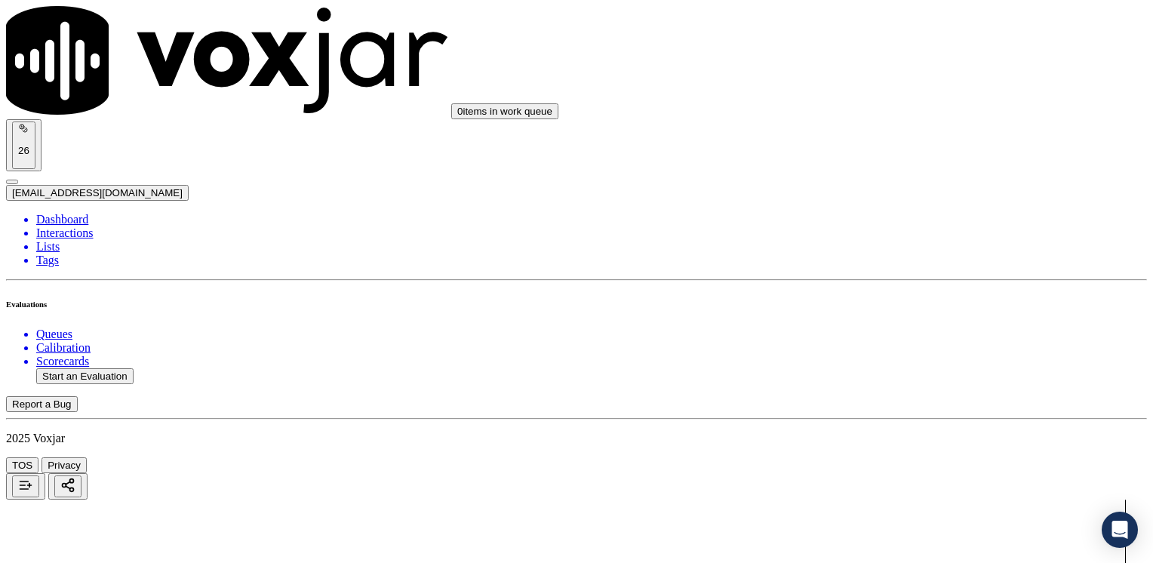
type input "8"
type input "5"
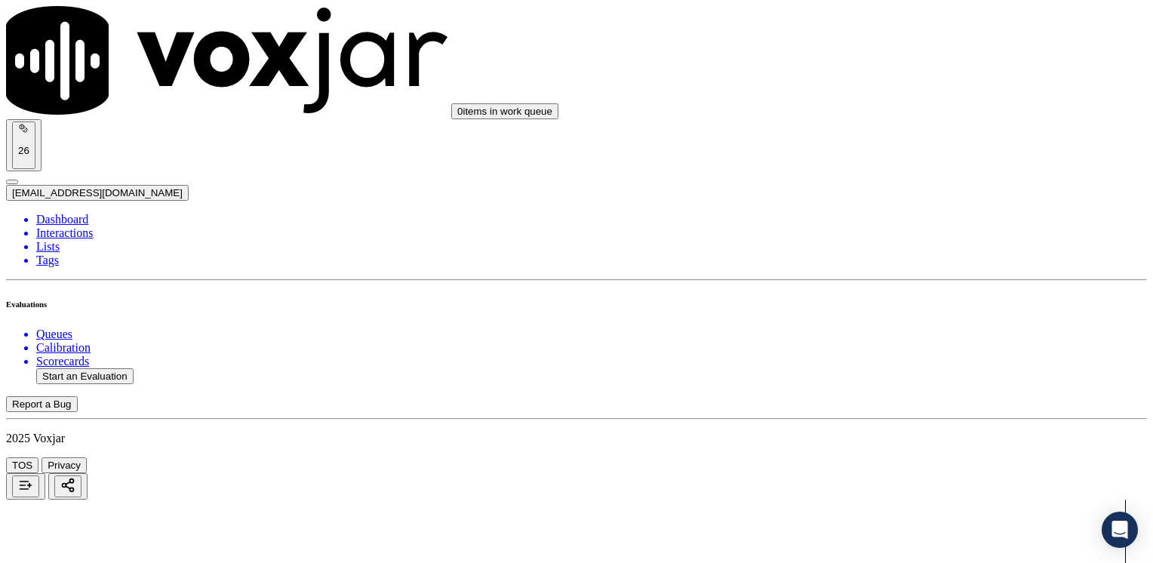
type textarea "Make sure to confirm full service address and the name that appears ont he bill…"
click at [103, 368] on button "Start an Evaluation" at bounding box center [84, 376] width 97 height 16
type input "20250811-170315_9739818312-[PERSON_NAME] all.mp3"
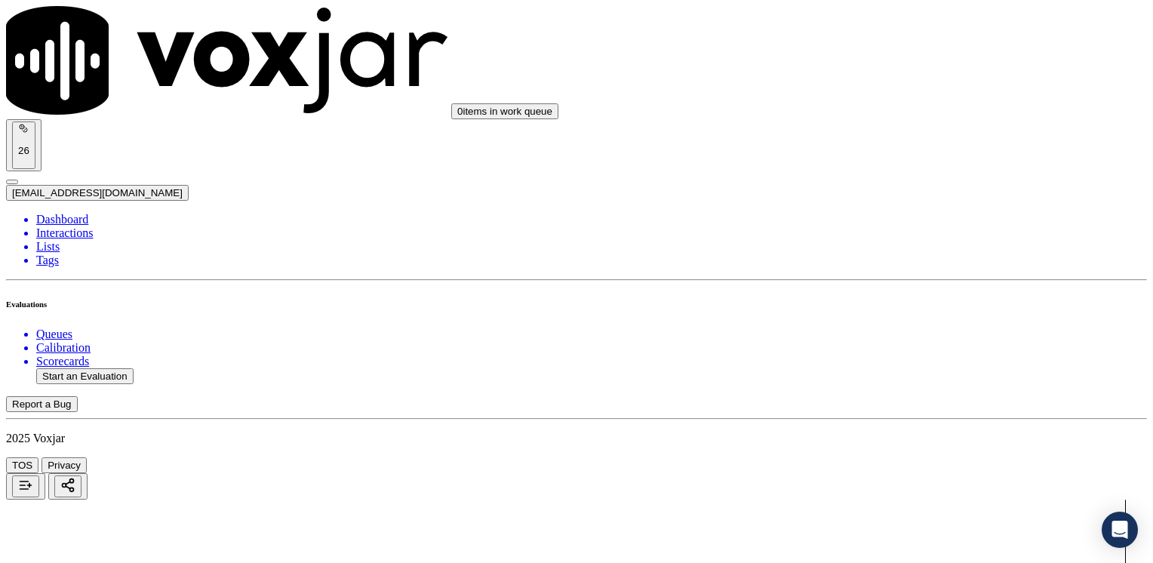
type input "[PERSON_NAME]"
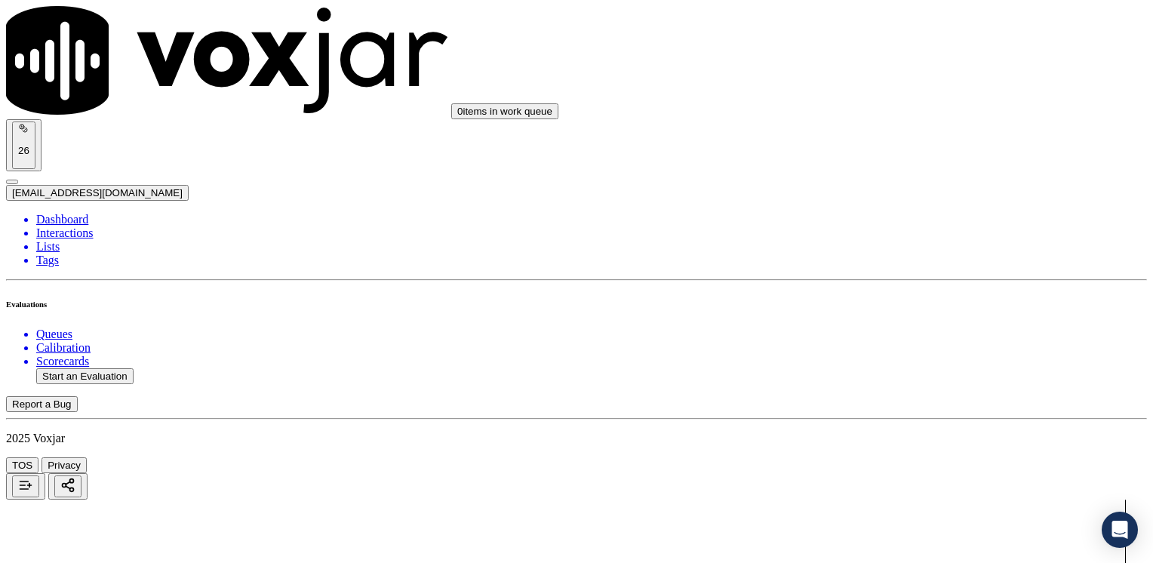
type input "[DATE]T21:58"
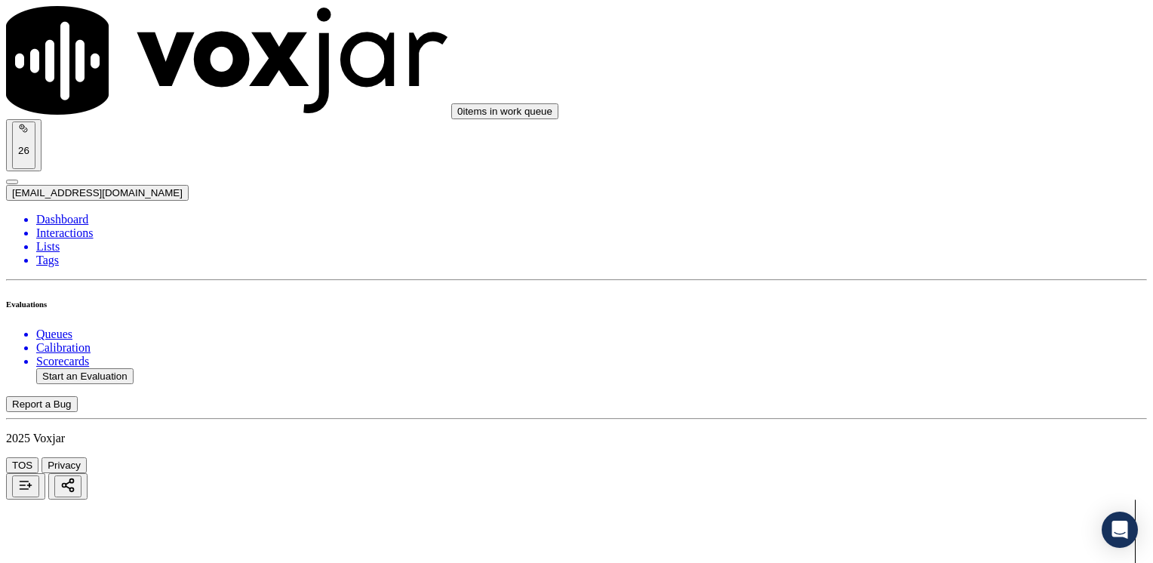
type input "9739818312"
drag, startPoint x: 688, startPoint y: 171, endPoint x: 703, endPoint y: 180, distance: 16.6
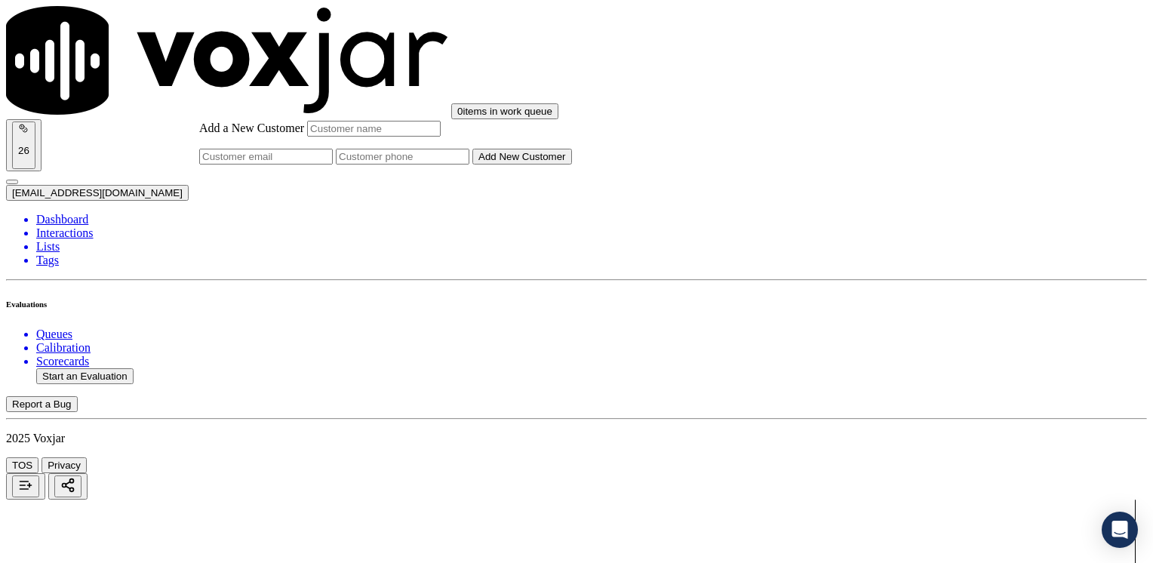
click at [469, 165] on input "Add a New Customer" at bounding box center [403, 157] width 134 height 16
paste input "_9739818312"
type input "_9739818312"
click at [441, 137] on input "Add a New Customer" at bounding box center [374, 129] width 134 height 16
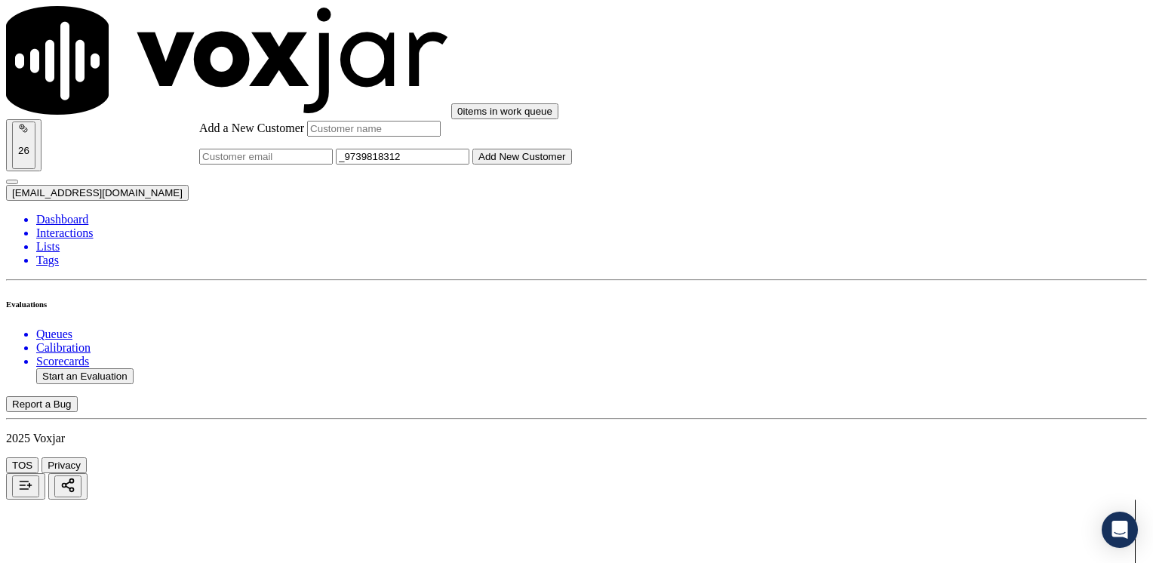
click at [441, 137] on input "Add a New Customer" at bounding box center [374, 129] width 134 height 16
type input "[PERSON_NAME]"
click at [572, 165] on div "Add a New Customer [PERSON_NAME] _9739818312 Add New Customer" at bounding box center [385, 143] width 373 height 44
click at [572, 165] on button "Add New Customer" at bounding box center [522, 157] width 100 height 16
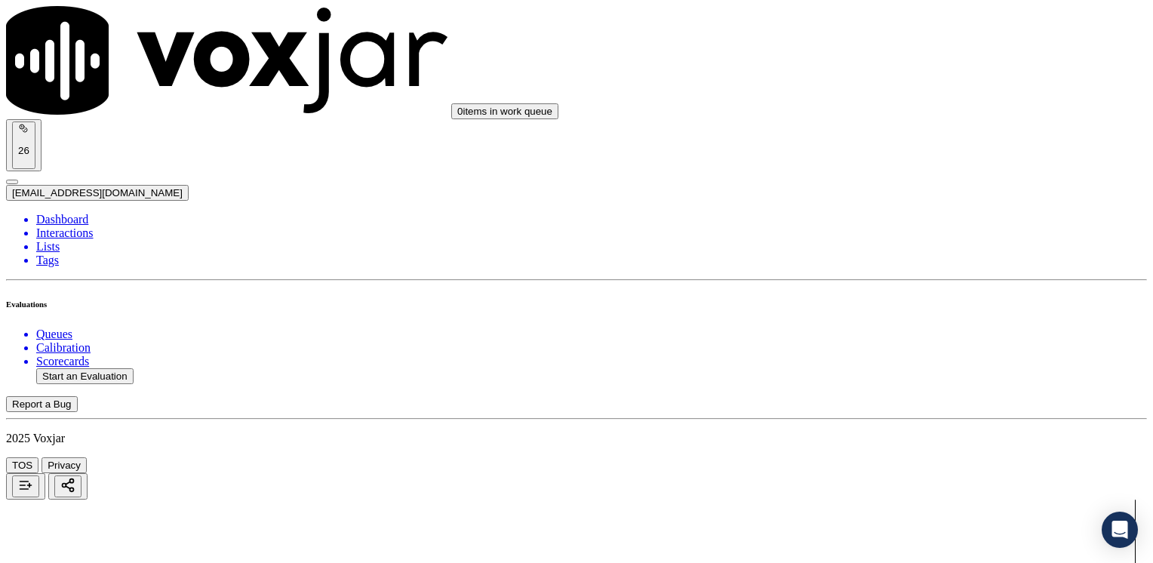
drag, startPoint x: 484, startPoint y: 211, endPoint x: 607, endPoint y: 311, distance: 158.3
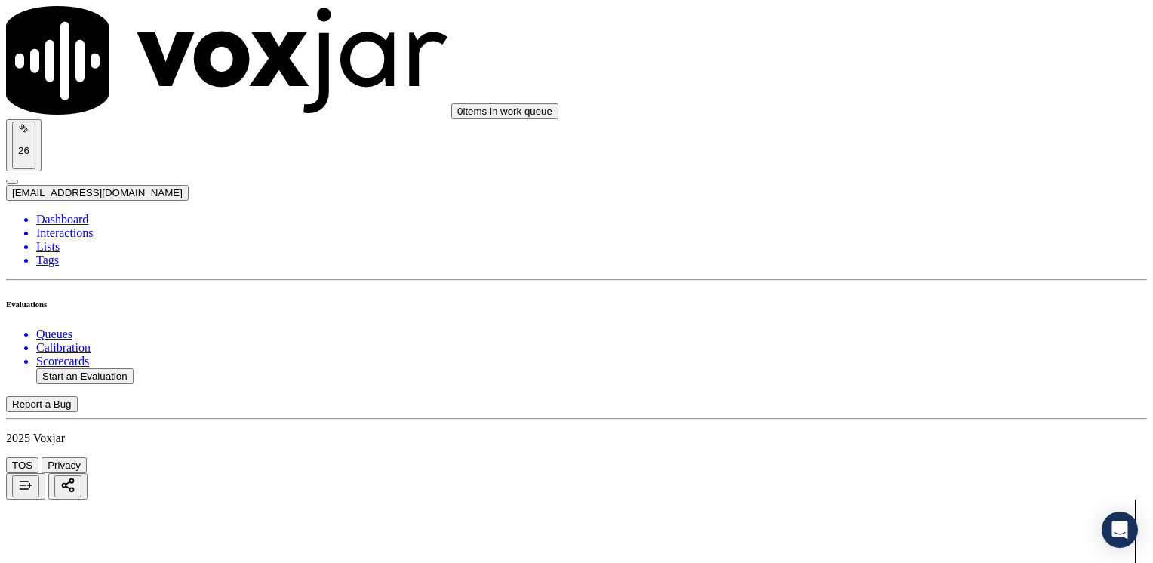
drag, startPoint x: 858, startPoint y: 252, endPoint x: 1155, endPoint y: 328, distance: 307.0
type input "12"
drag, startPoint x: 856, startPoint y: 435, endPoint x: 1152, endPoint y: 372, distance: 303.3
type input "11"
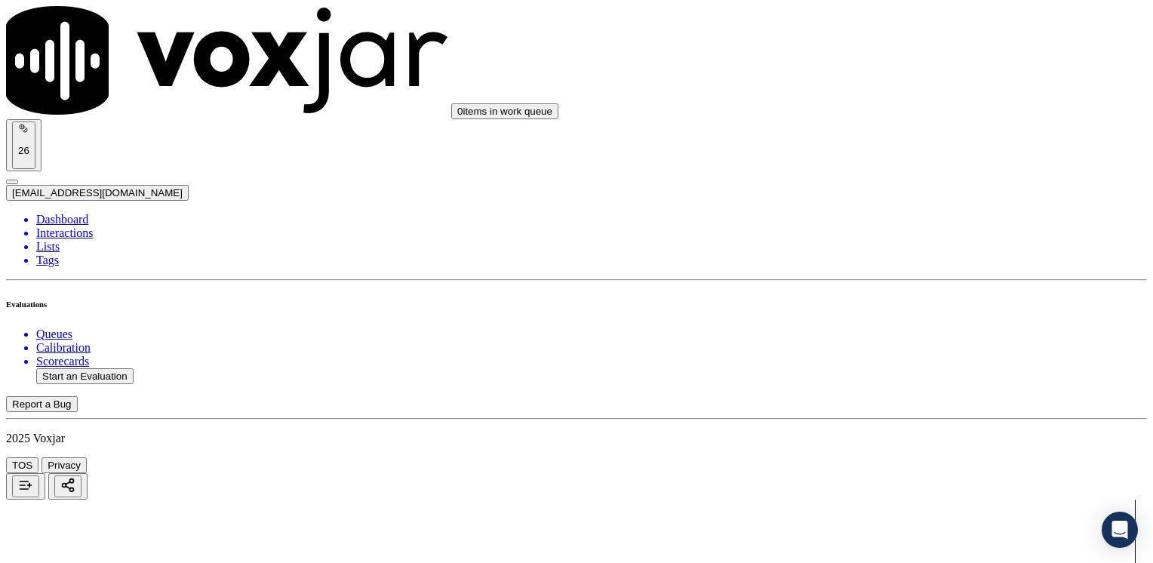
type input "10"
drag, startPoint x: 857, startPoint y: 147, endPoint x: 1155, endPoint y: 144, distance: 298.1
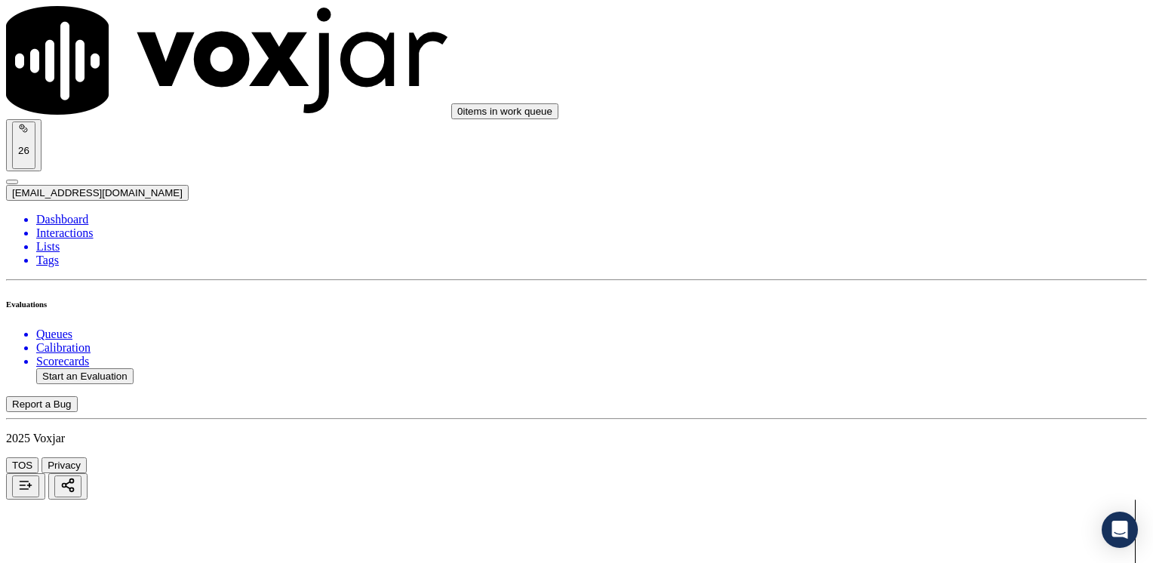
type input "12"
drag, startPoint x: 854, startPoint y: 258, endPoint x: 1155, endPoint y: 291, distance: 303.6
type input "12"
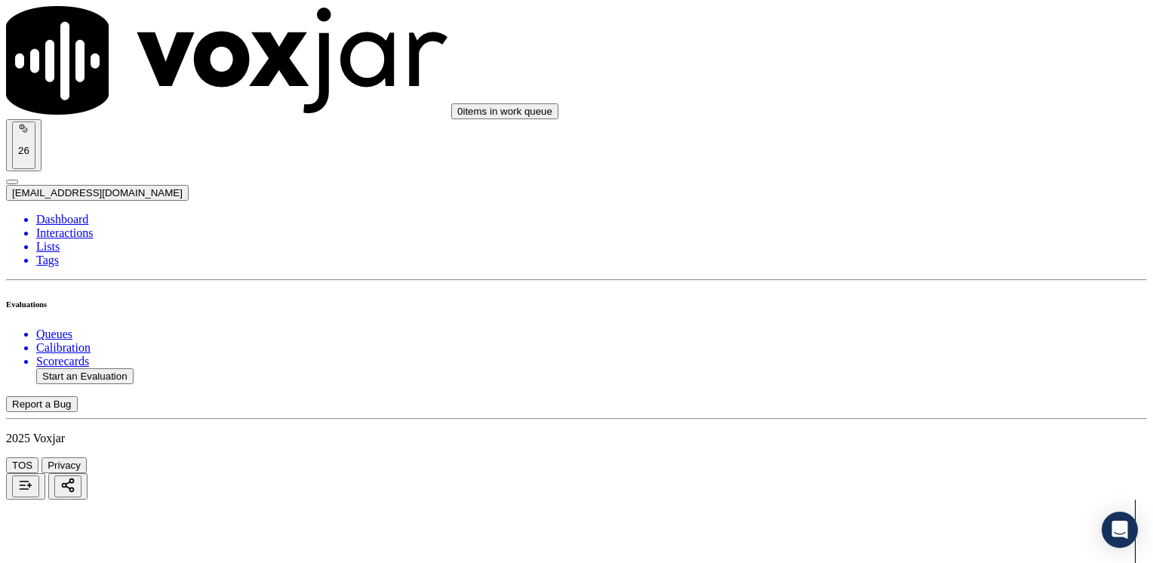
drag, startPoint x: 860, startPoint y: 381, endPoint x: 1155, endPoint y: 374, distance: 295.2
type input "13"
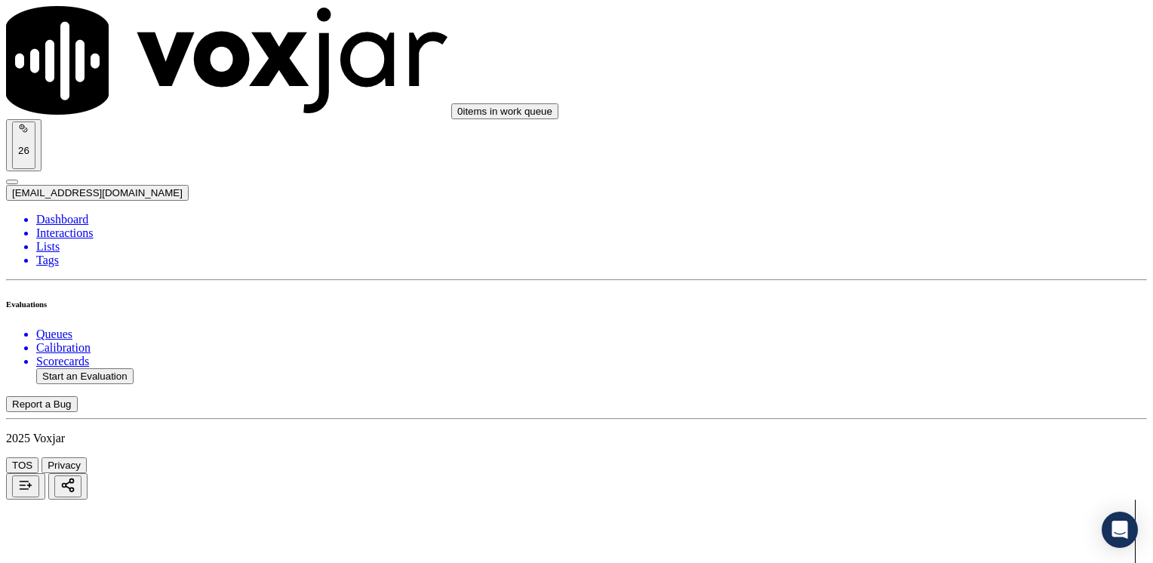
scroll to position [679, 0]
drag, startPoint x: 851, startPoint y: 368, endPoint x: 1149, endPoint y: 349, distance: 298.7
type input "13"
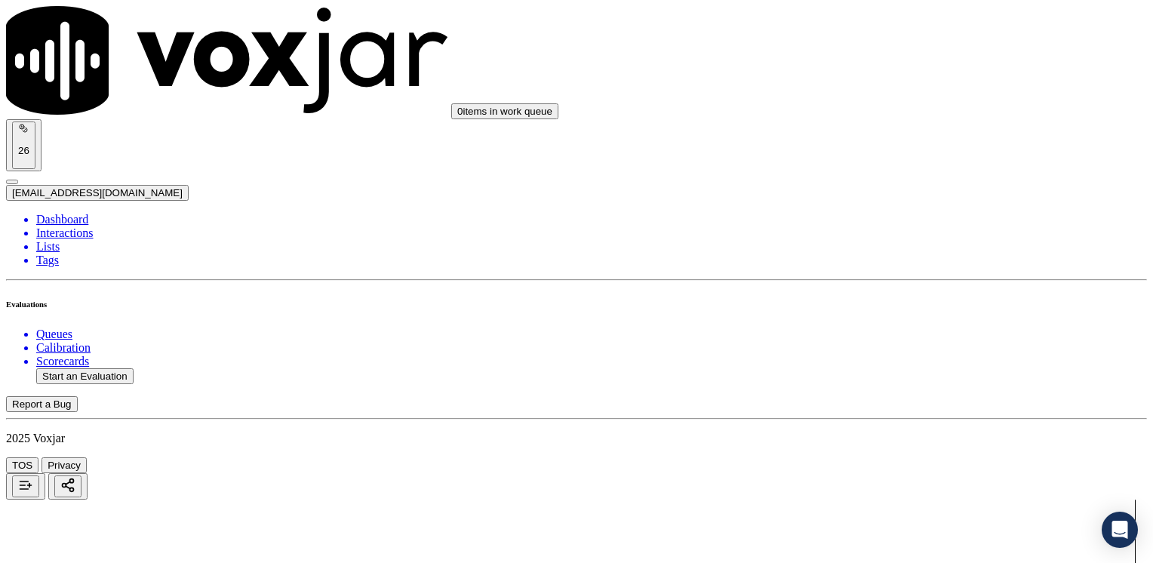
click at [122, 368] on button "Start an Evaluation" at bounding box center [84, 376] width 97 height 16
type input "20250811-173250_4407492639-[PERSON_NAME] all.mp3"
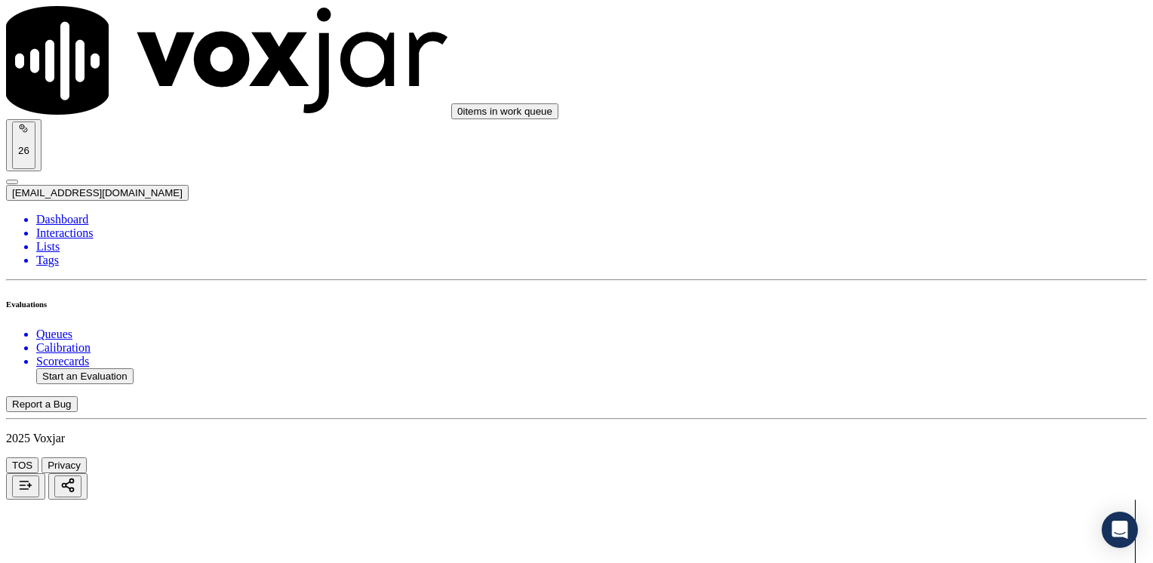
type input "[PERSON_NAME]"
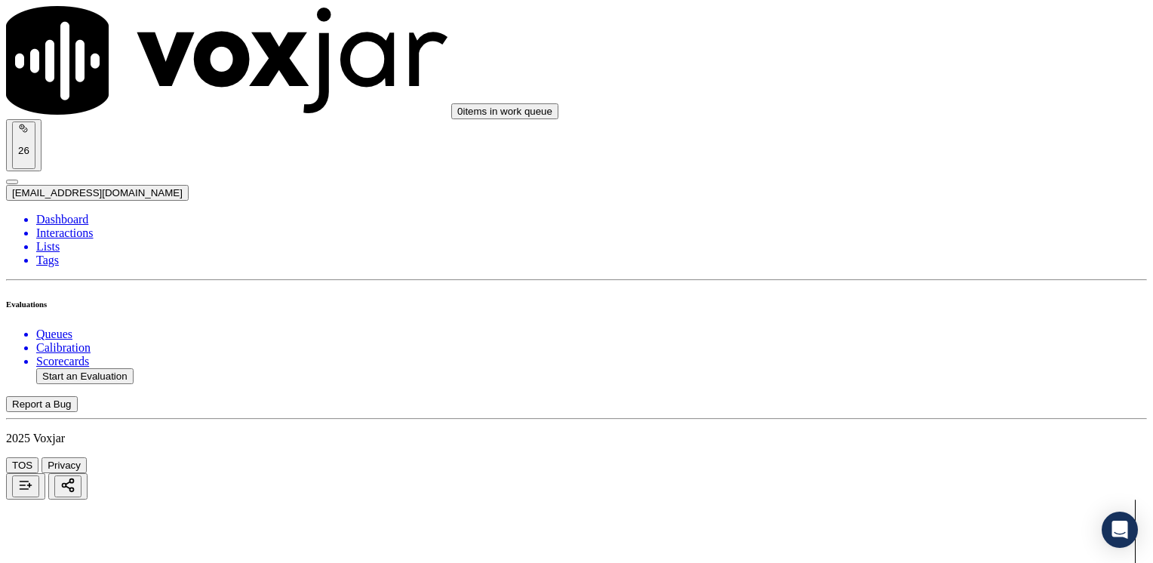
type input "[DATE]T22:02"
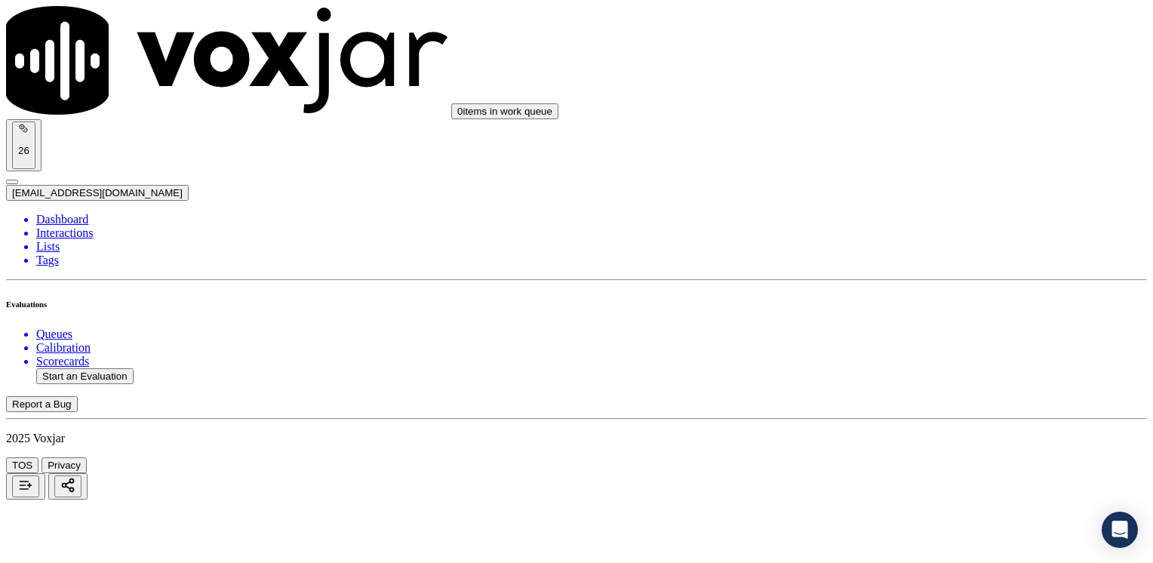
type input "4407492639"
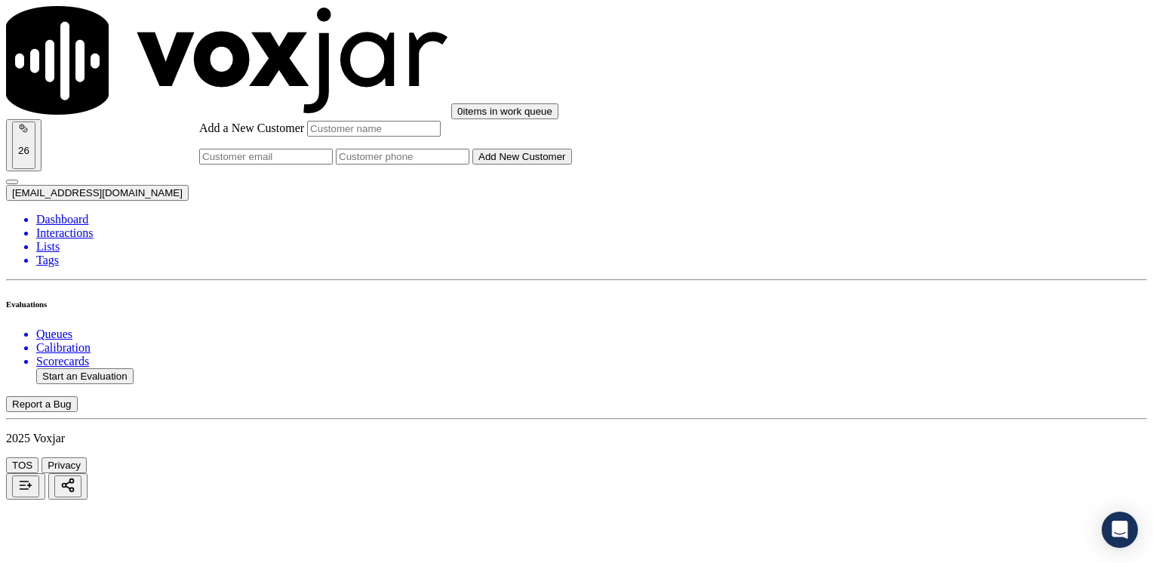
click at [469, 165] on input "Add a New Customer" at bounding box center [403, 157] width 134 height 16
paste input "4407492639"
type input "4407492639"
click at [441, 137] on input "Add a New Customer" at bounding box center [374, 129] width 134 height 16
paste input "[PERSON_NAME]"
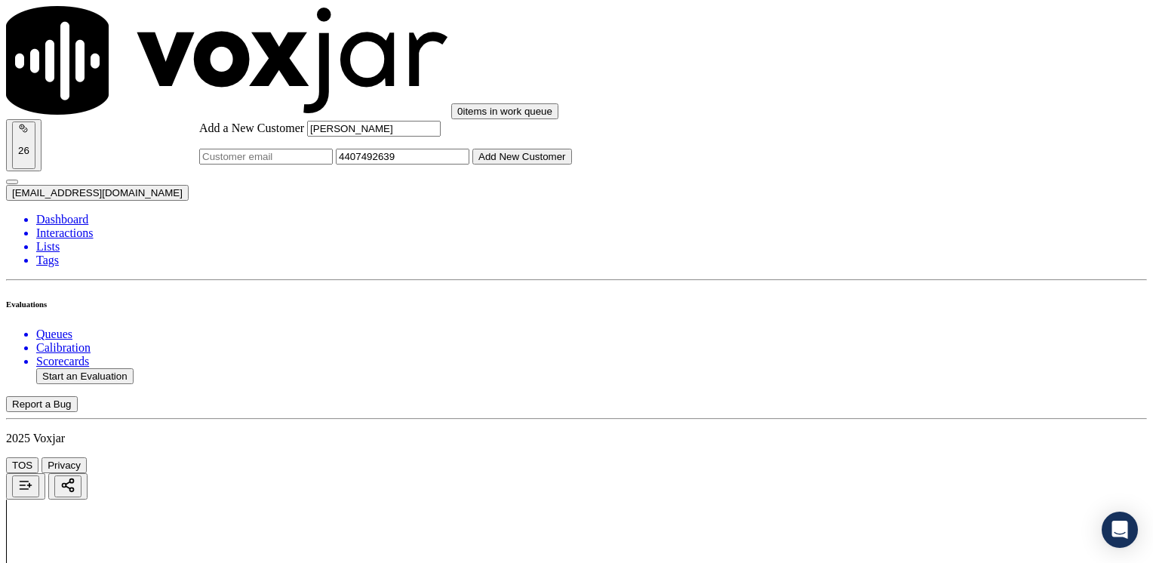
type input "[PERSON_NAME]"
click at [572, 165] on button "Add New Customer" at bounding box center [522, 157] width 100 height 16
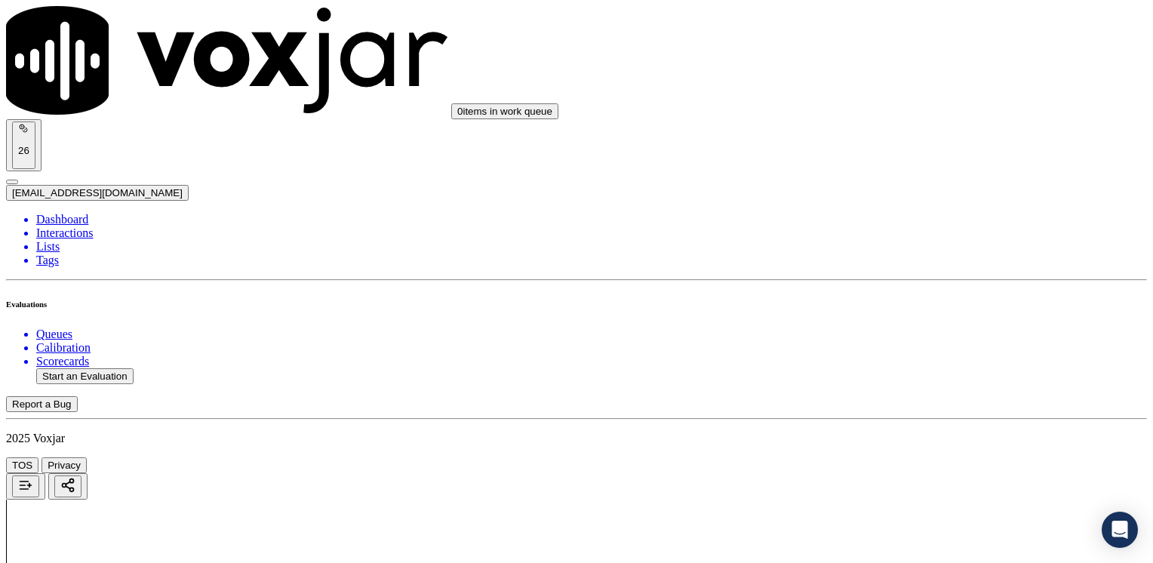
drag, startPoint x: 855, startPoint y: 251, endPoint x: 1155, endPoint y: 251, distance: 300.4
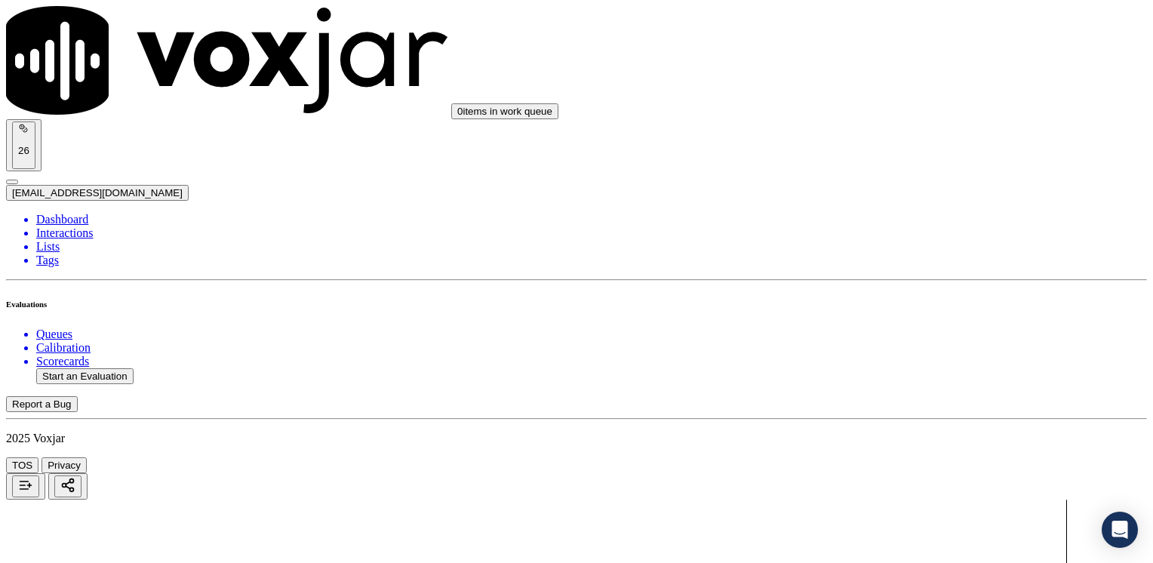
type input "12"
drag, startPoint x: 854, startPoint y: 445, endPoint x: 1152, endPoint y: 433, distance: 298.3
type input "11"
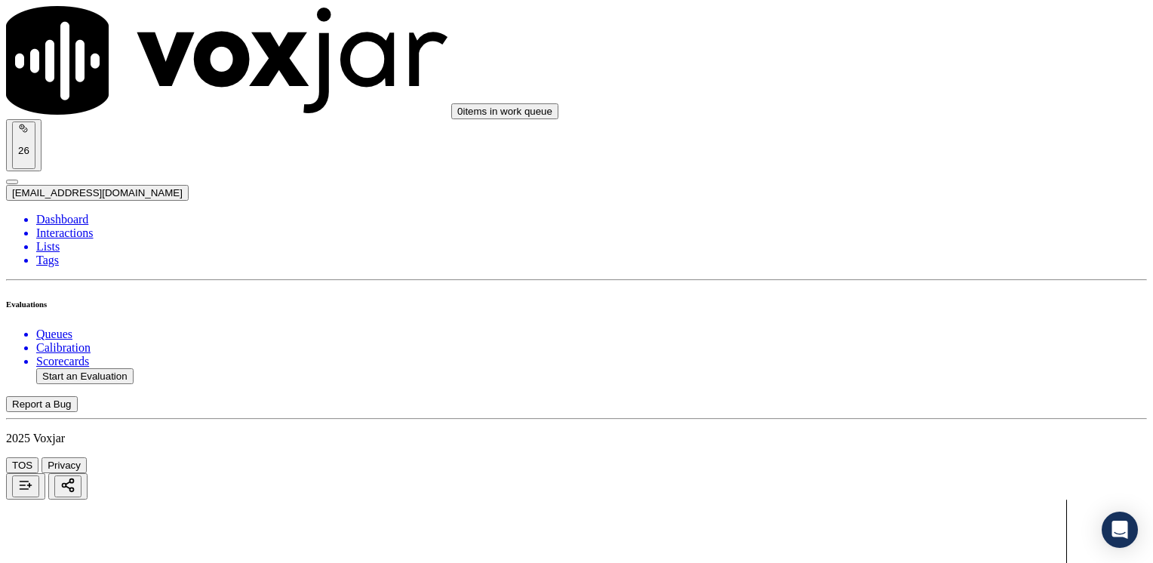
scroll to position [453, 0]
drag, startPoint x: 854, startPoint y: 377, endPoint x: 1152, endPoint y: 347, distance: 299.6
type input "12"
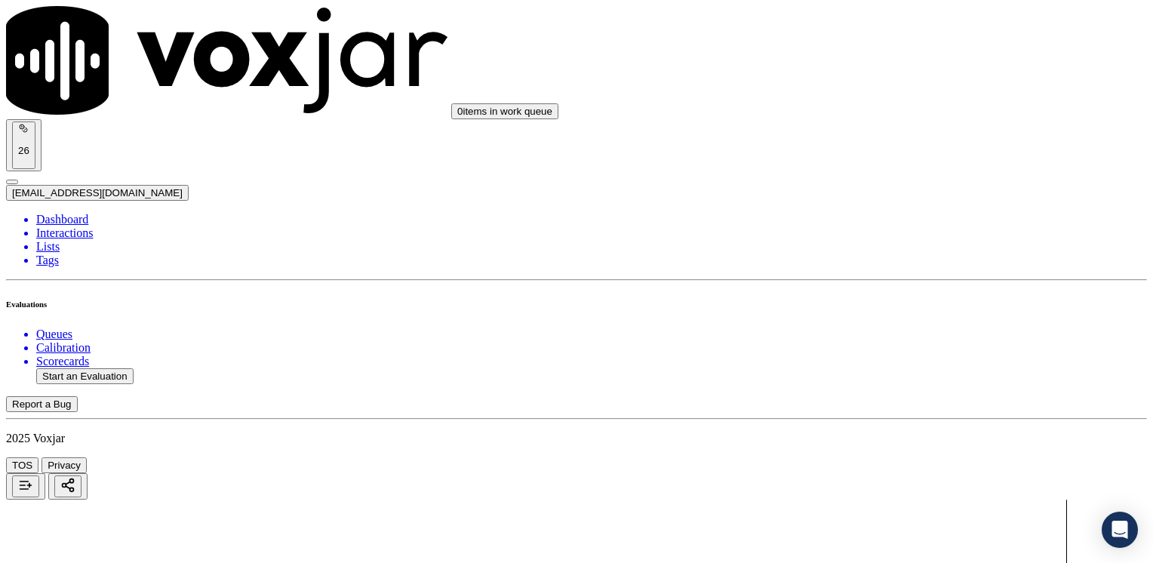
drag, startPoint x: 857, startPoint y: 412, endPoint x: 1152, endPoint y: 405, distance: 295.9
type input "12"
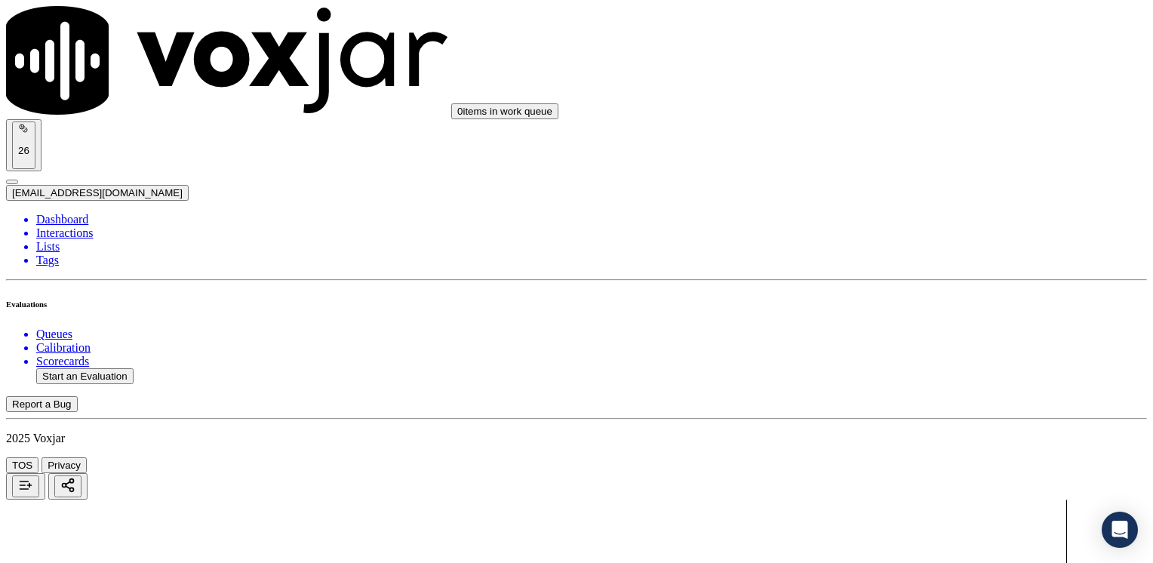
type input "10"
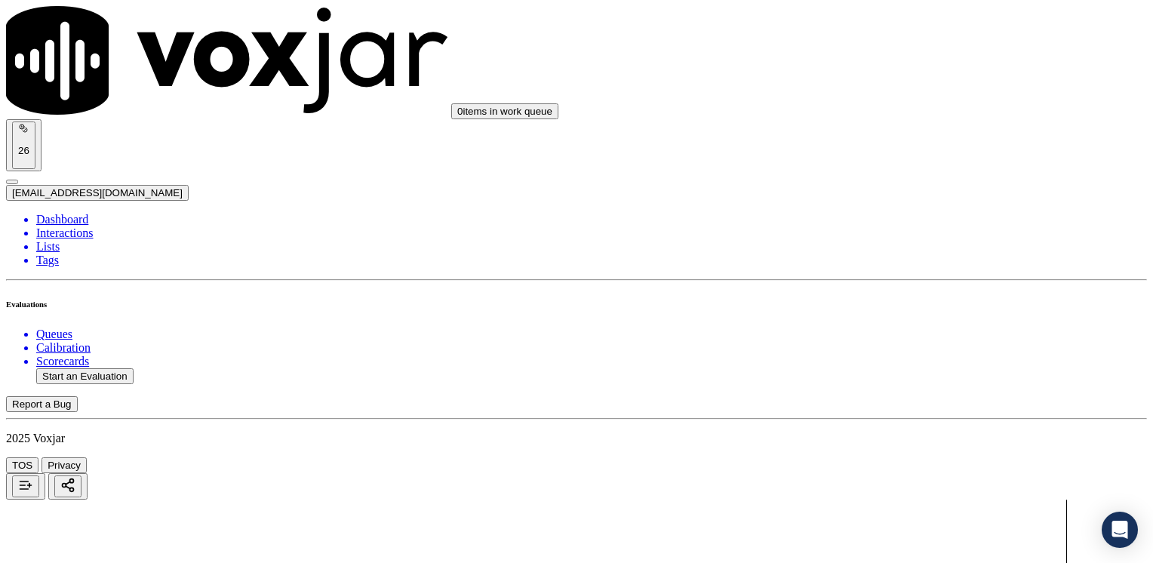
type textarea "Make sure to confirm full service address and the name as it appears on the bil…"
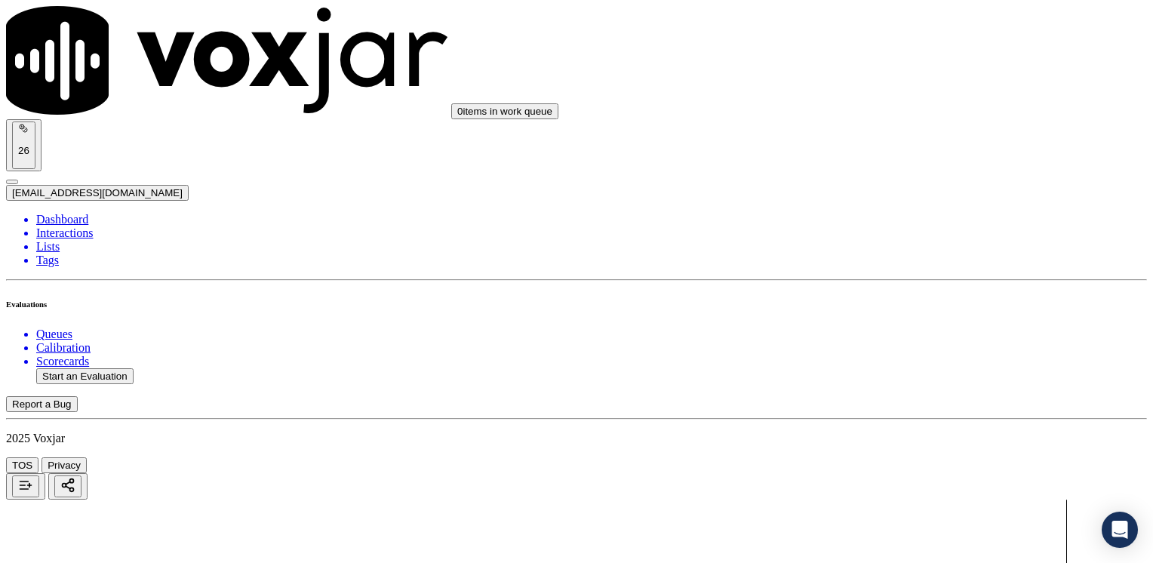
drag, startPoint x: 878, startPoint y: 294, endPoint x: 1155, endPoint y: 253, distance: 280.1
type input "13"
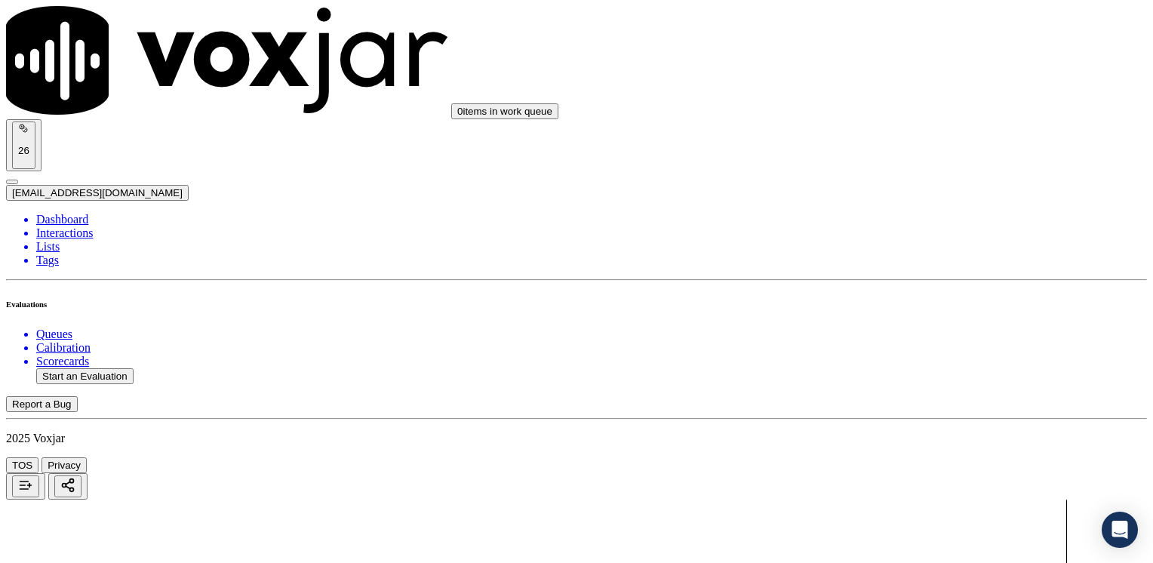
click at [86, 368] on button "Start an Evaluation" at bounding box center [84, 376] width 97 height 16
type input "20250811-190649_6463718759-[PERSON_NAME] all.mp3"
type input "[PERSON_NAME]"
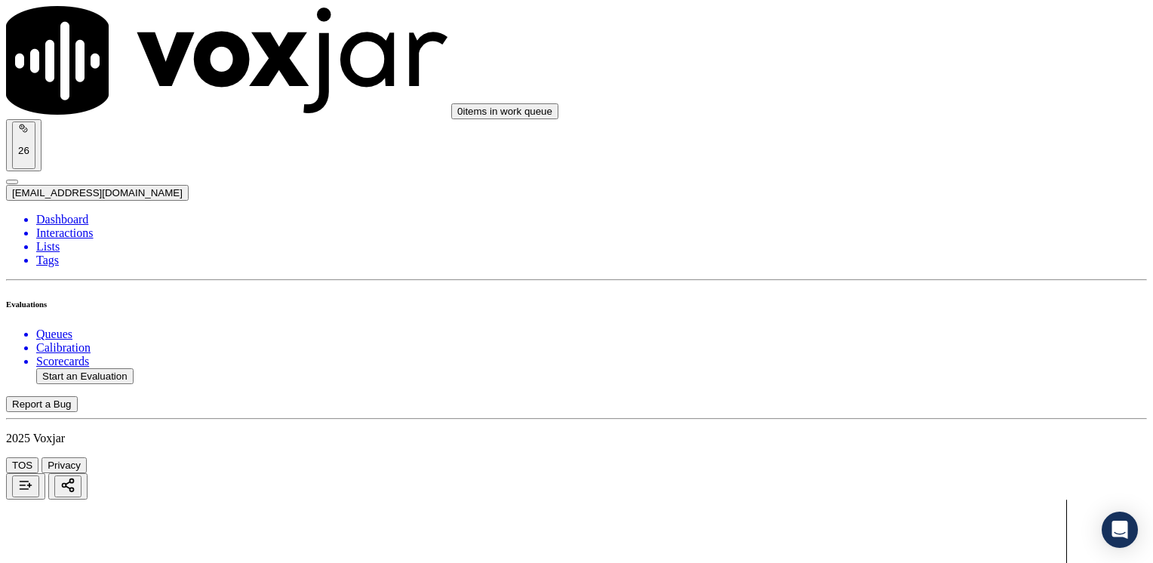
type input "[DATE]T22:09"
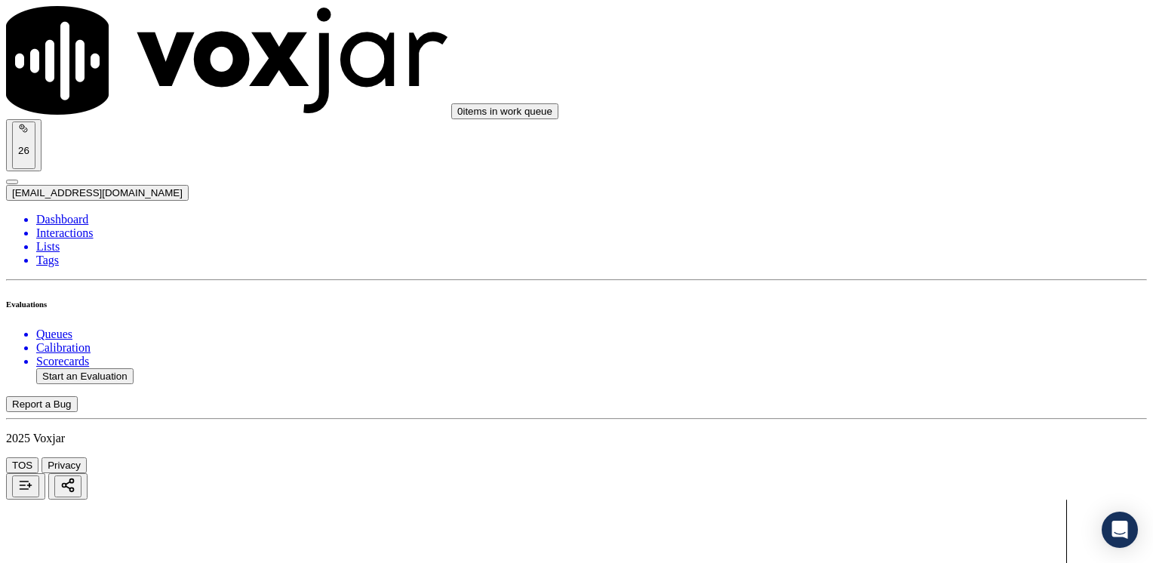
click at [97, 368] on button "Start an Evaluation" at bounding box center [84, 376] width 97 height 16
type input "20250811-190649_6463718759- [PERSON_NAME] all.mp3"
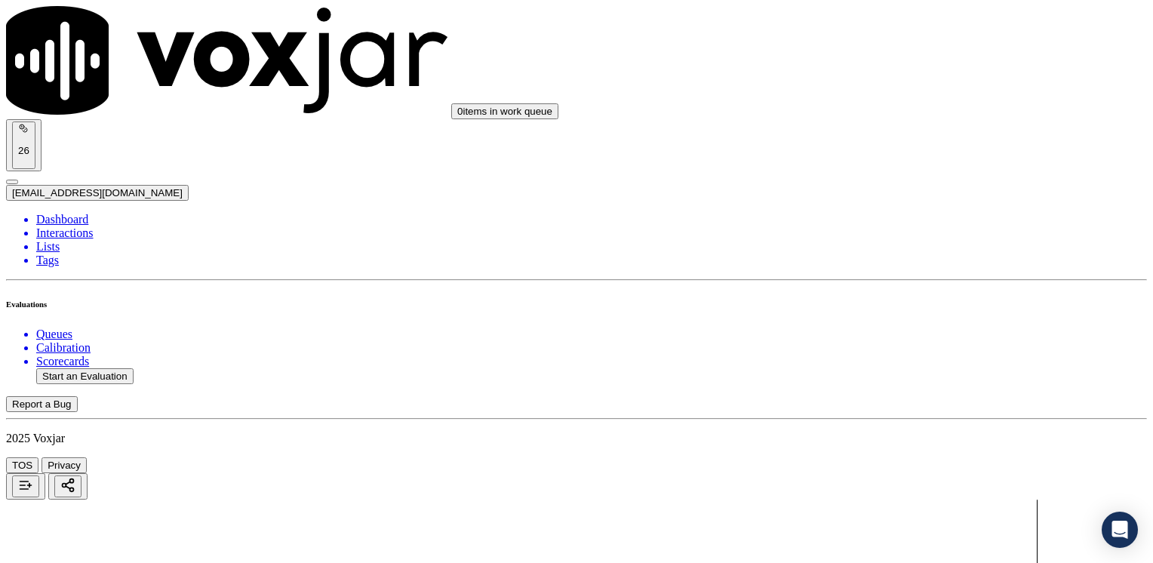
type input "[PERSON_NAME]"
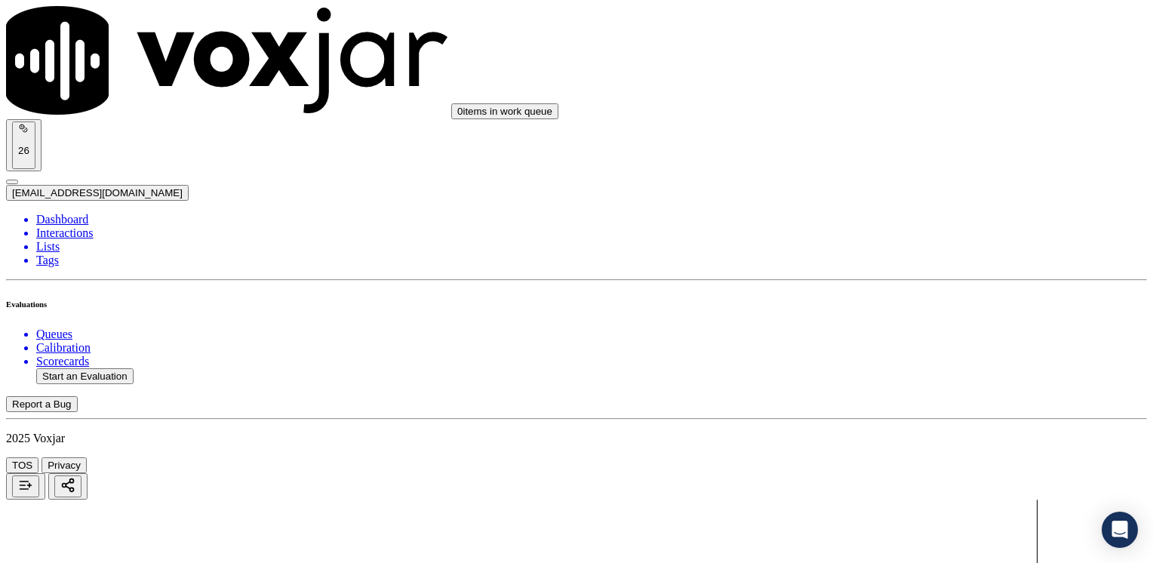
type input "[DATE]T22:13"
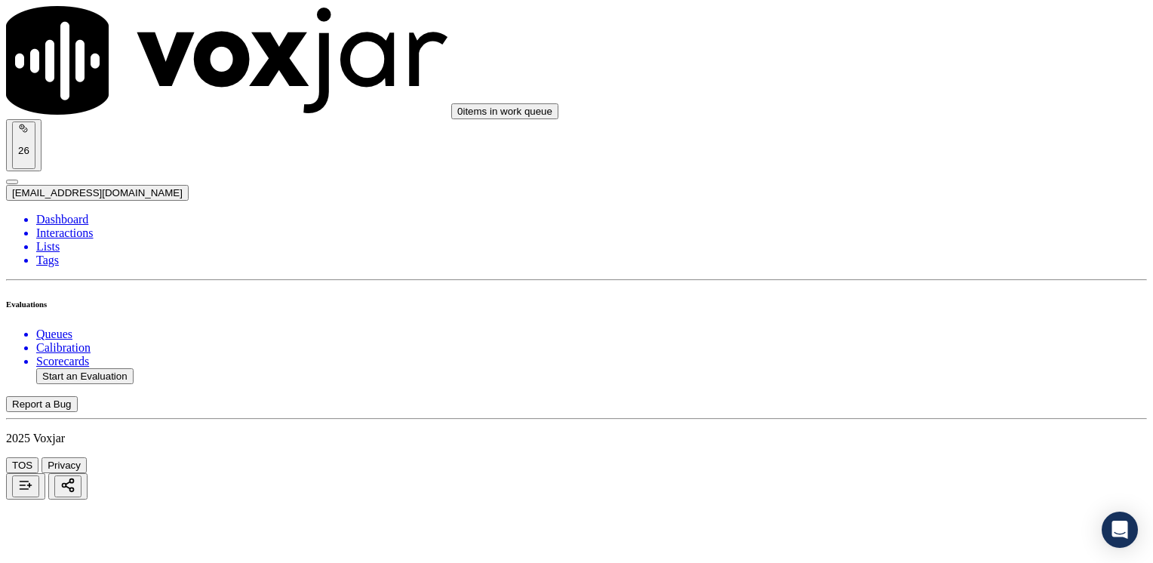
type input "6463718759"
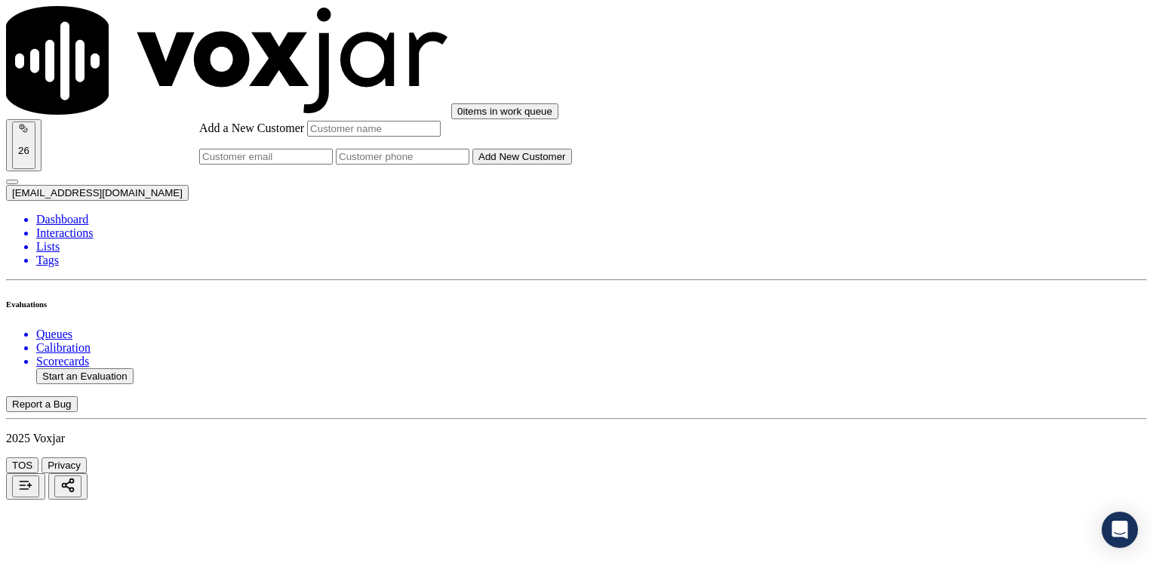
click at [469, 165] on input "Add a New Customer" at bounding box center [403, 157] width 134 height 16
paste input "6463718759"
type input "6463718759"
drag, startPoint x: 647, startPoint y: 228, endPoint x: 702, endPoint y: 290, distance: 82.9
click at [441, 137] on input "Add a New Customer" at bounding box center [374, 129] width 134 height 16
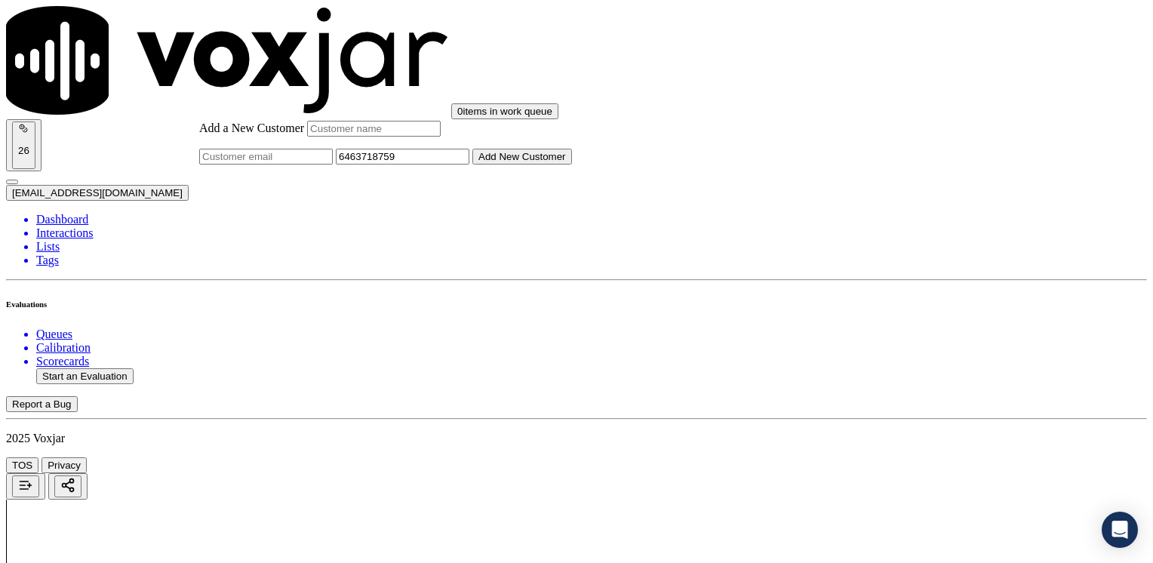
paste input "[PERSON_NAME] De [PERSON_NAME]"
type input "[PERSON_NAME] De [PERSON_NAME]"
click at [572, 165] on div "Add a New Customer [PERSON_NAME] De [PERSON_NAME] 6463718759 Add New Customer" at bounding box center [385, 143] width 373 height 44
click at [572, 165] on button "Add New Customer" at bounding box center [522, 157] width 100 height 16
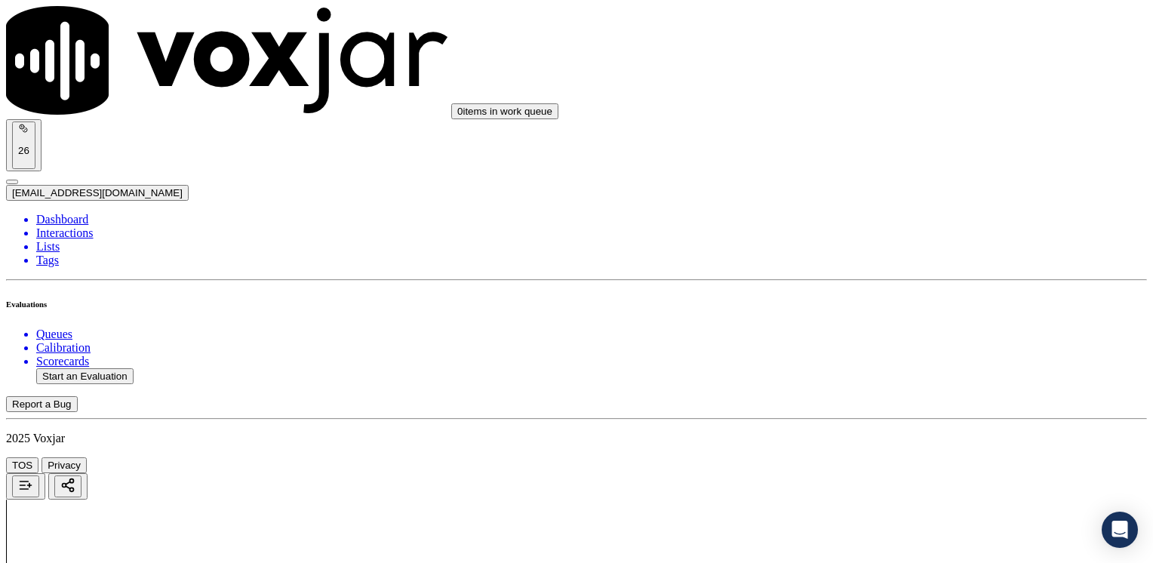
drag, startPoint x: 857, startPoint y: 257, endPoint x: 1066, endPoint y: 403, distance: 255.2
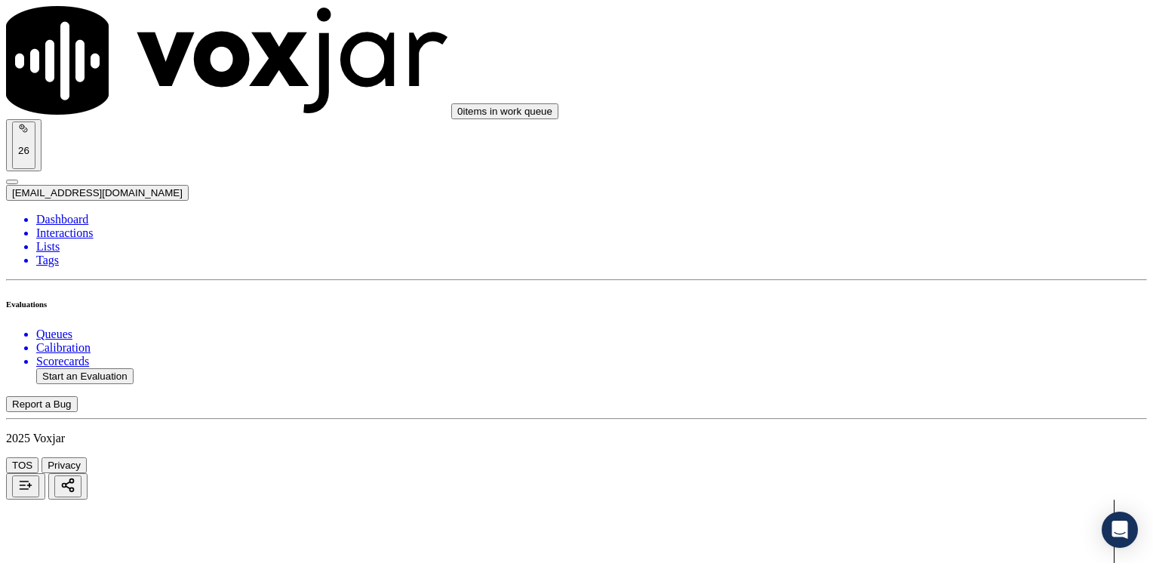
type input "12"
drag, startPoint x: 854, startPoint y: 436, endPoint x: 1155, endPoint y: 412, distance: 302.1
type input "11"
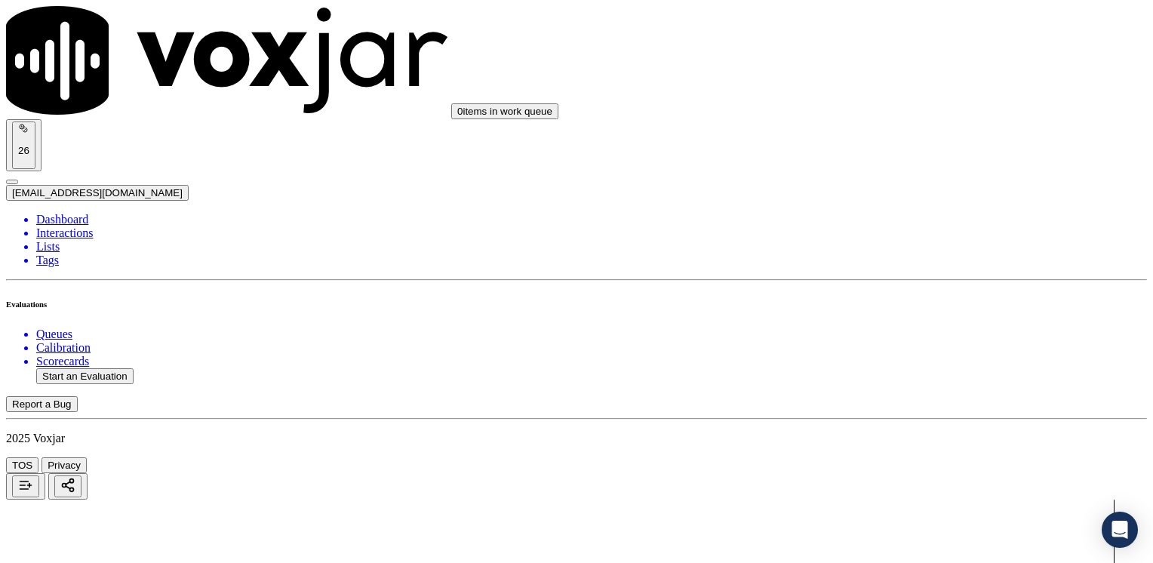
scroll to position [1319, 0]
type input "10"
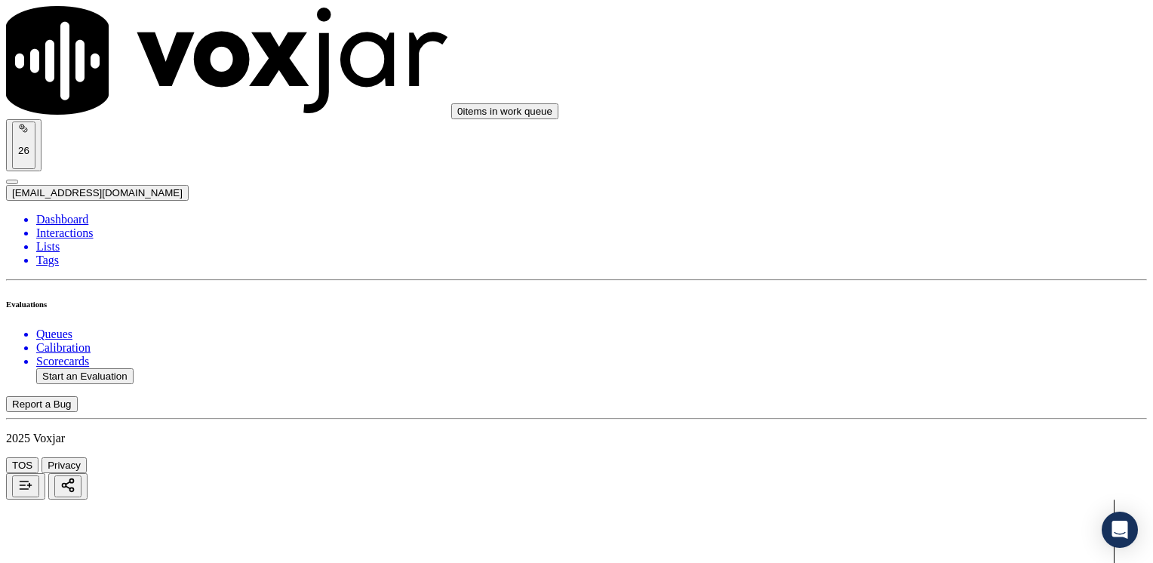
drag, startPoint x: 856, startPoint y: 146, endPoint x: 1155, endPoint y: 189, distance: 302.7
type input "12"
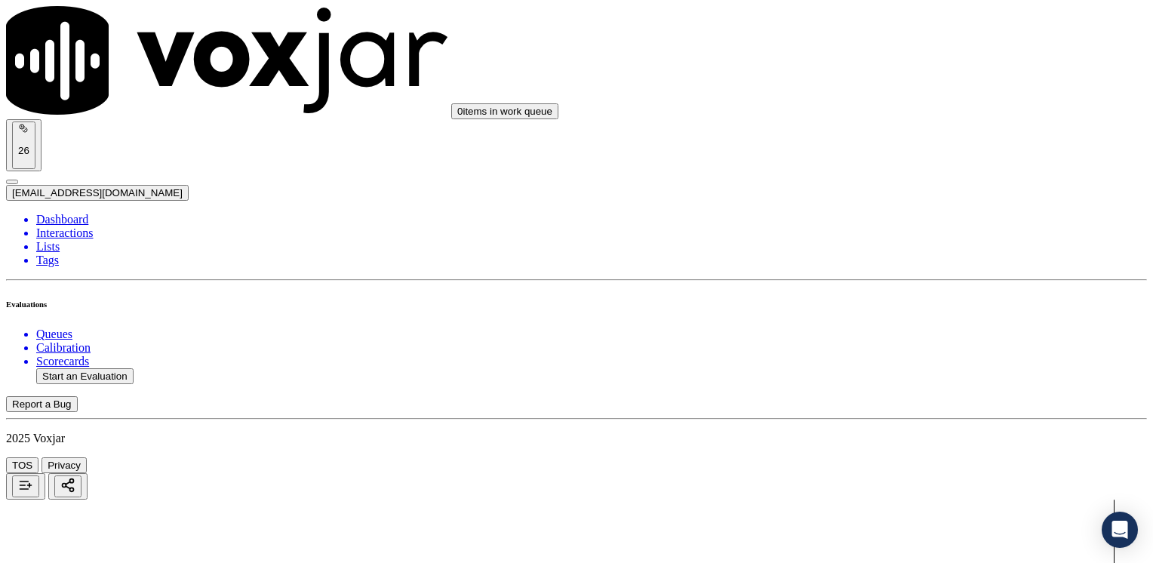
drag, startPoint x: 878, startPoint y: 334, endPoint x: 1152, endPoint y: 265, distance: 282.4
type input "12"
drag, startPoint x: 854, startPoint y: 341, endPoint x: 1126, endPoint y: 336, distance: 272.5
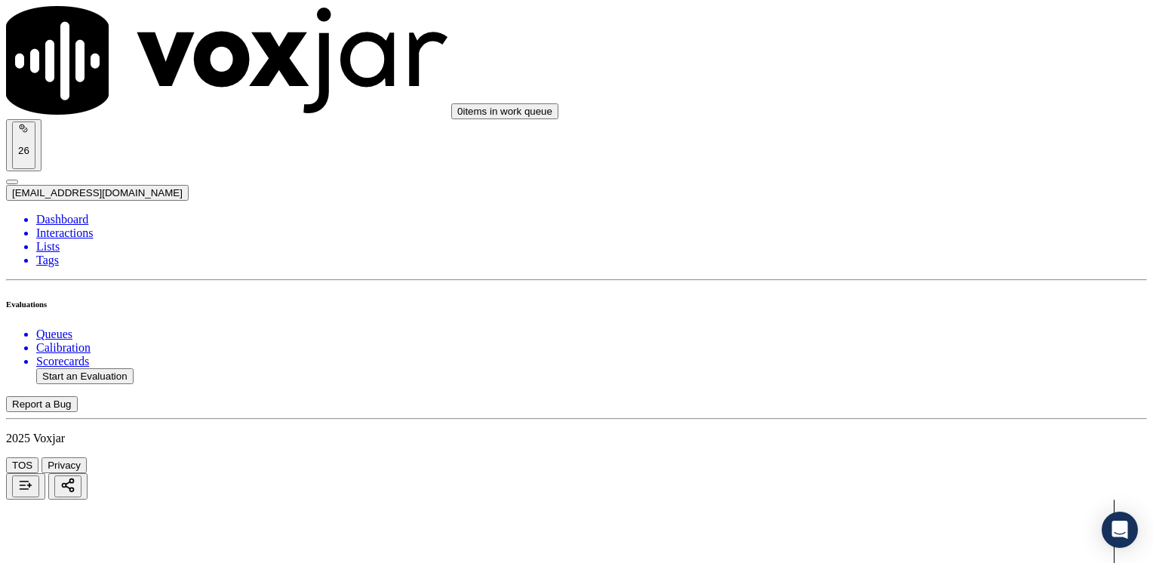
type input "13"
drag, startPoint x: 854, startPoint y: 222, endPoint x: 1100, endPoint y: 326, distance: 266.5
type input "13"
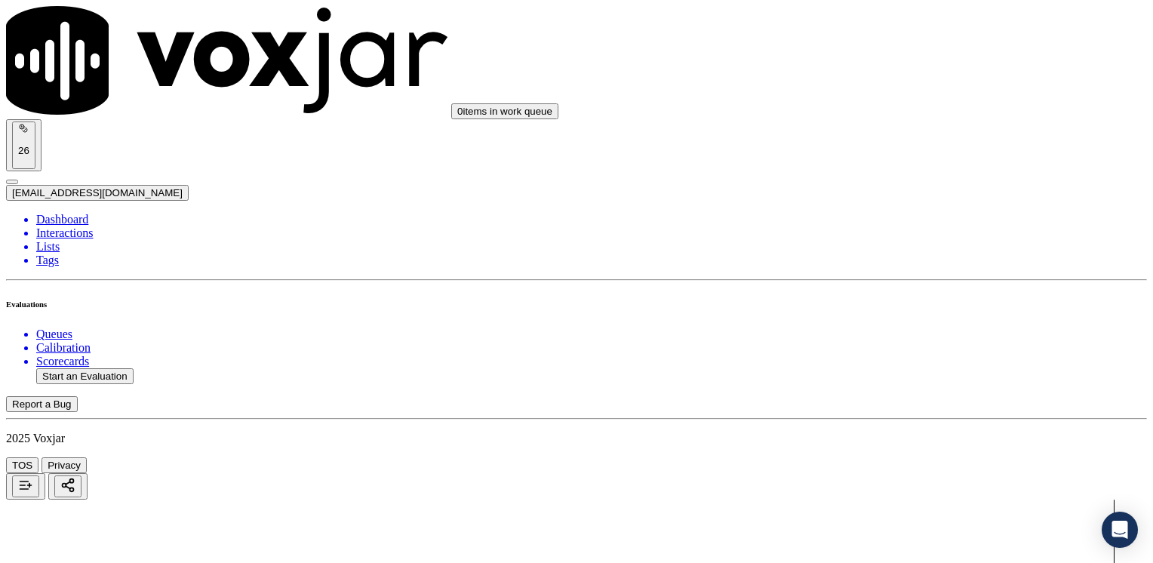
click at [105, 368] on button "Start an Evaluation" at bounding box center [84, 376] width 97 height 16
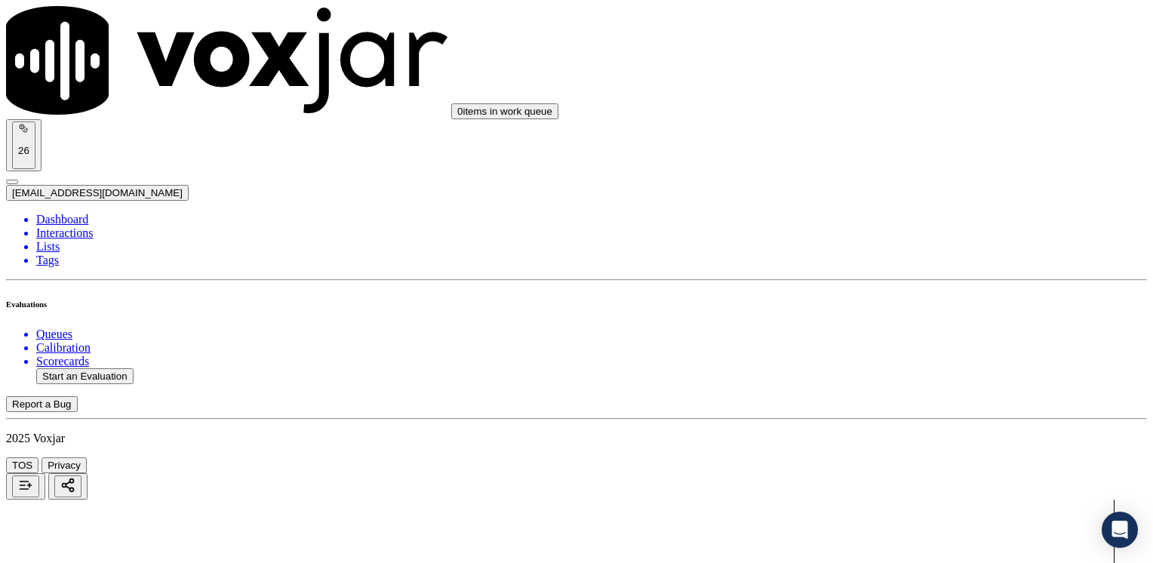
type input "20250811-123523_7792547794-[PERSON_NAME] all.mp3"
type input "[PERSON_NAME]"
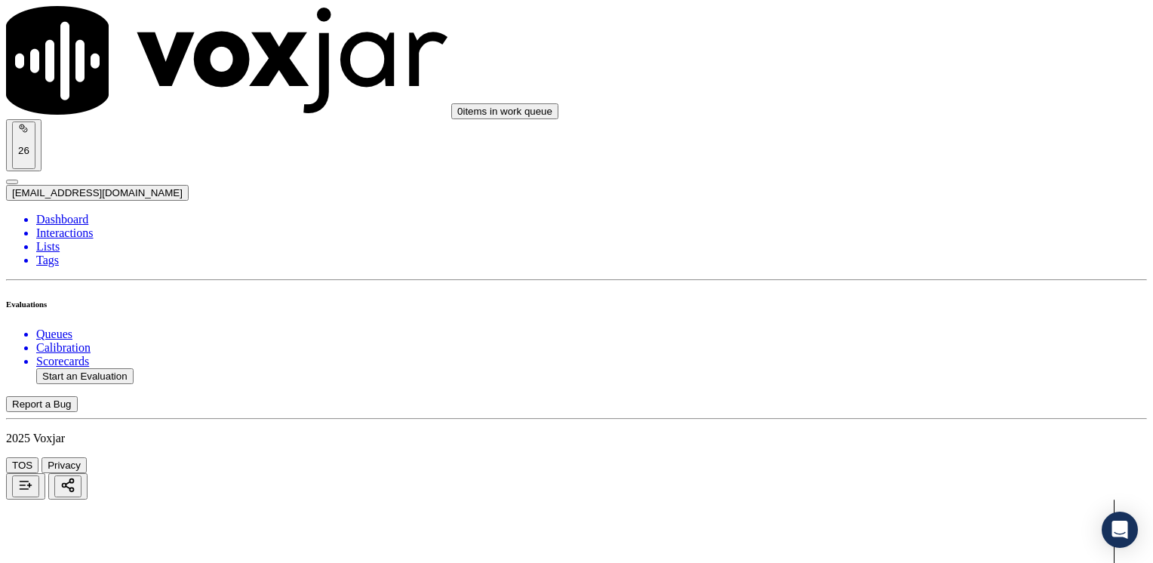
type input "[DATE]T22:18"
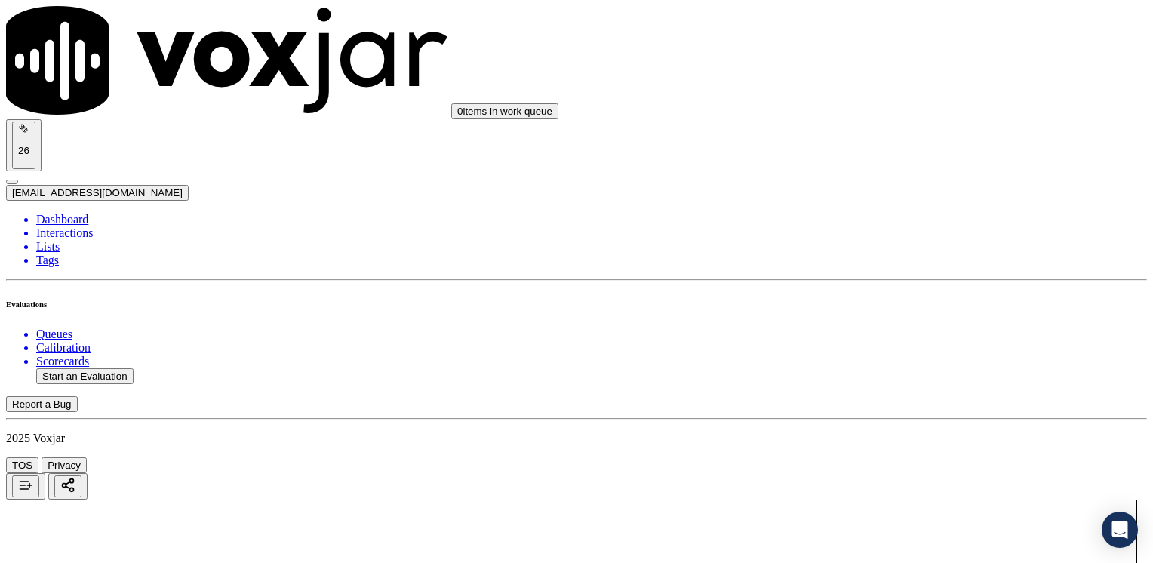
type input "7792547794"
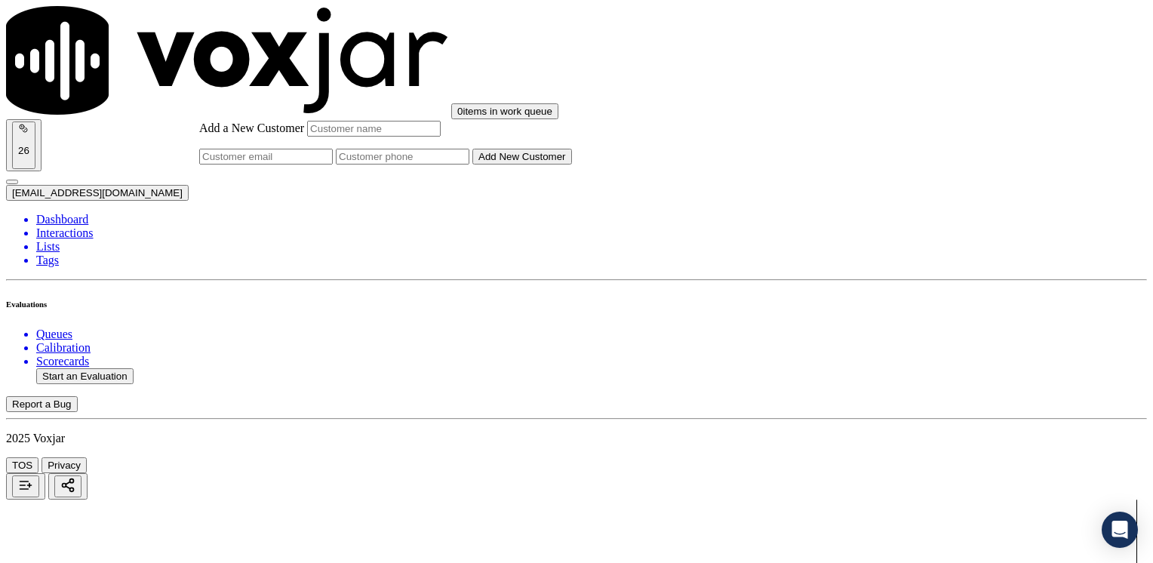
click at [469, 165] on input "Add a New Customer" at bounding box center [403, 157] width 134 height 16
paste input "7792547794"
type input "7792547794"
click at [441, 137] on input "Add a New Customer" at bounding box center [374, 129] width 134 height 16
paste input "[PERSON_NAME]"
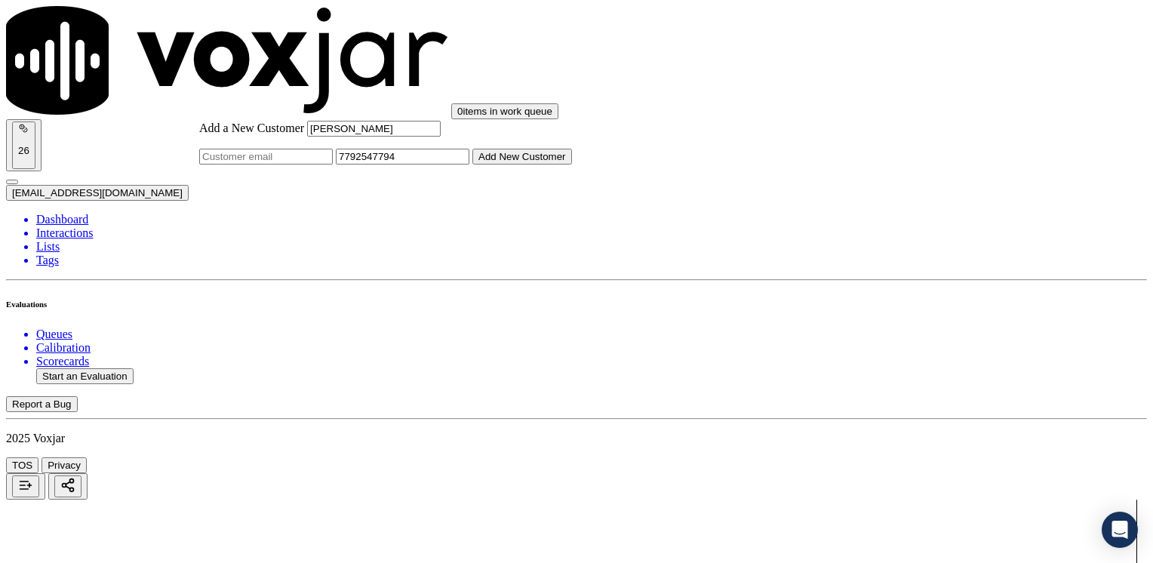
type input "[PERSON_NAME]"
click at [572, 165] on button "Add New Customer" at bounding box center [522, 157] width 100 height 16
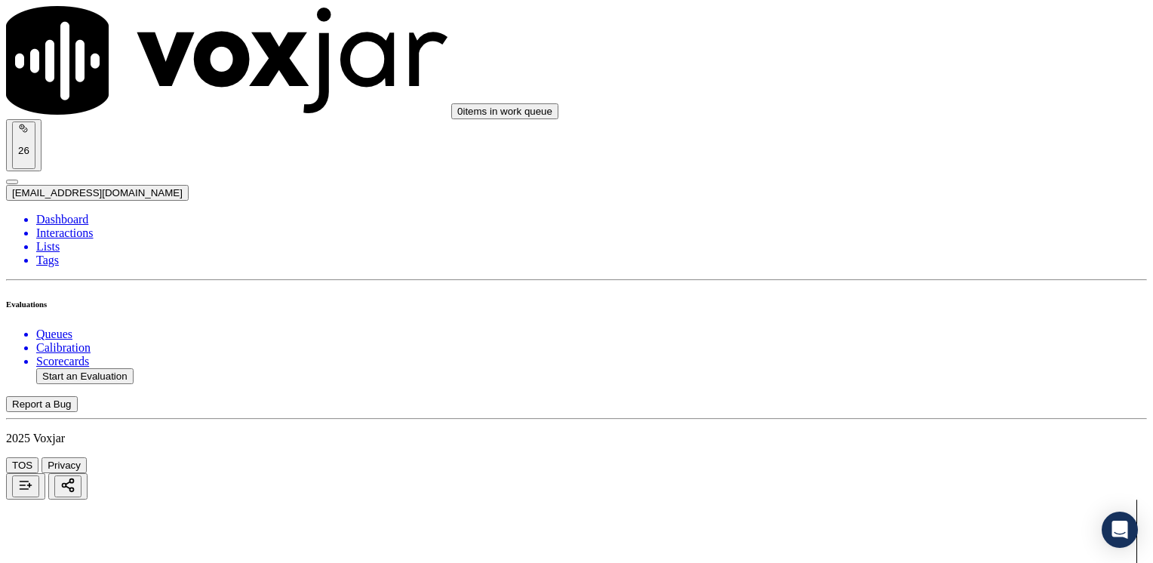
drag, startPoint x: 856, startPoint y: 235, endPoint x: 1155, endPoint y: 224, distance: 299.8
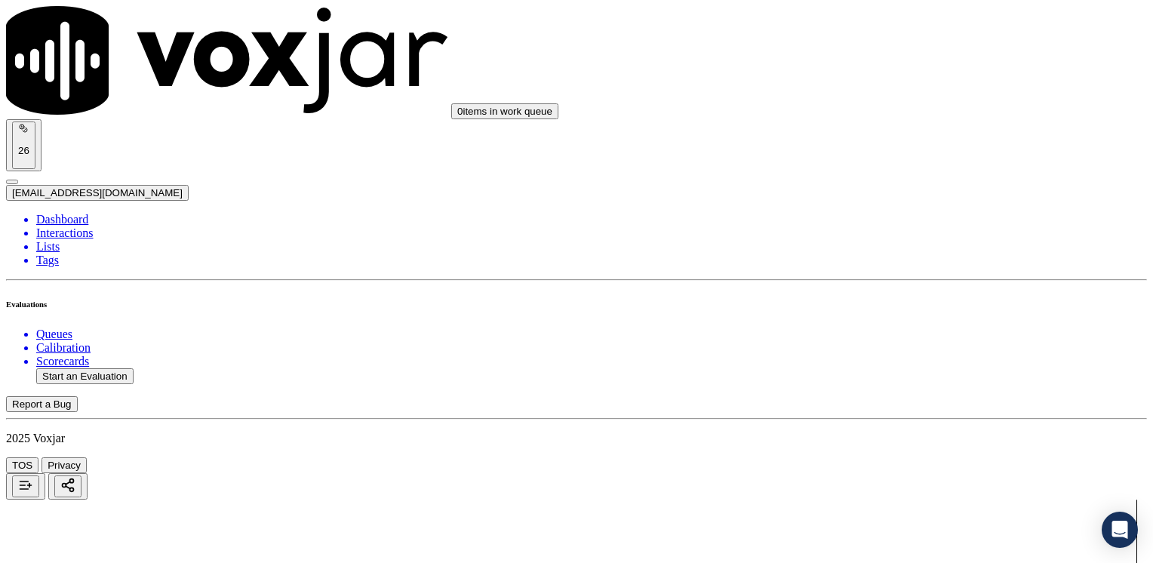
type input "4"
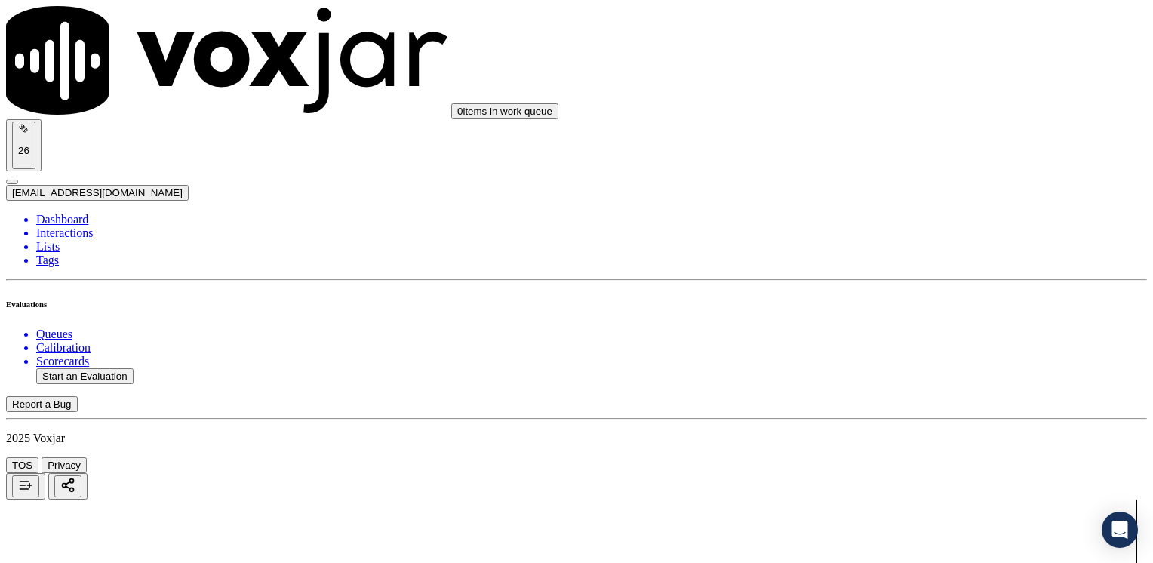
type textarea "Cx called to get a new rate. His contact already expired"
drag, startPoint x: 856, startPoint y: 355, endPoint x: 1155, endPoint y: 352, distance: 299.6
type input "9"
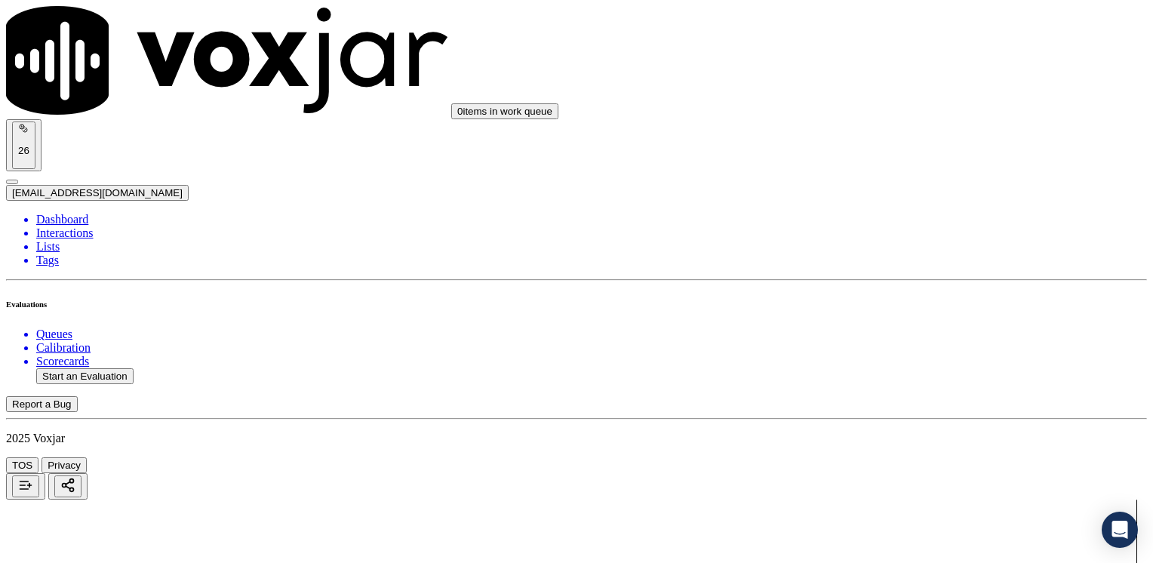
drag, startPoint x: 849, startPoint y: 331, endPoint x: 1155, endPoint y: 331, distance: 306.4
type input "9"
type input "7"
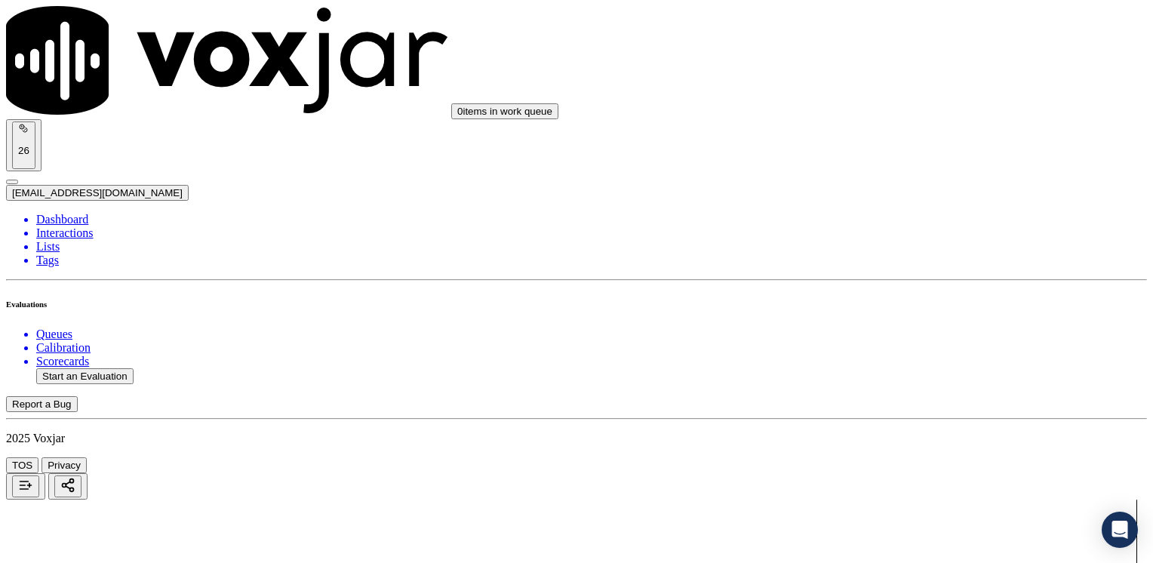
drag, startPoint x: 851, startPoint y: 358, endPoint x: 1152, endPoint y: 358, distance: 301.1
type input "9"
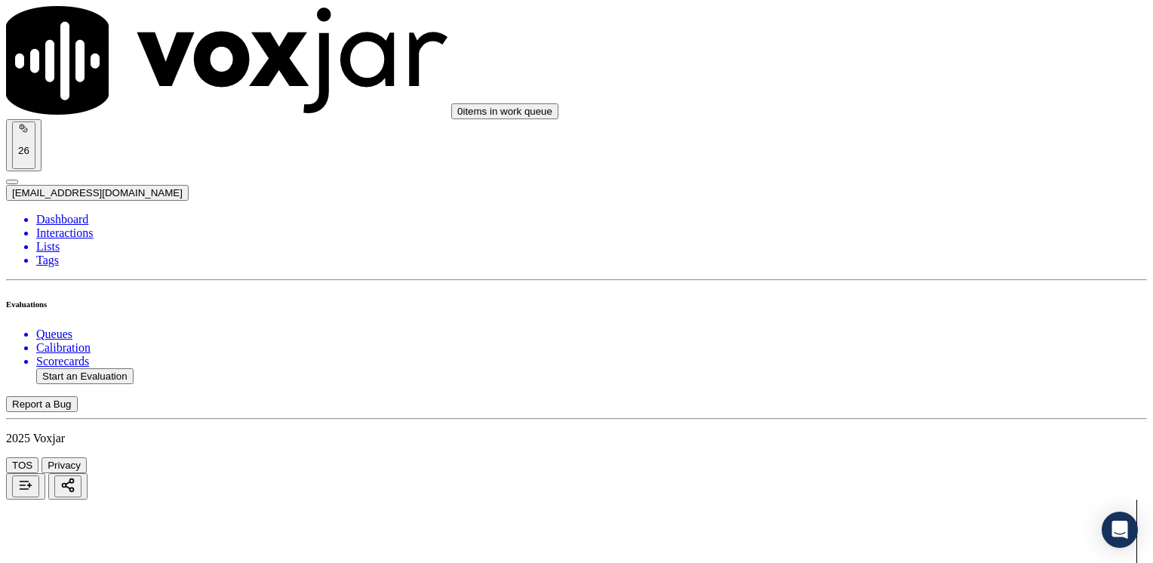
scroll to position [2340, 0]
drag, startPoint x: 850, startPoint y: 240, endPoint x: 1155, endPoint y: 240, distance: 305.7
type input "2"
drag, startPoint x: 857, startPoint y: 417, endPoint x: 1155, endPoint y: 424, distance: 298.2
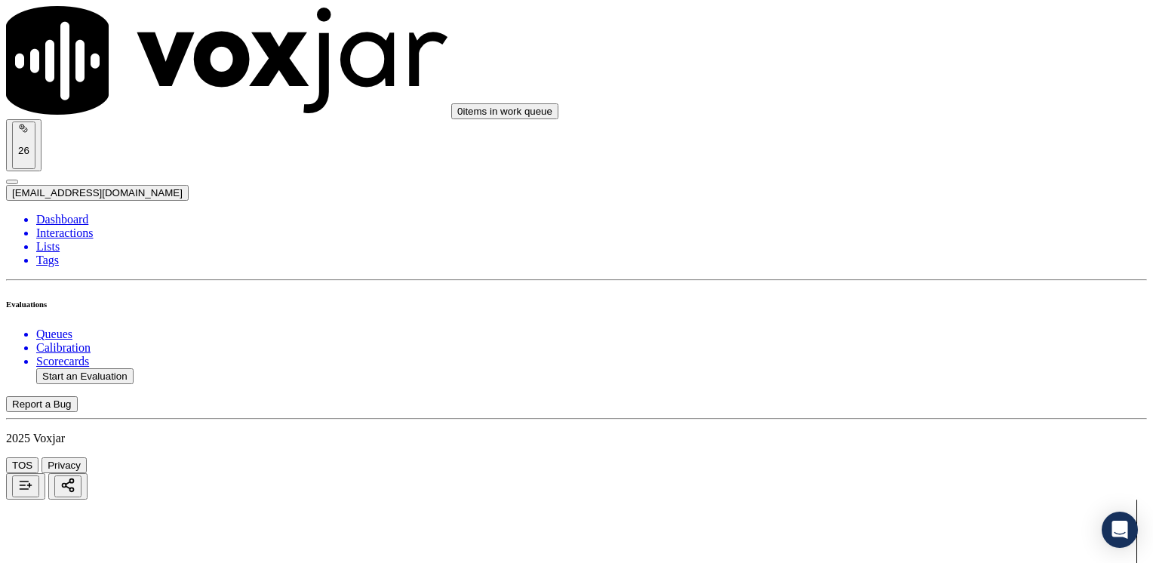
type input "2"
drag, startPoint x: 851, startPoint y: 353, endPoint x: 1152, endPoint y: 353, distance: 301.1
type input "5"
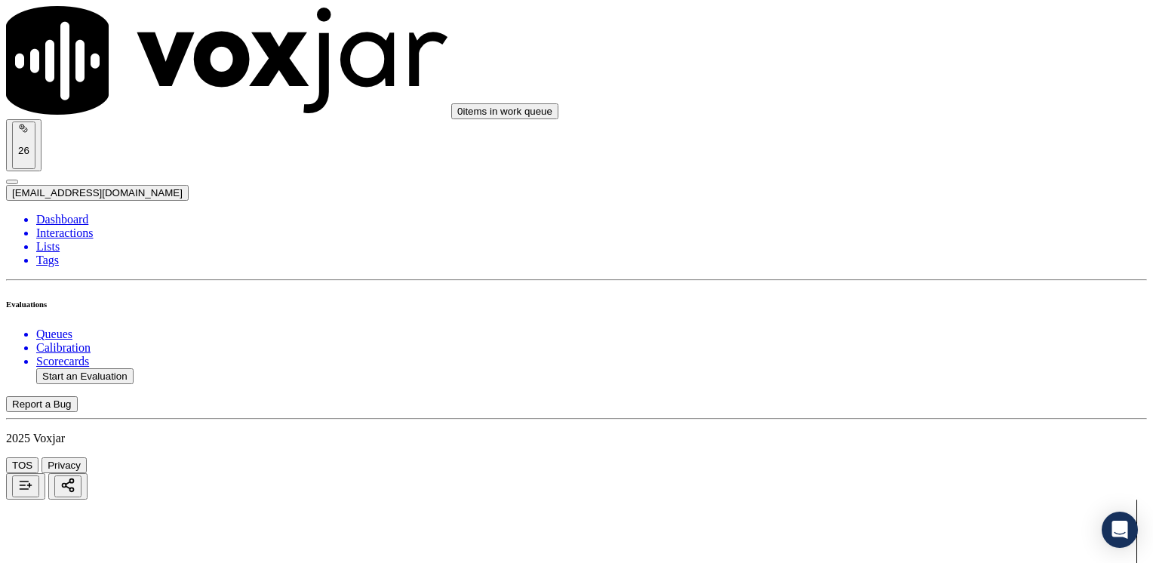
drag, startPoint x: 856, startPoint y: 237, endPoint x: 1155, endPoint y: 222, distance: 300.0
type input "9"
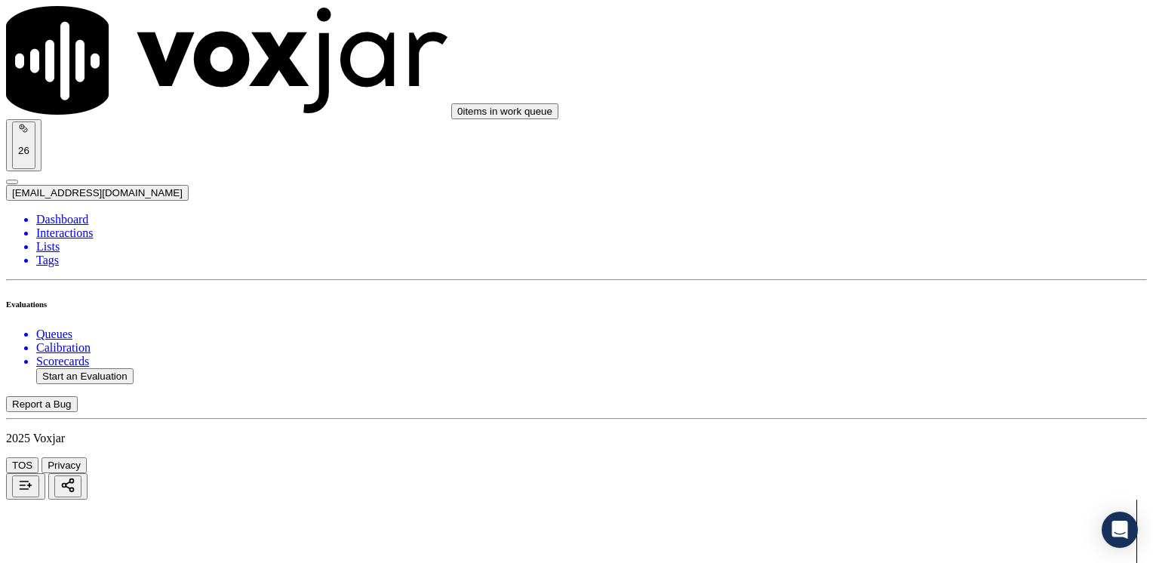
scroll to position [1554, 0]
drag, startPoint x: 857, startPoint y: 413, endPoint x: 1155, endPoint y: 415, distance: 298.1
type input "9"
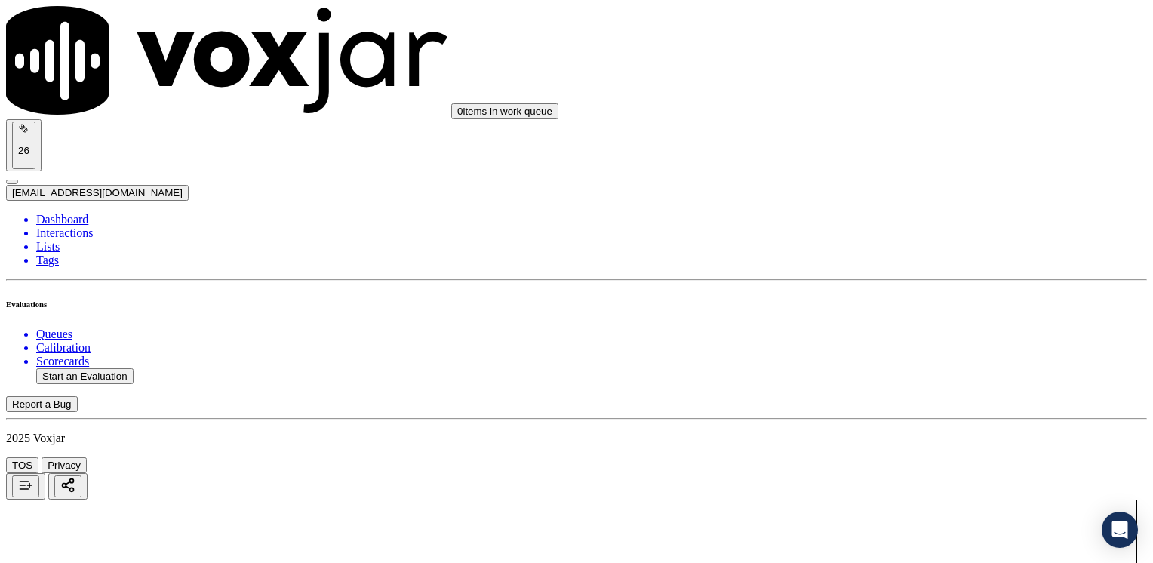
drag, startPoint x: 857, startPoint y: 133, endPoint x: 1155, endPoint y: 143, distance: 299.0
type input "9"
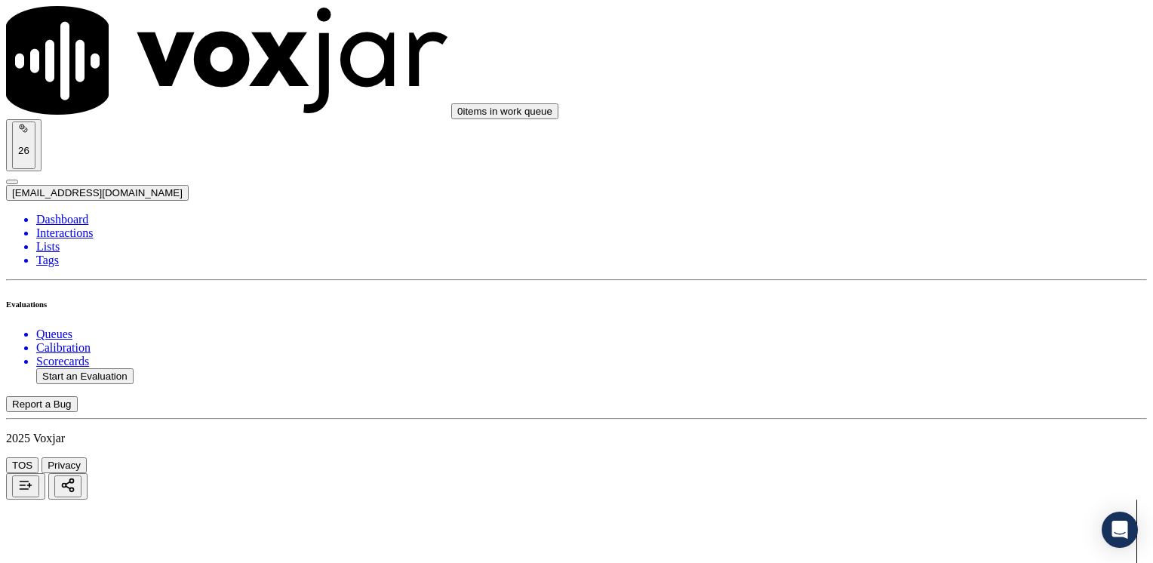
click at [91, 368] on button "Start an Evaluation" at bounding box center [84, 376] width 97 height 16
type input "20250811-140507_6309983918-[PERSON_NAME] all.mp3"
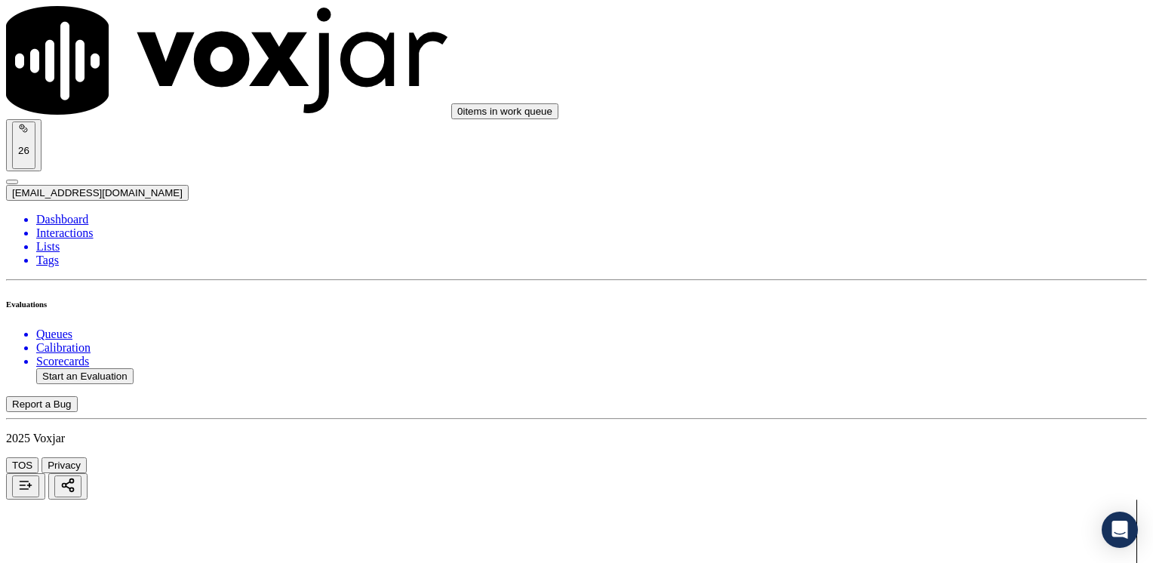
type input "[PERSON_NAME]"
type input "[DATE]T22:26"
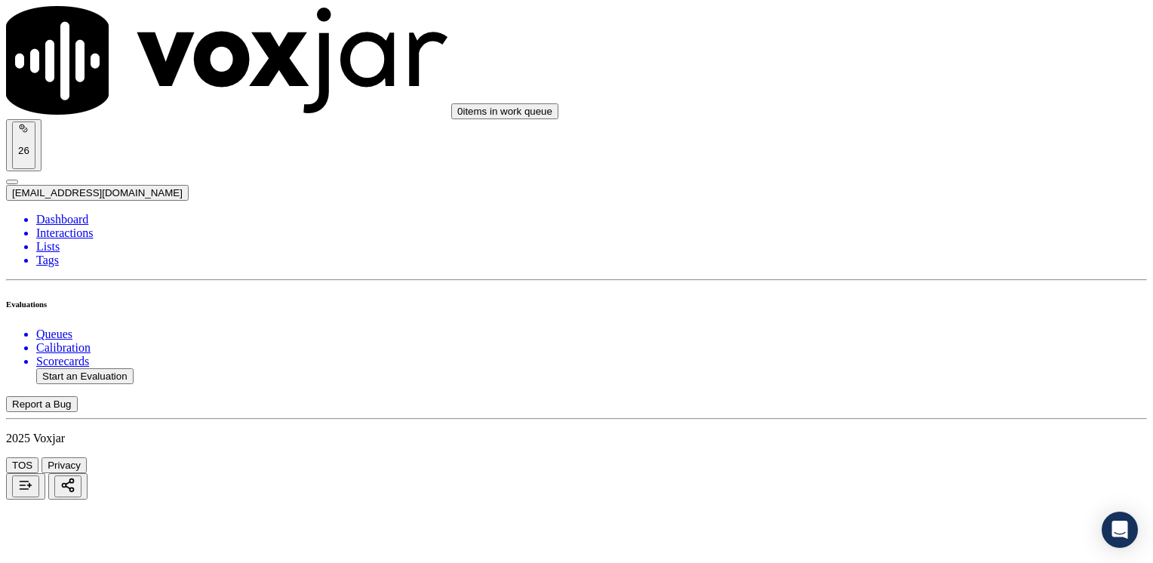
type input "6309983918"
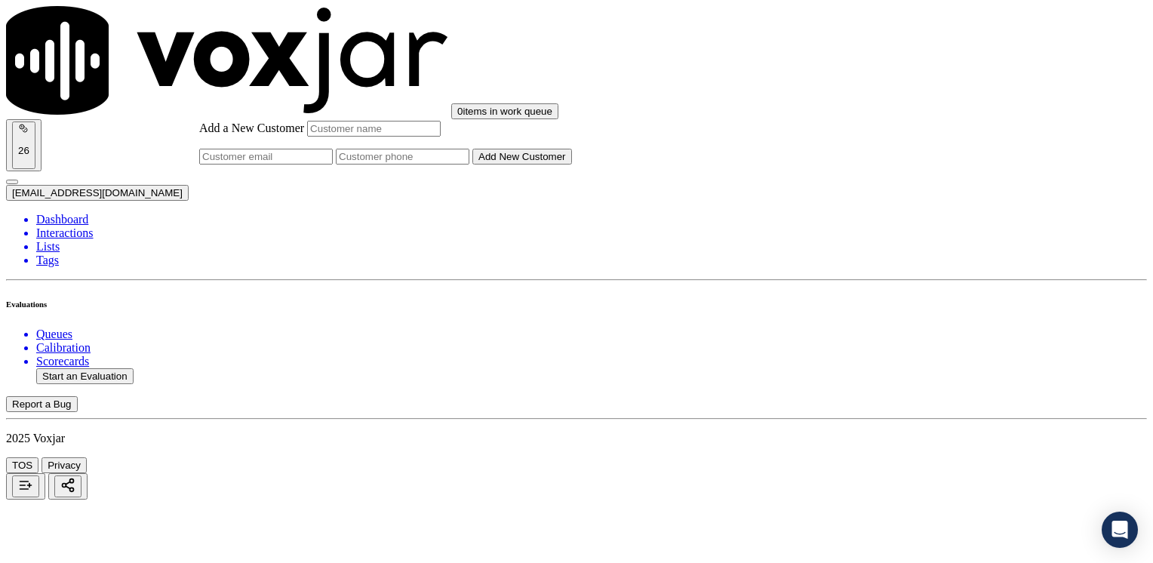
click at [469, 165] on input "Add a New Customer" at bounding box center [403, 157] width 134 height 16
paste input "6309983918"
type input "6309983918"
click at [441, 137] on input "Add a New Customer" at bounding box center [374, 129] width 134 height 16
paste input "[PERSON_NAME] [PERSON_NAME]"
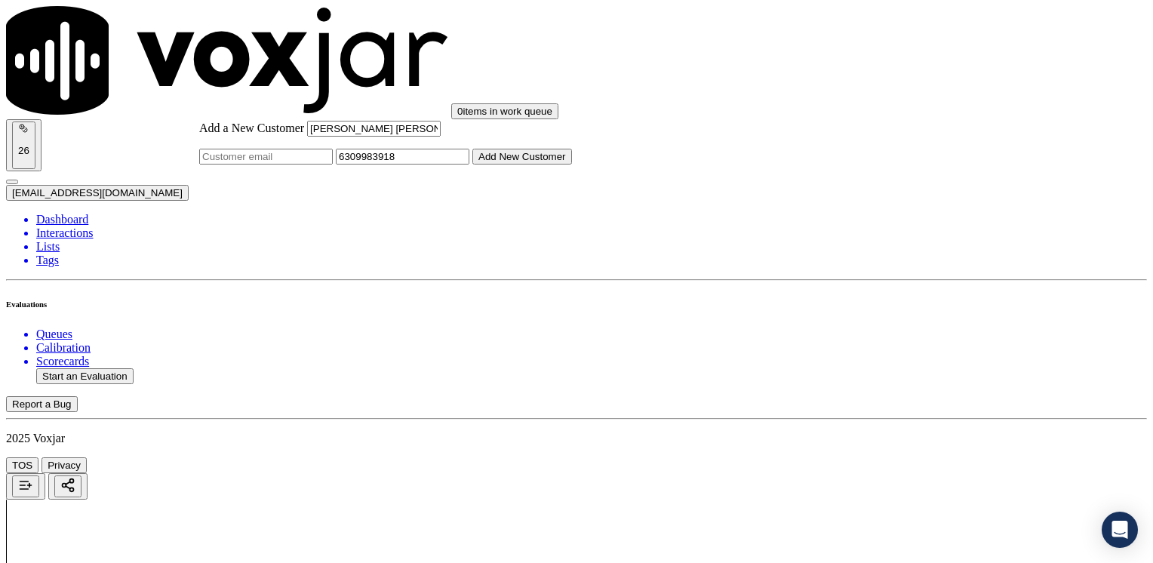
type input "[PERSON_NAME] [PERSON_NAME]"
click at [572, 165] on button "Add New Customer" at bounding box center [522, 157] width 100 height 16
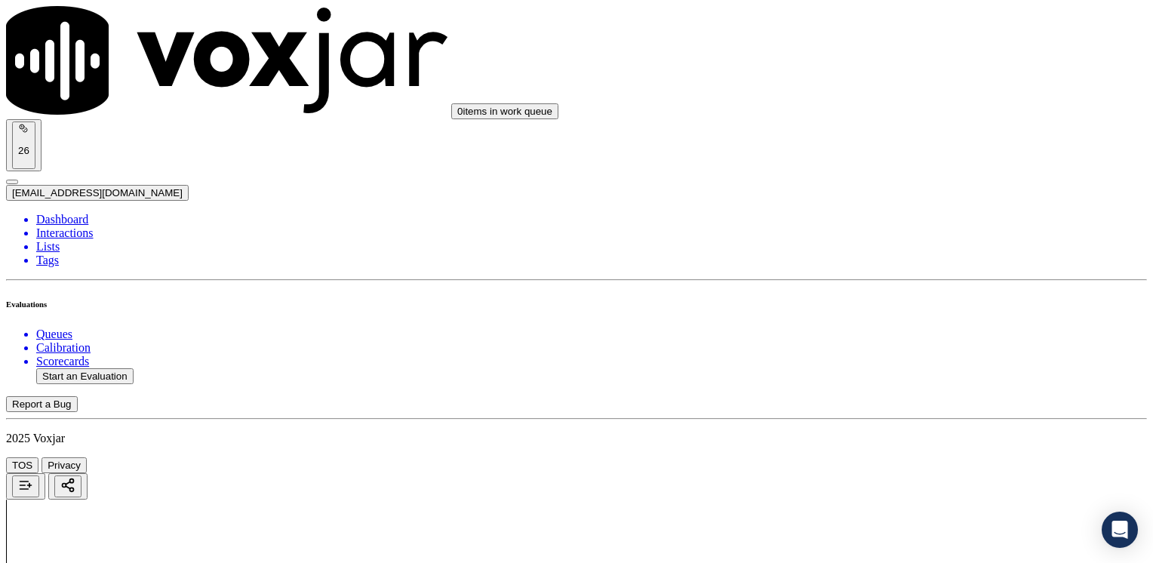
drag, startPoint x: 853, startPoint y: 234, endPoint x: 1152, endPoint y: 268, distance: 301.5
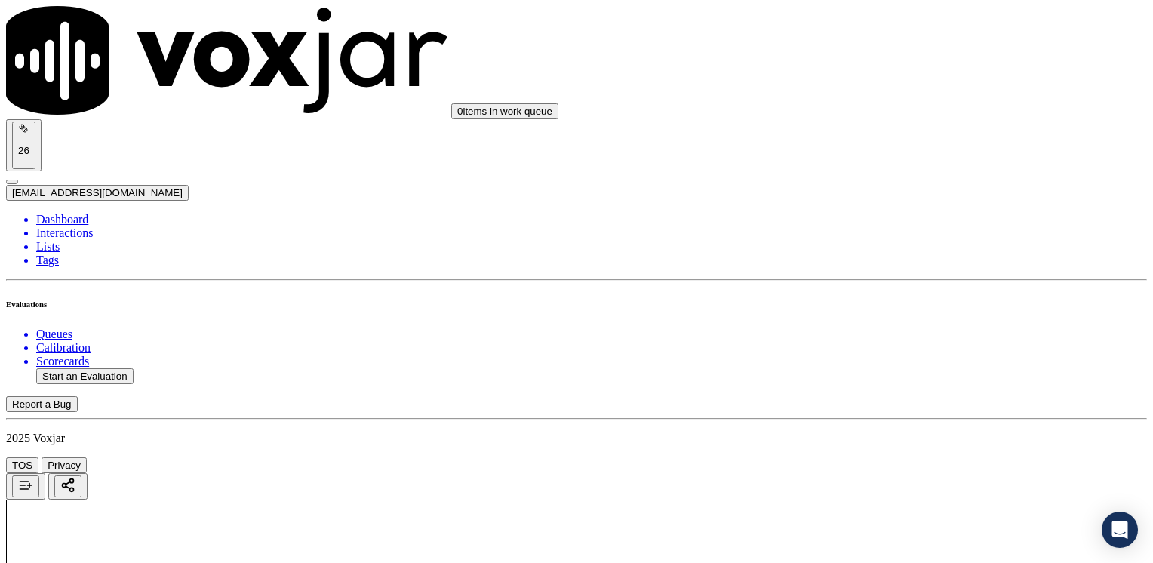
type input "4"
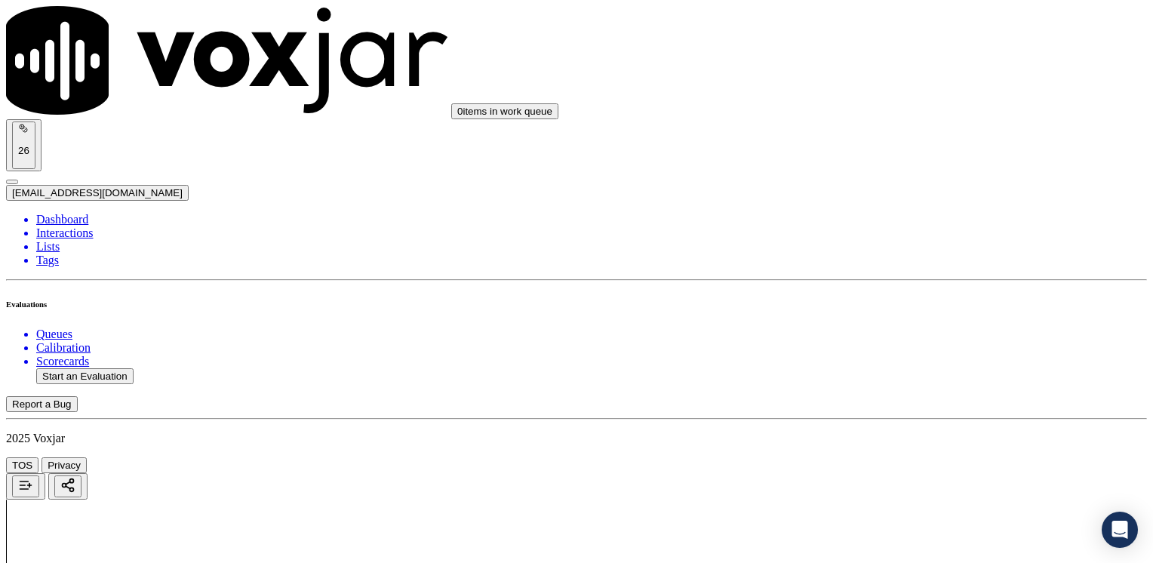
type textarea "Cx wants to receive her bills on her mail"
drag, startPoint x: 854, startPoint y: 284, endPoint x: 1155, endPoint y: 282, distance: 301.1
type input "9"
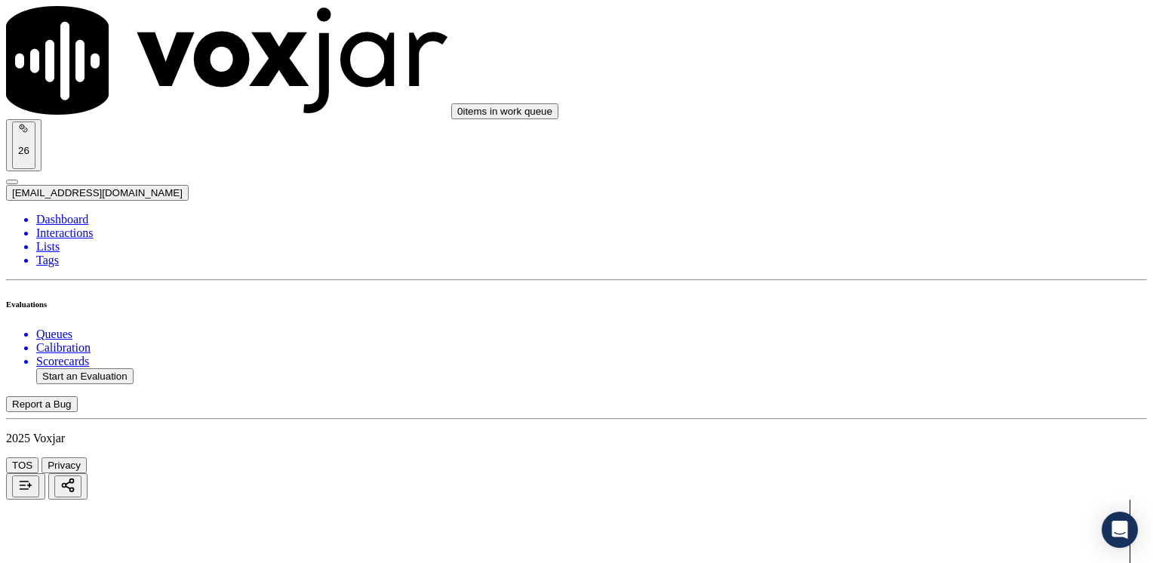
scroll to position [830, 0]
drag, startPoint x: 857, startPoint y: 333, endPoint x: 1155, endPoint y: 333, distance: 298.9
type input "9"
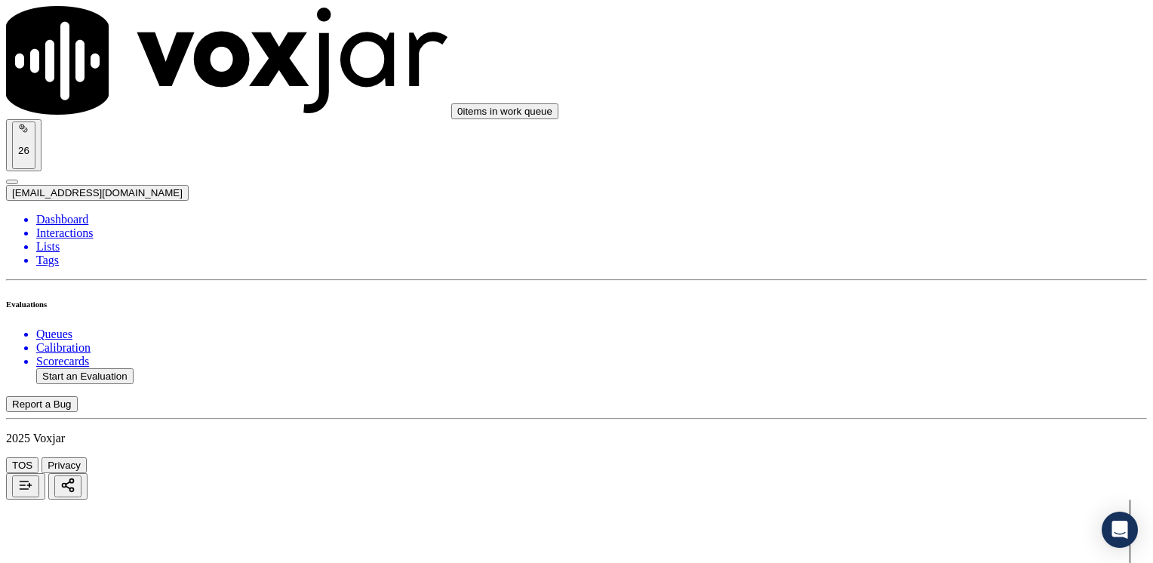
drag, startPoint x: 854, startPoint y: 334, endPoint x: 1140, endPoint y: 349, distance: 286.4
type input "7"
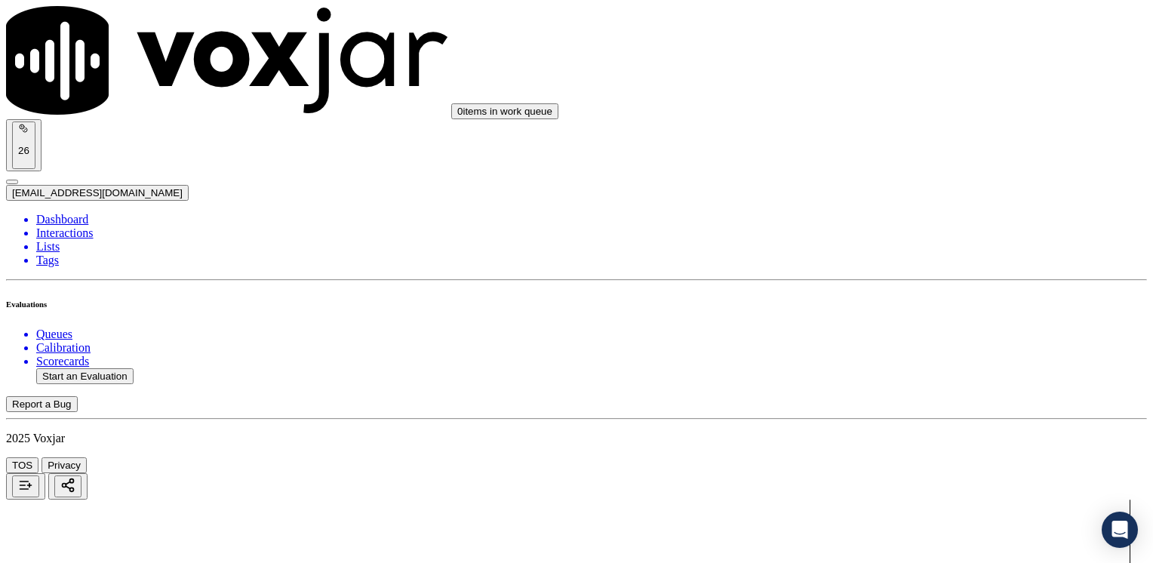
scroll to position [2038, 0]
drag, startPoint x: 848, startPoint y: 355, endPoint x: 1152, endPoint y: 355, distance: 304.1
type input "9"
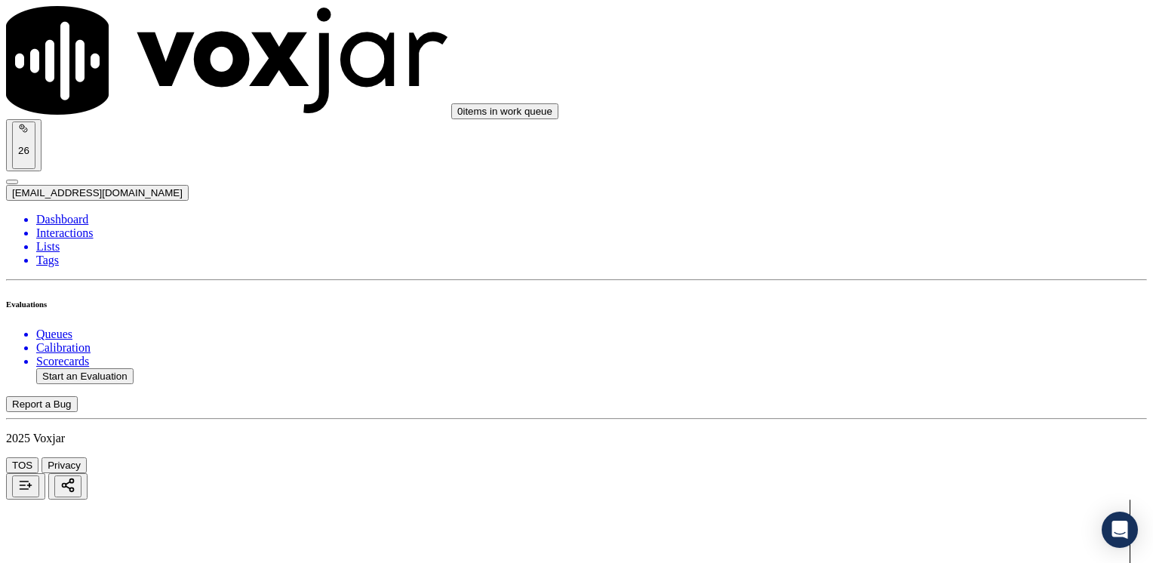
drag, startPoint x: 854, startPoint y: 238, endPoint x: 1155, endPoint y: 242, distance: 301.2
type input "2"
drag, startPoint x: 854, startPoint y: 424, endPoint x: 1155, endPoint y: 415, distance: 301.3
type input "2"
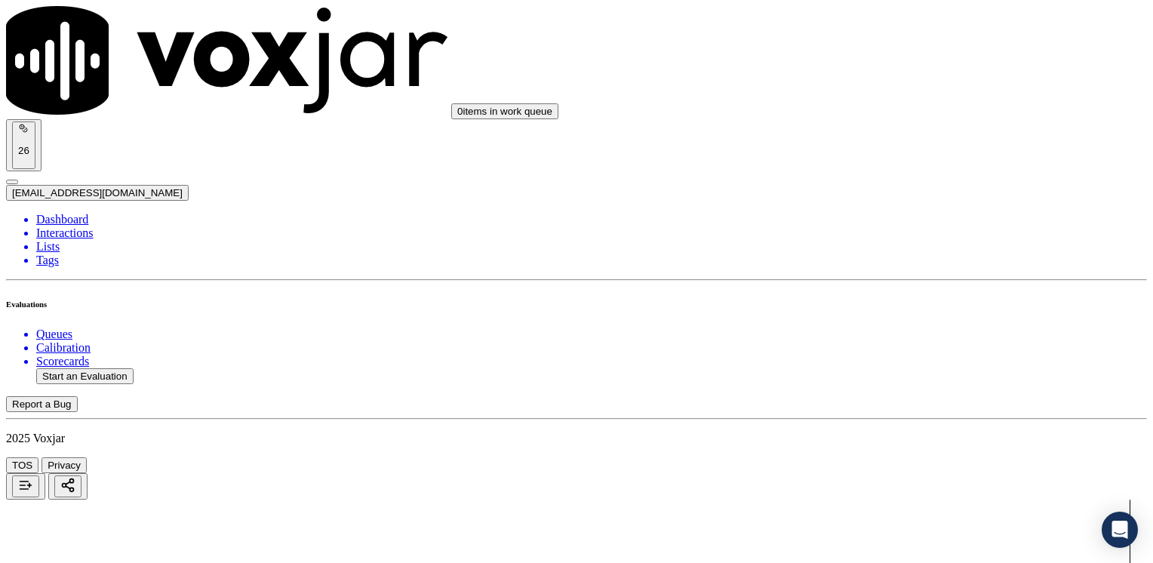
drag, startPoint x: 853, startPoint y: 475, endPoint x: 1152, endPoint y: 460, distance: 300.0
type input "5"
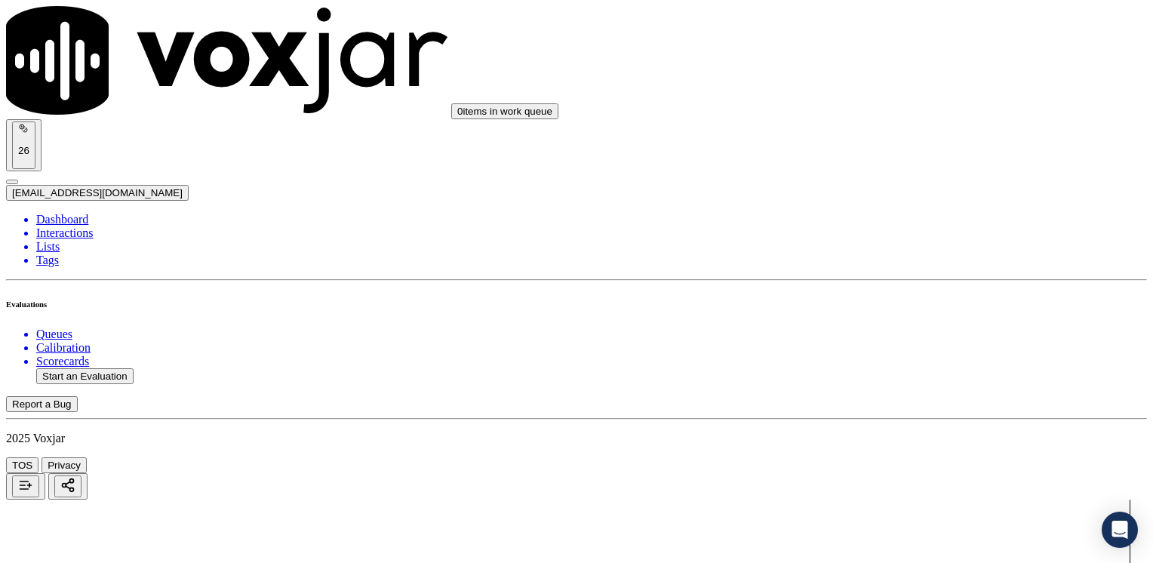
scroll to position [453, 0]
drag, startPoint x: 1000, startPoint y: 324, endPoint x: 832, endPoint y: 325, distance: 167.5
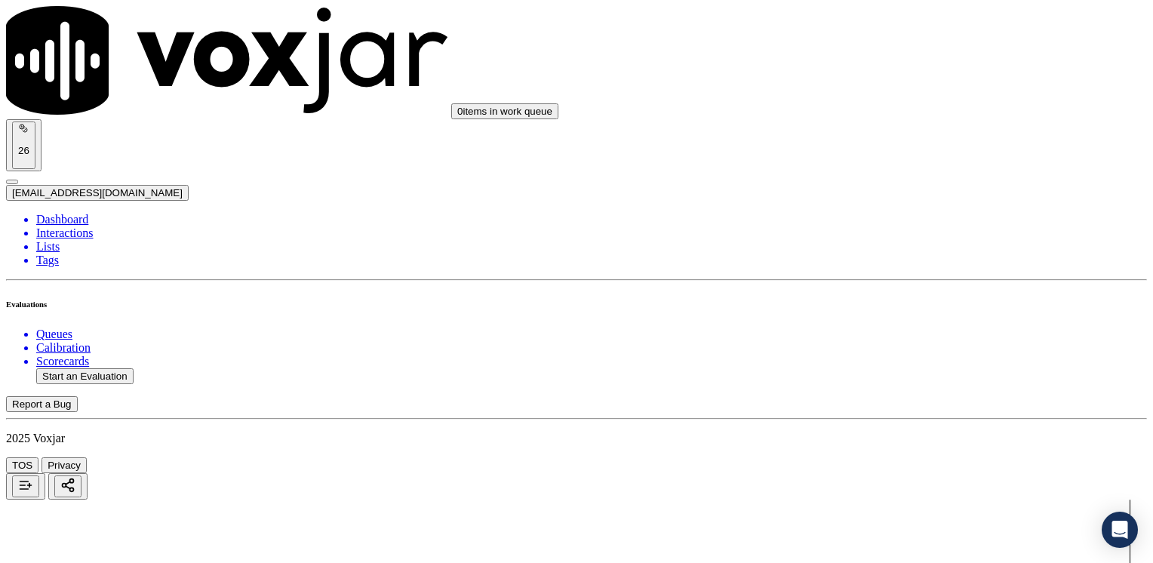
type textarea "Cx has to received her electric bills and wants them papaerbill"
type input "0"
drag, startPoint x: 856, startPoint y: 281, endPoint x: 839, endPoint y: 264, distance: 23.5
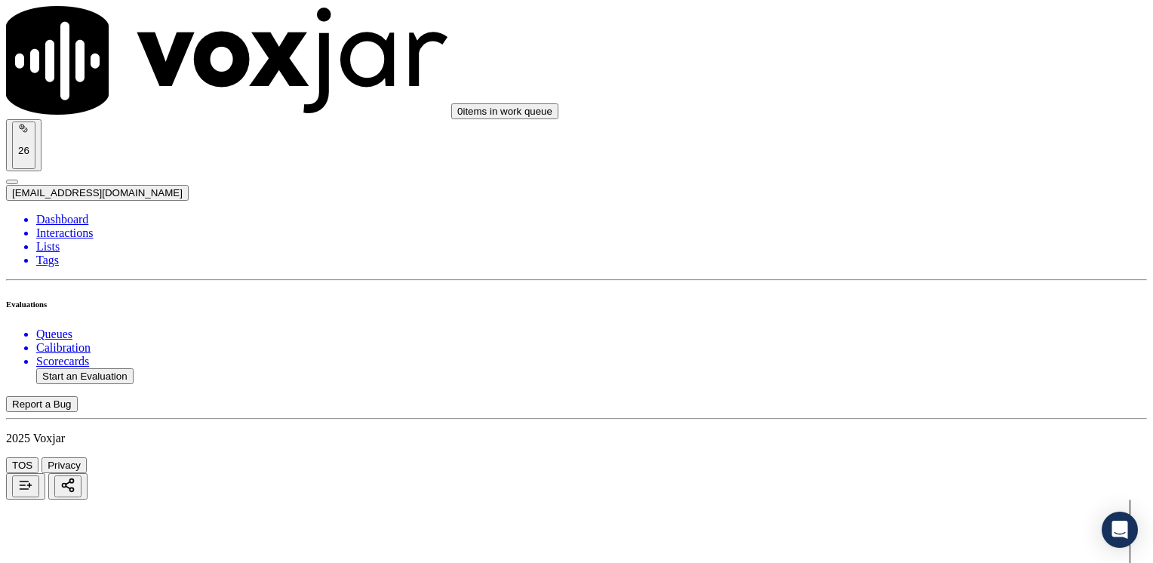
drag, startPoint x: 1048, startPoint y: 279, endPoint x: 1155, endPoint y: 279, distance: 107.2
type input "9"
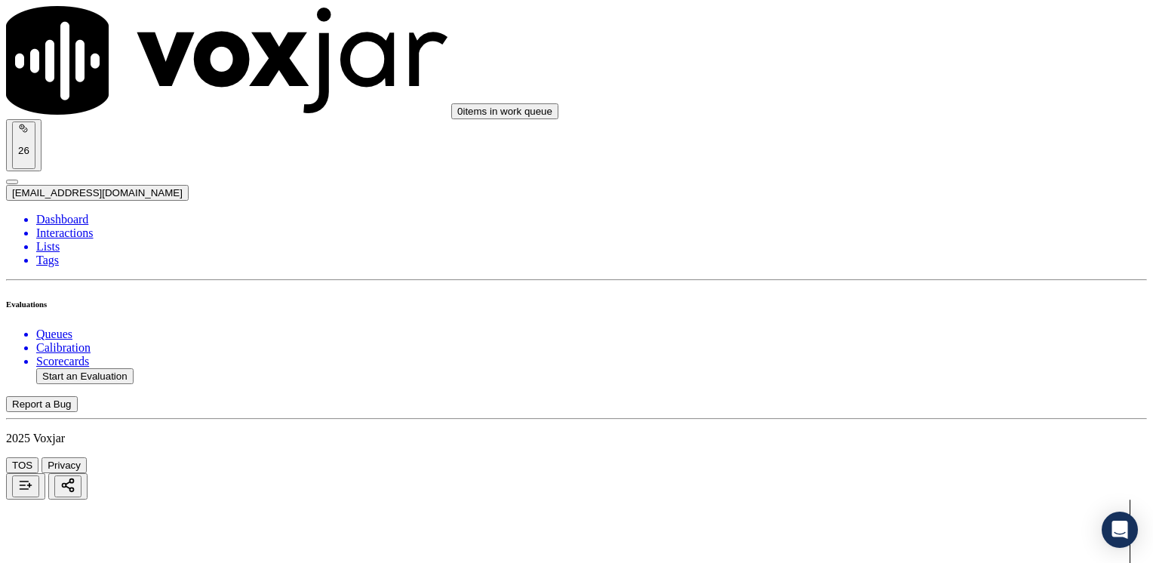
scroll to position [604, 0]
drag, startPoint x: 855, startPoint y: 358, endPoint x: 1132, endPoint y: 360, distance: 277.0
type input "9"
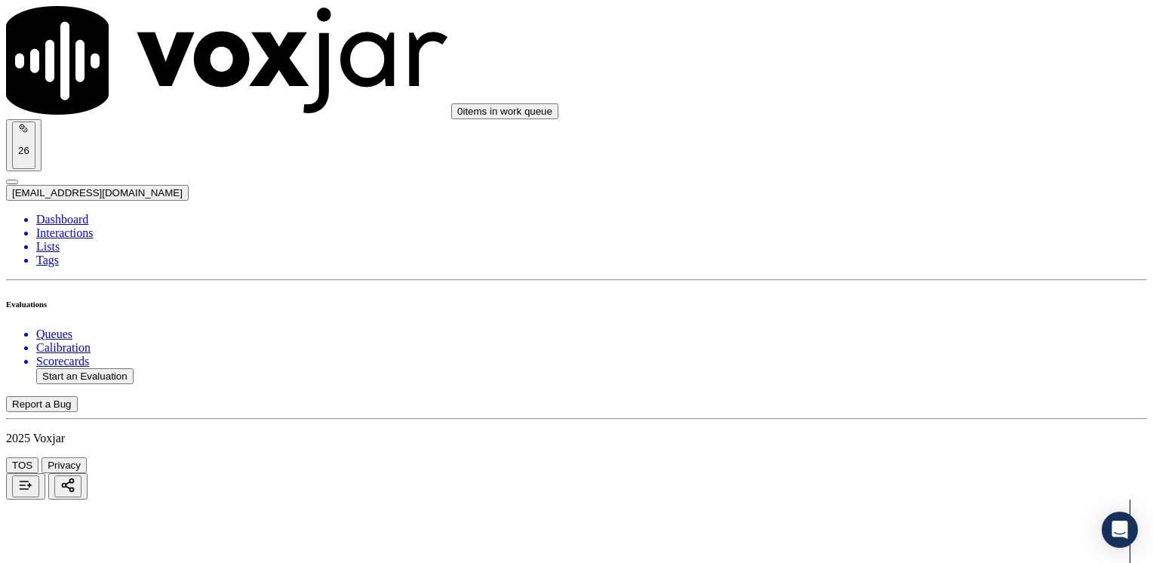
click at [93, 368] on button "Start an Evaluation" at bounding box center [84, 376] width 97 height 16
type input "20250811-103619_8572366650-[PERSON_NAME] 2 all.mp3"
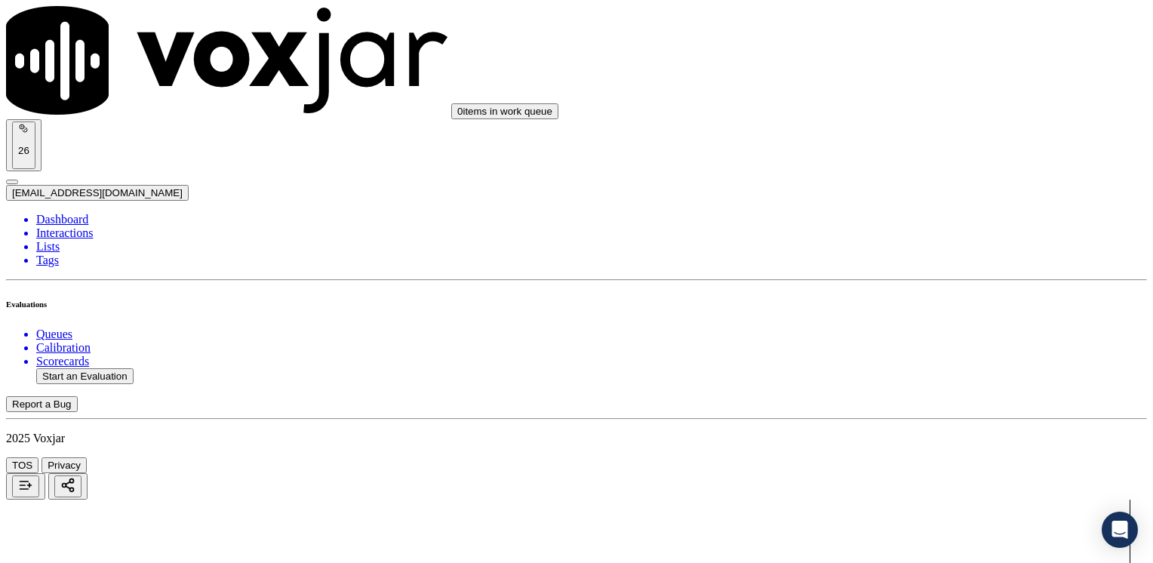
type input "[PERSON_NAME]"
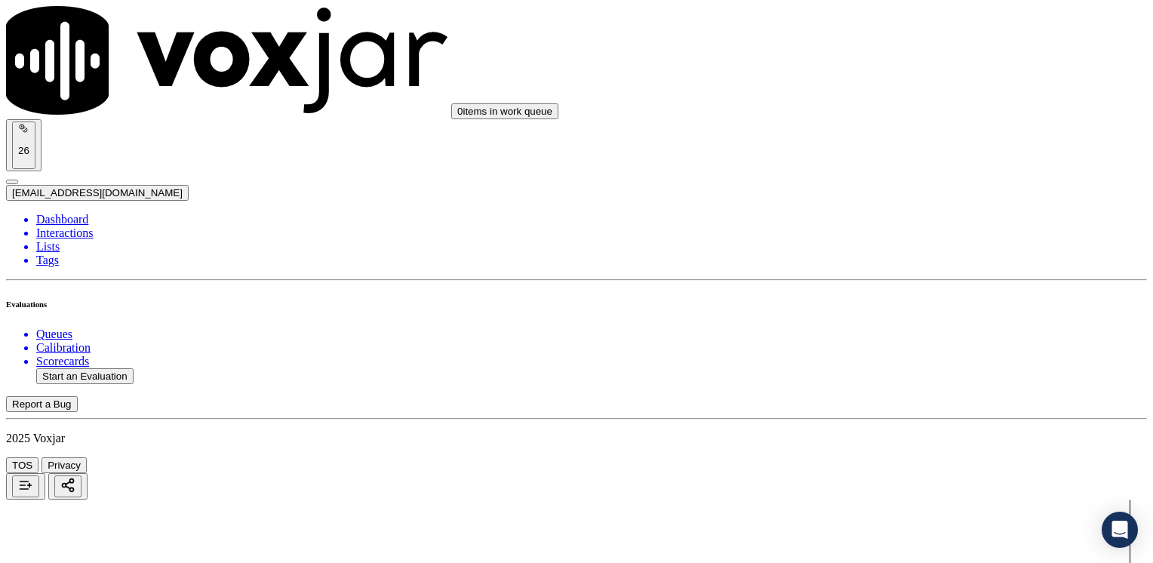
type input "[DATE]T22:33"
drag, startPoint x: 441, startPoint y: 479, endPoint x: 497, endPoint y: 503, distance: 60.5
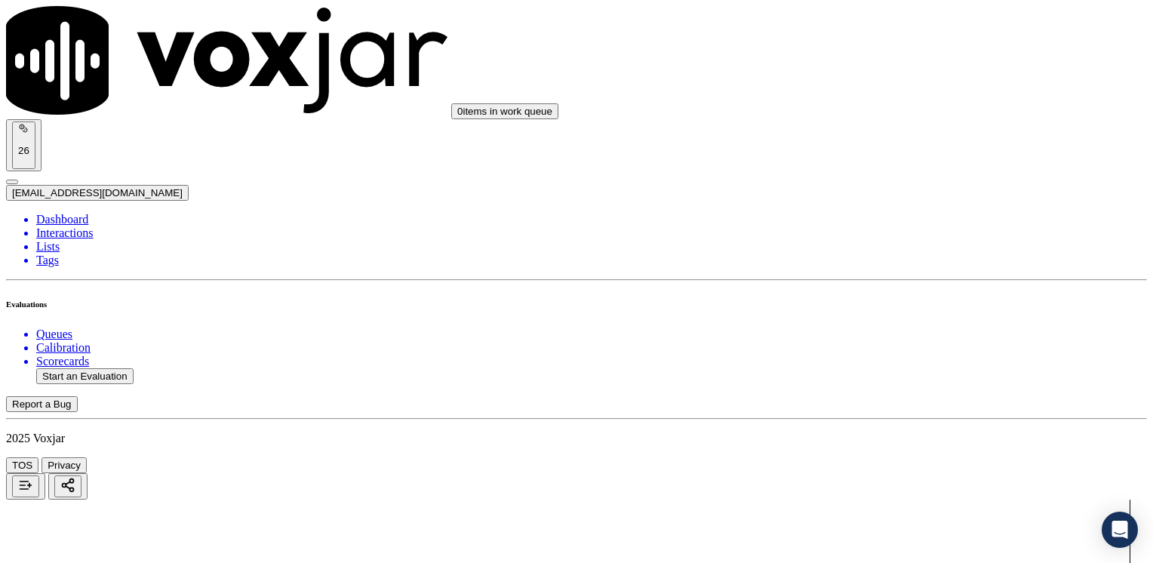
type input "8572366650"
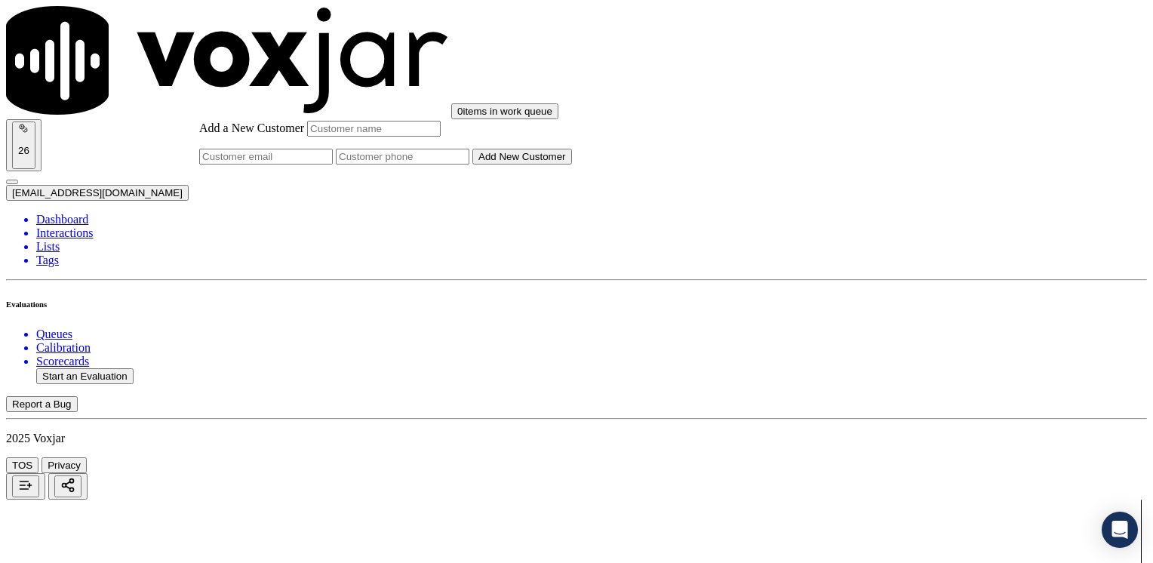
click at [469, 165] on input "Add a New Customer" at bounding box center [403, 157] width 134 height 16
paste input "8572366650"
type input "8572366650"
click at [441, 137] on input "Add a New Customer" at bounding box center [374, 129] width 134 height 16
paste input "[PERSON_NAME] [PERSON_NAME]"
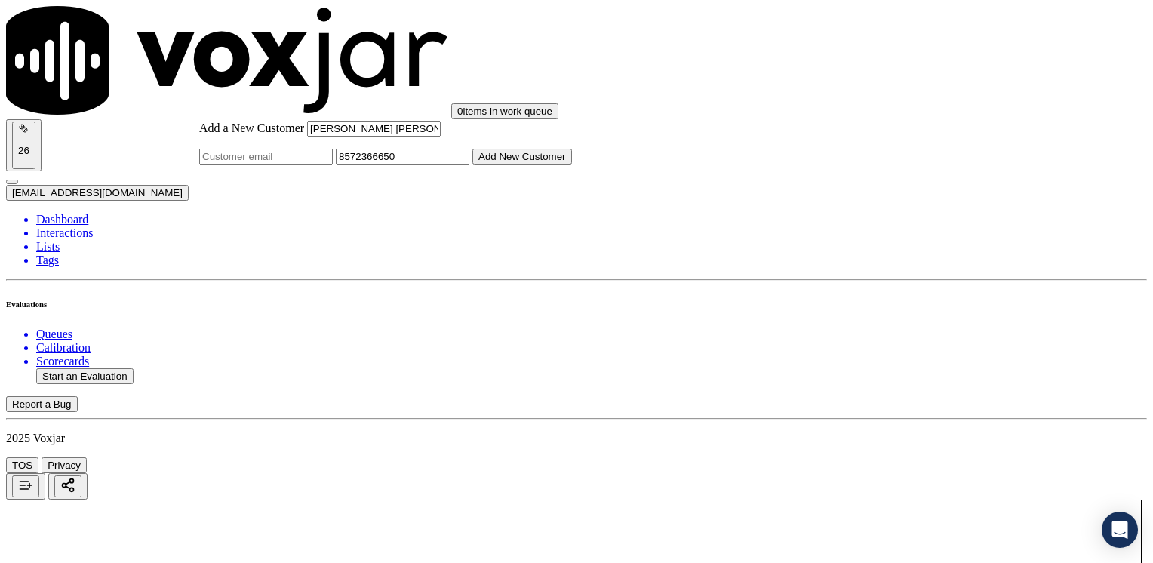
click at [572, 165] on div "Add a New Customer [PERSON_NAME] [PERSON_NAME] 8572366650 Add New Customer" at bounding box center [385, 143] width 373 height 44
click at [572, 165] on button "Add New Customer" at bounding box center [522, 157] width 100 height 16
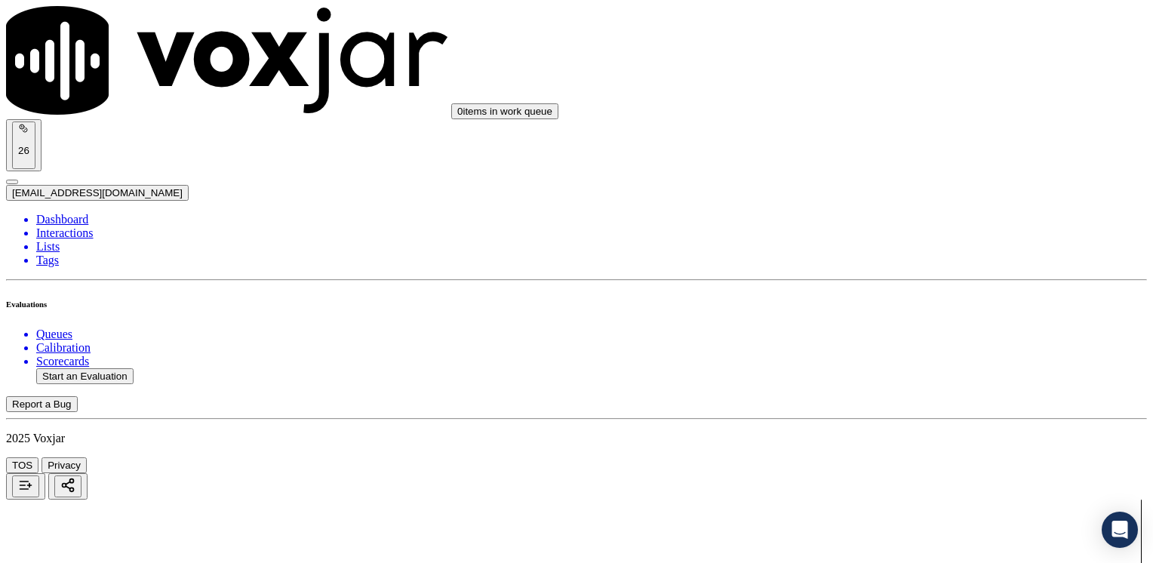
drag, startPoint x: 851, startPoint y: 257, endPoint x: 1096, endPoint y: 375, distance: 271.7
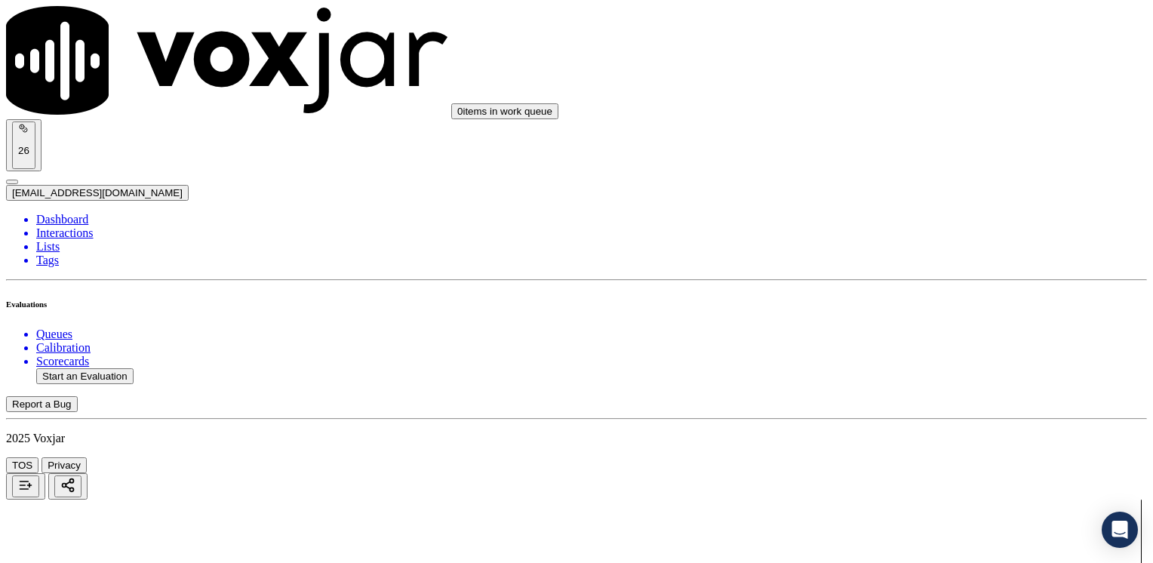
drag, startPoint x: 860, startPoint y: 436, endPoint x: 1155, endPoint y: 441, distance: 295.1
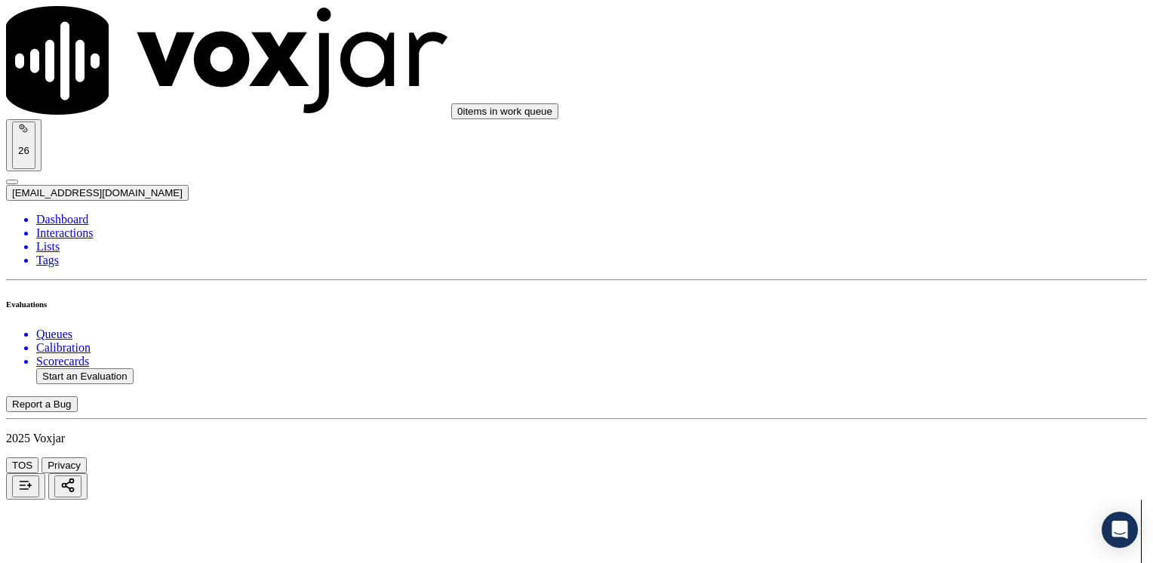
drag, startPoint x: 851, startPoint y: 149, endPoint x: 1155, endPoint y: 149, distance: 304.1
drag, startPoint x: 855, startPoint y: 339, endPoint x: 1155, endPoint y: 328, distance: 300.6
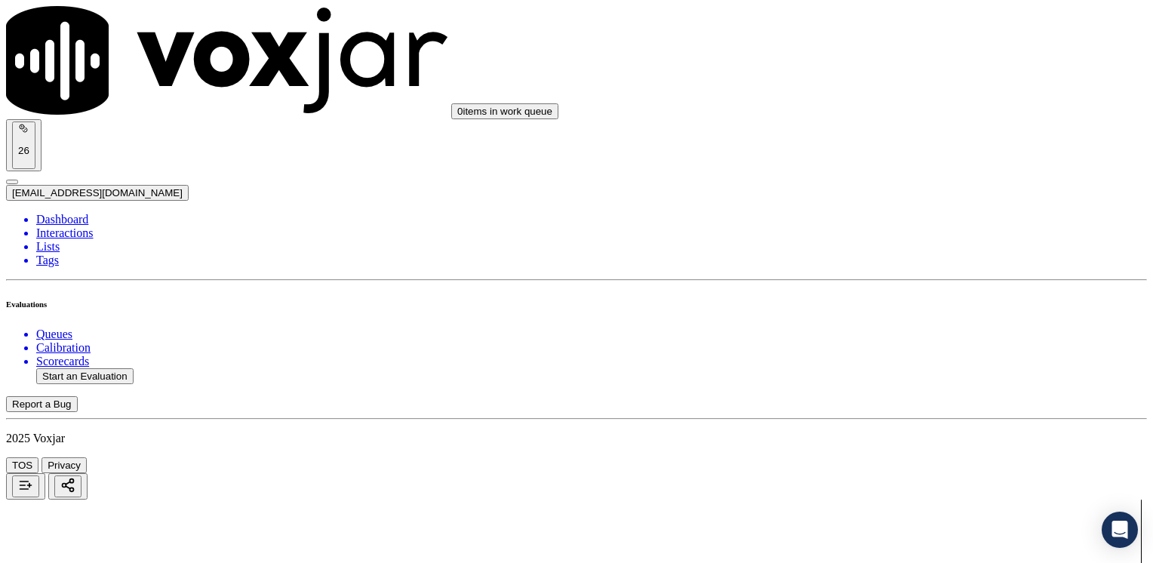
scroll to position [72, 0]
drag, startPoint x: 849, startPoint y: 456, endPoint x: 1155, endPoint y: 449, distance: 306.5
drag, startPoint x: 857, startPoint y: 213, endPoint x: 1155, endPoint y: 213, distance: 298.1
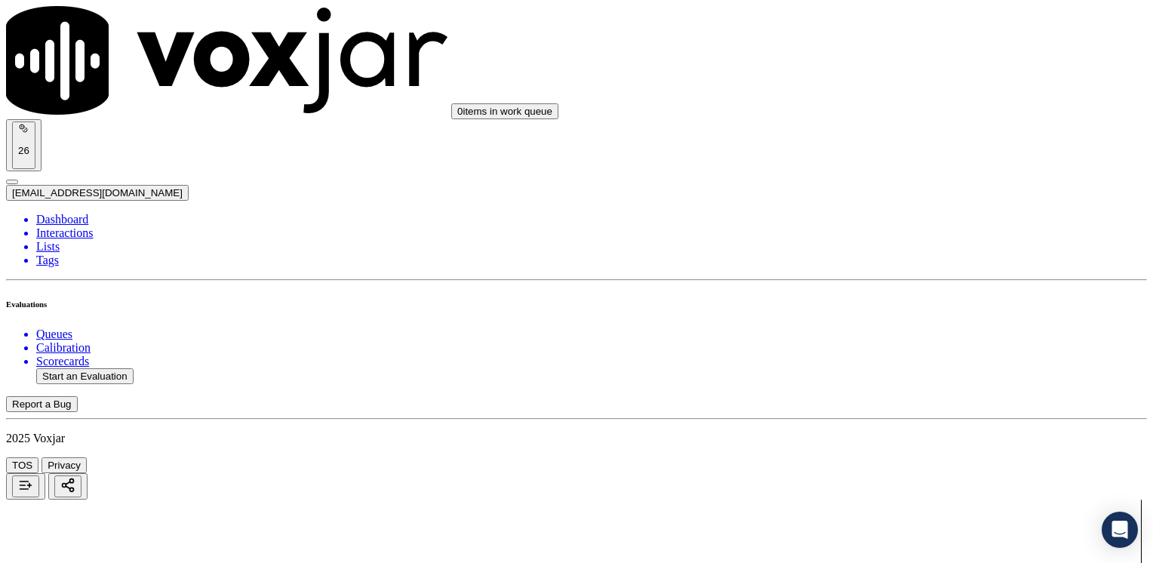
click at [97, 368] on button "Start an Evaluation" at bounding box center [84, 376] width 97 height 16
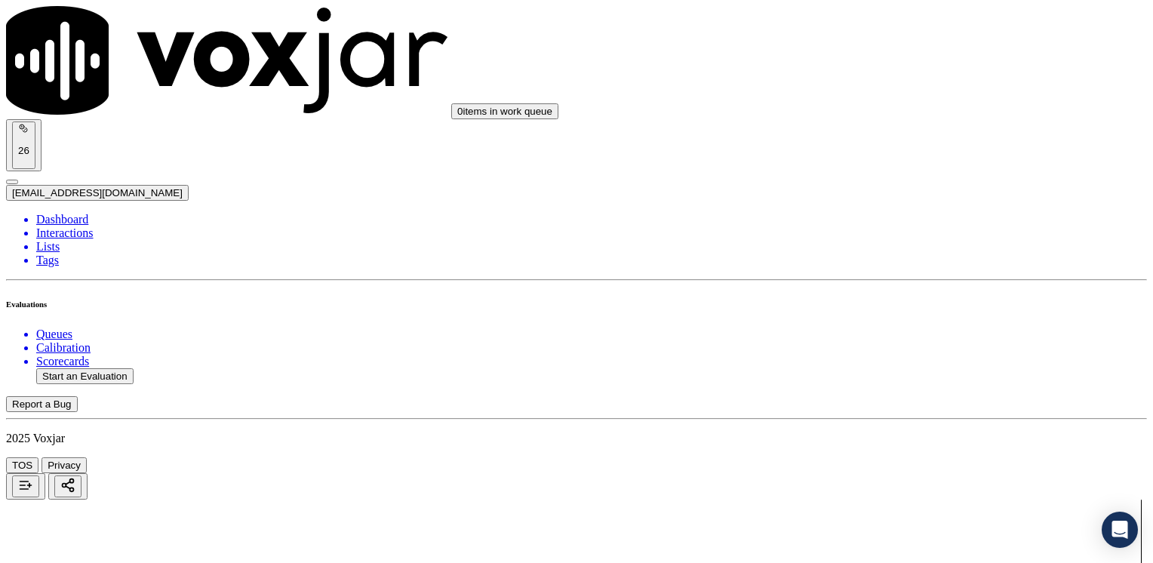
drag, startPoint x: 442, startPoint y: 475, endPoint x: 506, endPoint y: 498, distance: 68.0
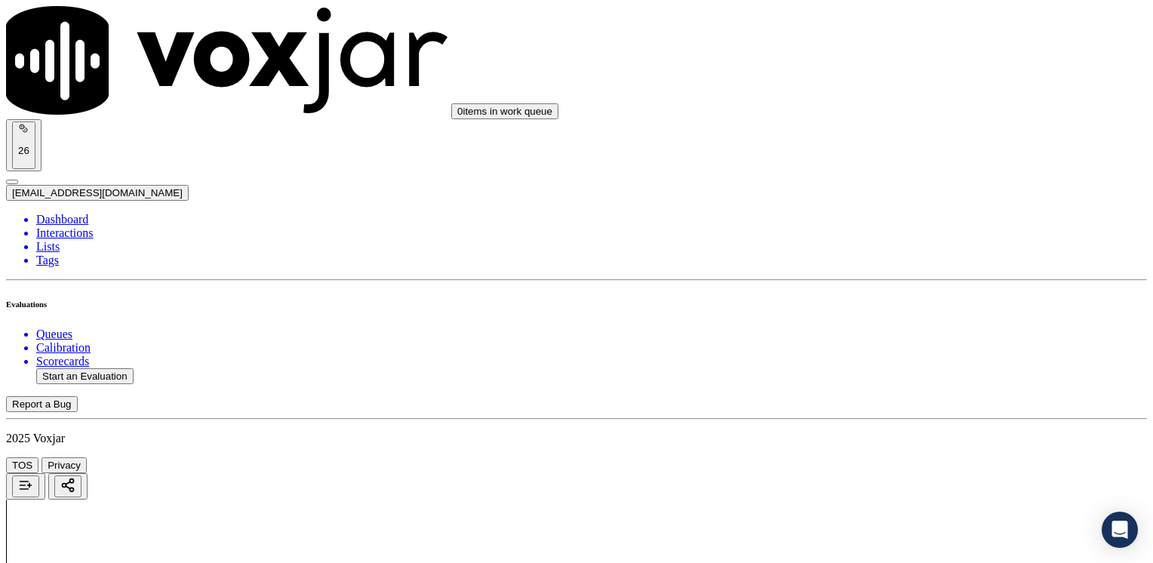
drag, startPoint x: 857, startPoint y: 251, endPoint x: 1155, endPoint y: 249, distance: 298.9
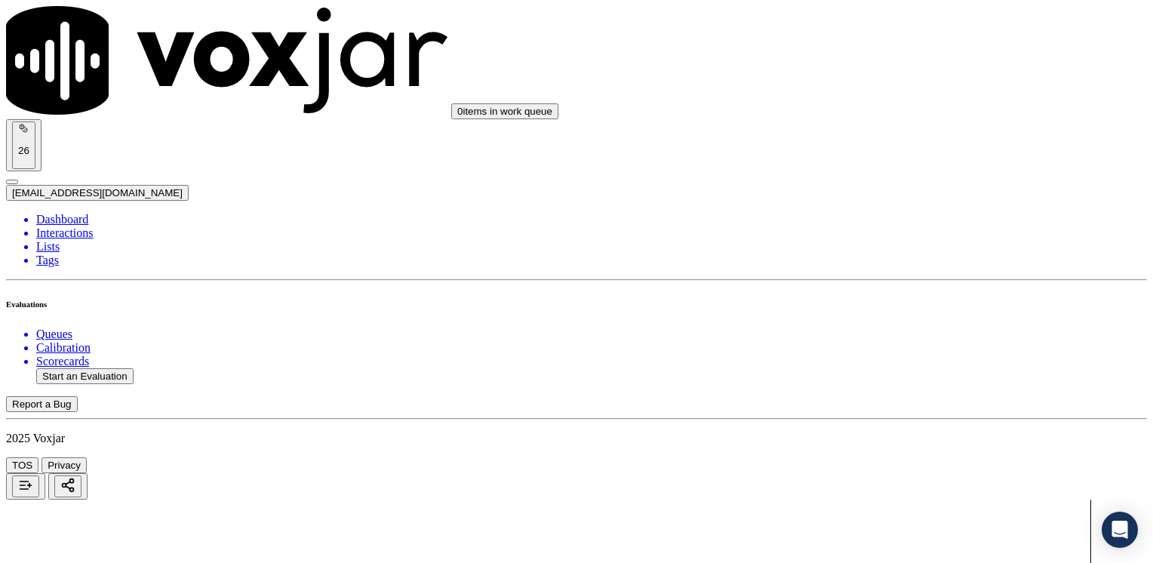
drag, startPoint x: 853, startPoint y: 438, endPoint x: 1152, endPoint y: 390, distance: 303.5
drag, startPoint x: 856, startPoint y: 186, endPoint x: 1152, endPoint y: 189, distance: 296.6
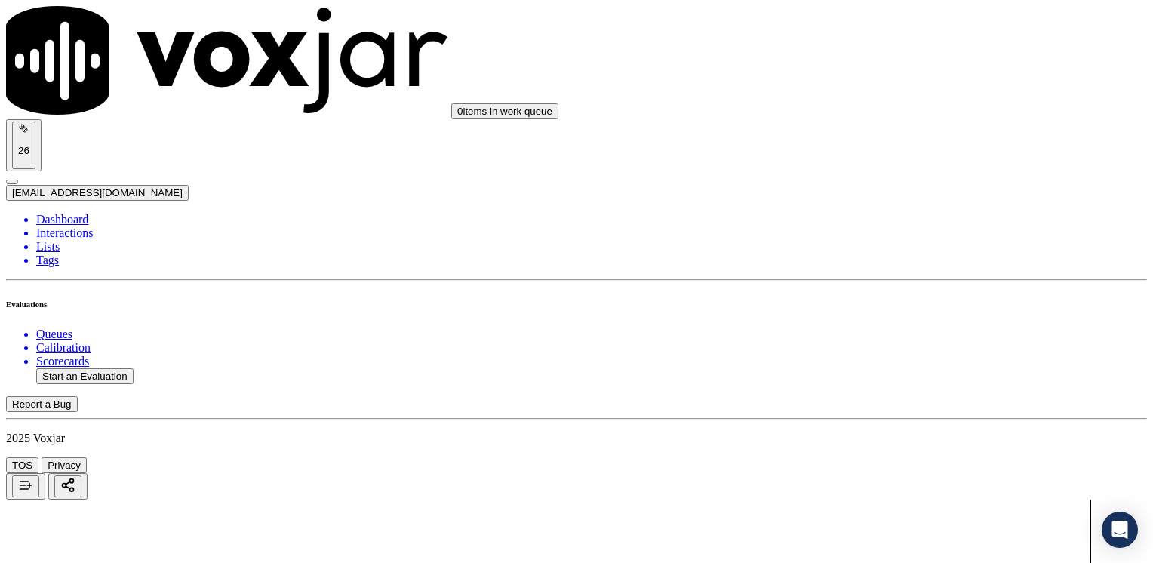
scroll to position [604, 0]
drag, startPoint x: 851, startPoint y: 220, endPoint x: 1155, endPoint y: 256, distance: 307.0
drag, startPoint x: 857, startPoint y: 415, endPoint x: 1152, endPoint y: 412, distance: 295.1
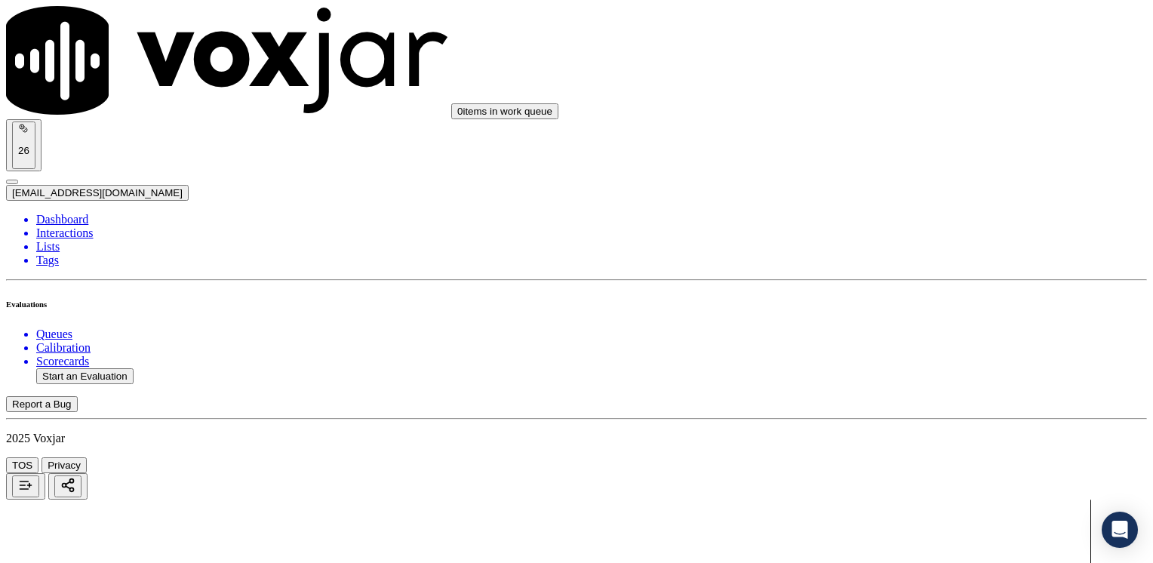
drag, startPoint x: 861, startPoint y: 505, endPoint x: 789, endPoint y: 511, distance: 72.7
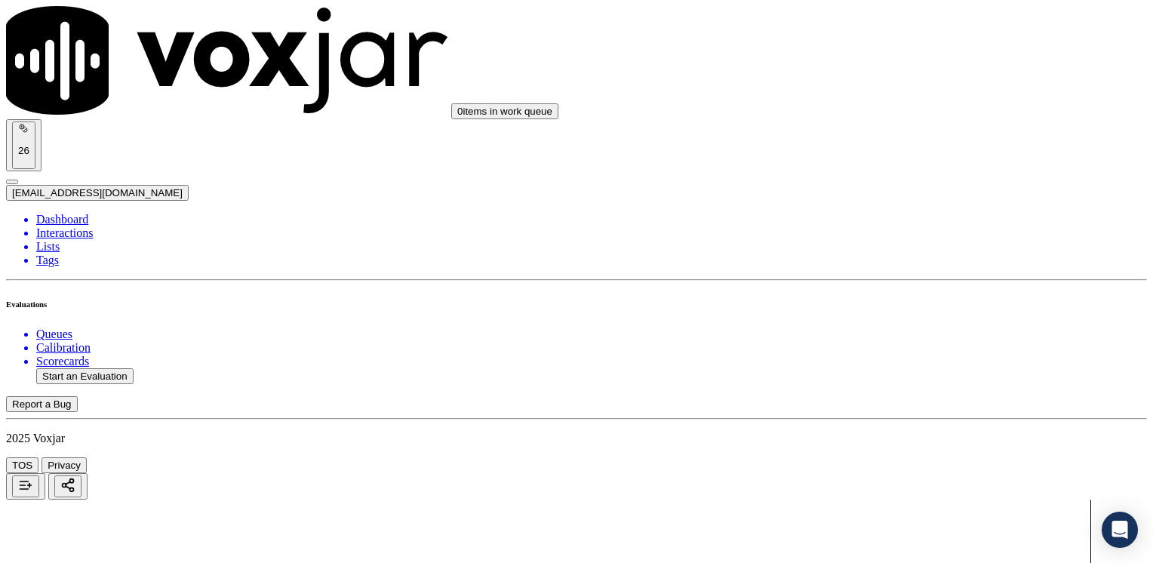
drag, startPoint x: 851, startPoint y: 298, endPoint x: 1152, endPoint y: 315, distance: 302.4
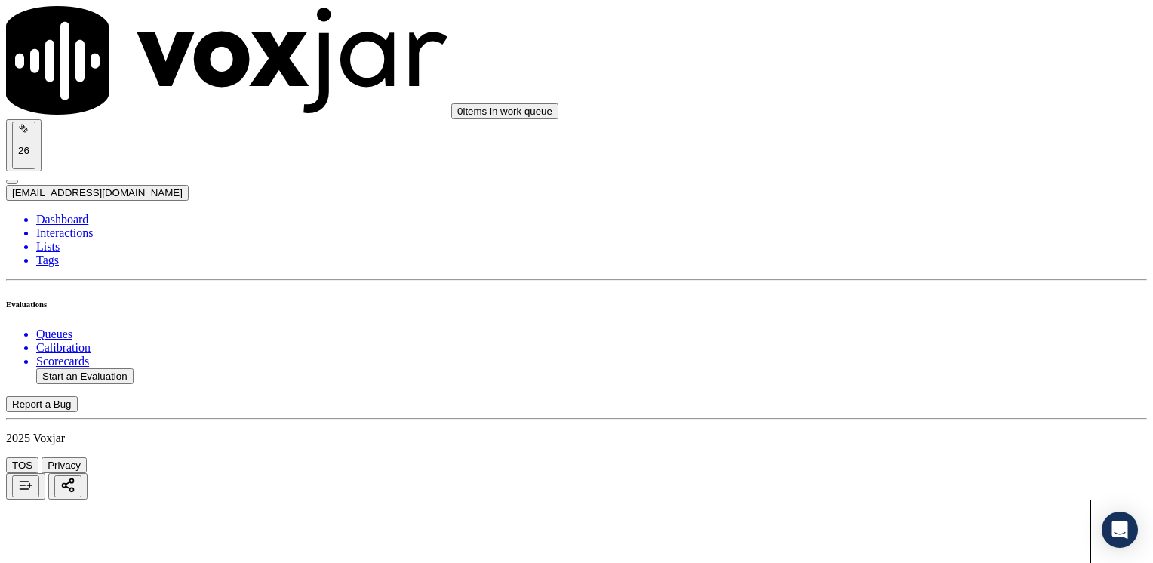
click at [117, 368] on button "Start an Evaluation" at bounding box center [84, 376] width 97 height 16
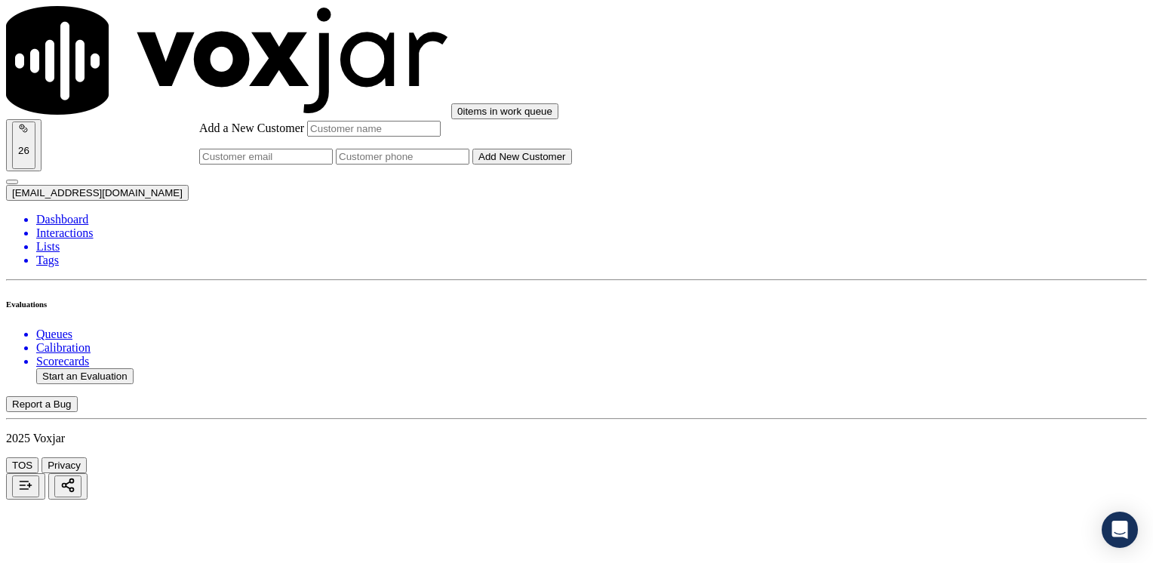
click at [469, 165] on input "Add a New Customer" at bounding box center [403, 157] width 134 height 16
paste input "9786010628"
click at [441, 137] on input "Add a New Customer" at bounding box center [374, 129] width 134 height 16
paste input "[PERSON_NAME]"
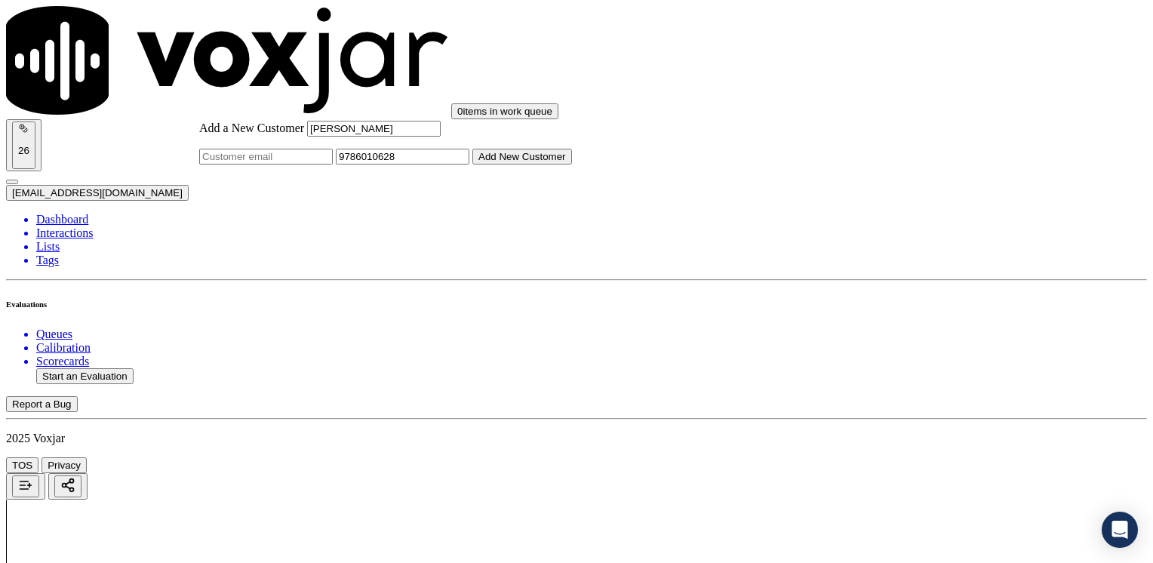
click at [572, 165] on div "Add a New Customer [PERSON_NAME] 9786010628 Add New Customer" at bounding box center [385, 143] width 373 height 44
click at [572, 165] on button "Add New Customer" at bounding box center [522, 157] width 100 height 16
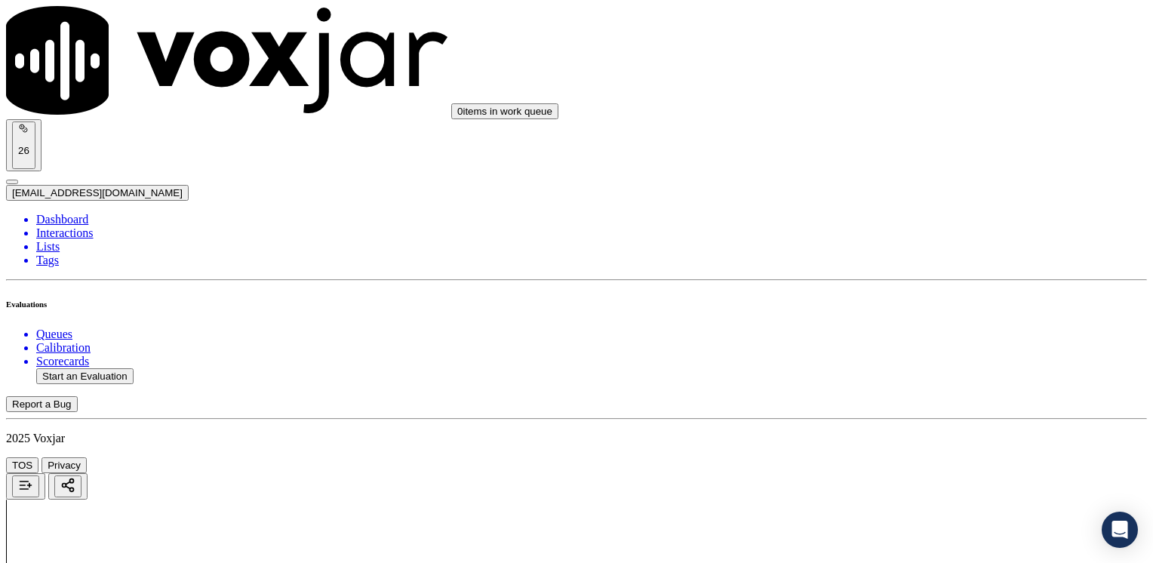
drag, startPoint x: 859, startPoint y: 237, endPoint x: 1155, endPoint y: 311, distance: 305.7
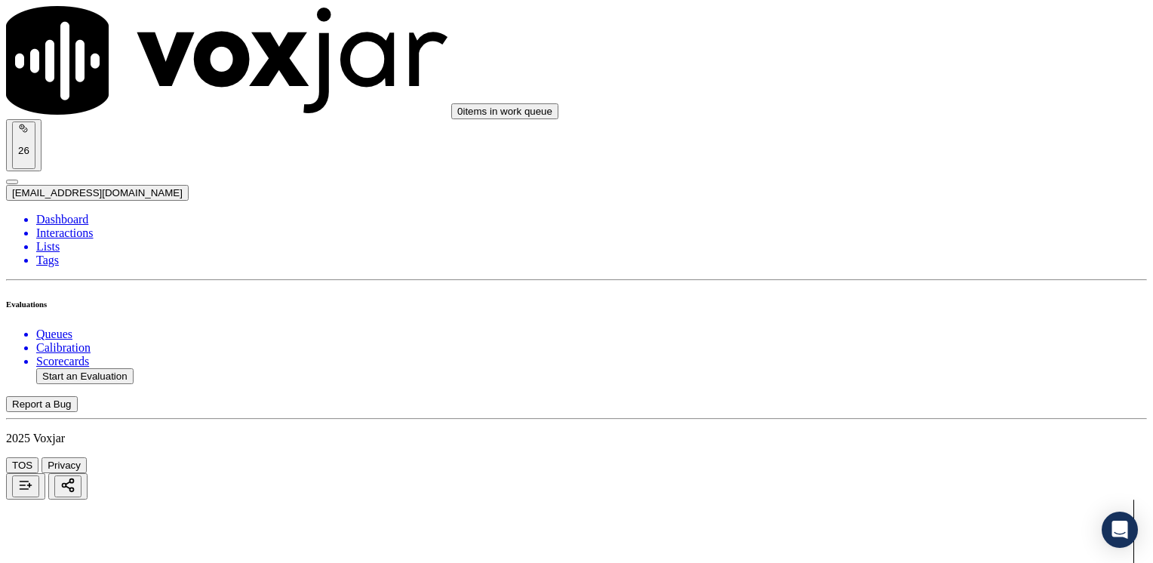
drag, startPoint x: 909, startPoint y: 437, endPoint x: 909, endPoint y: 446, distance: 9.1
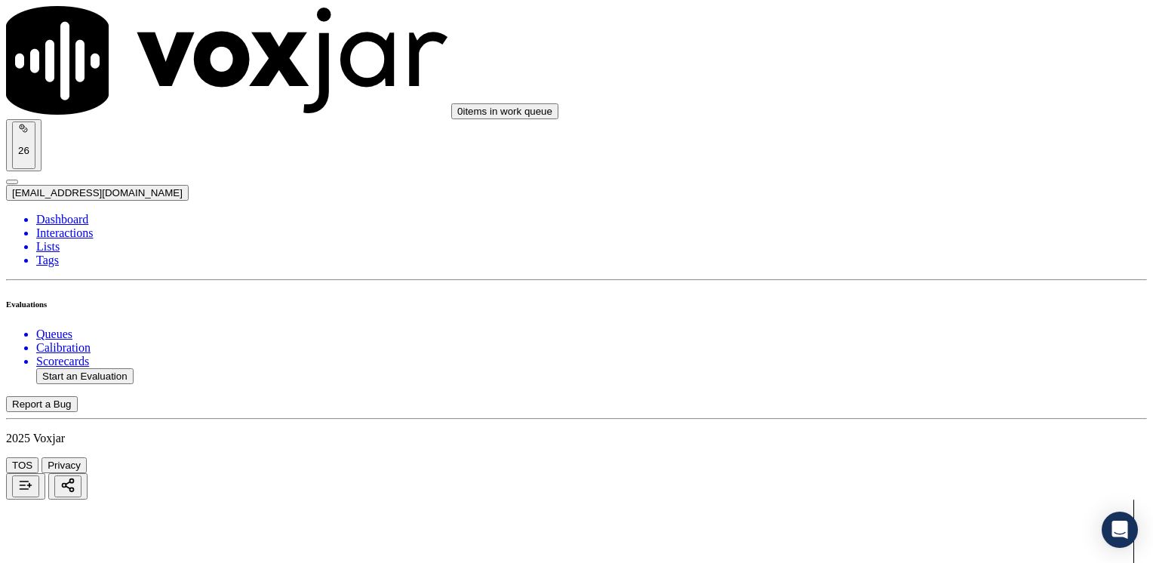
drag, startPoint x: 858, startPoint y: 356, endPoint x: 1056, endPoint y: 415, distance: 206.3
drag, startPoint x: 850, startPoint y: 409, endPoint x: 1155, endPoint y: 364, distance: 309.0
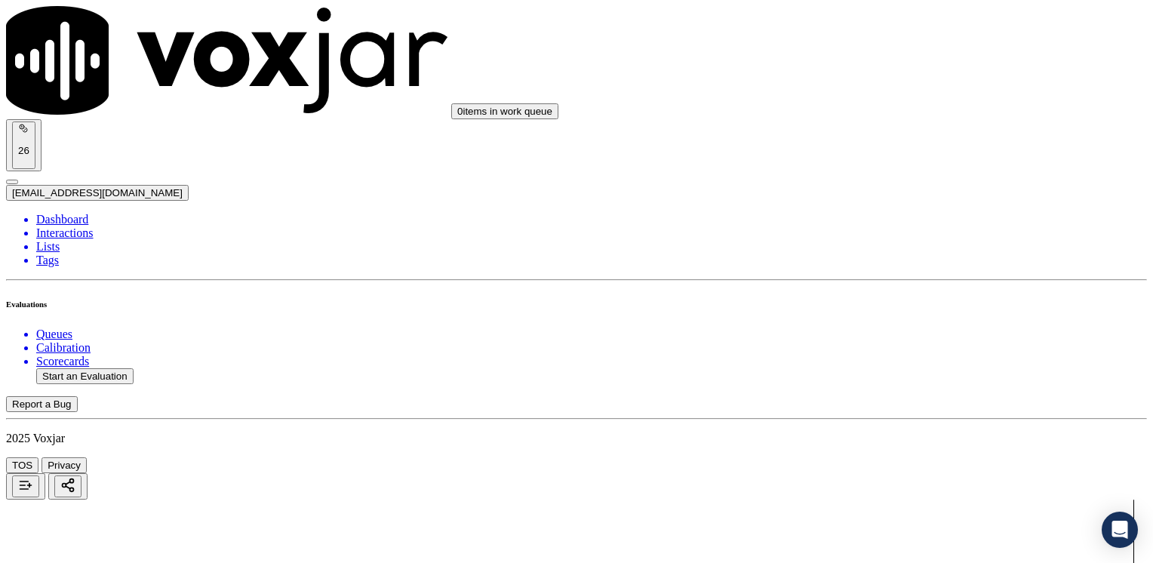
drag, startPoint x: 852, startPoint y: 336, endPoint x: 1155, endPoint y: 349, distance: 303.7
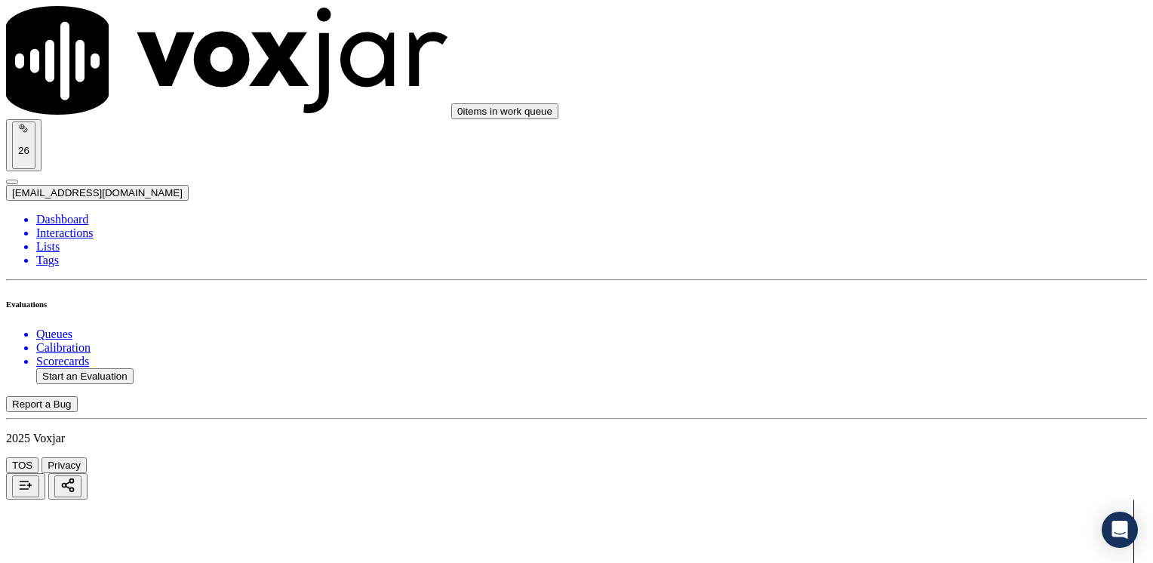
drag, startPoint x: 857, startPoint y: 280, endPoint x: 1155, endPoint y: 280, distance: 298.1
drag, startPoint x: 857, startPoint y: 314, endPoint x: 1152, endPoint y: 328, distance: 295.4
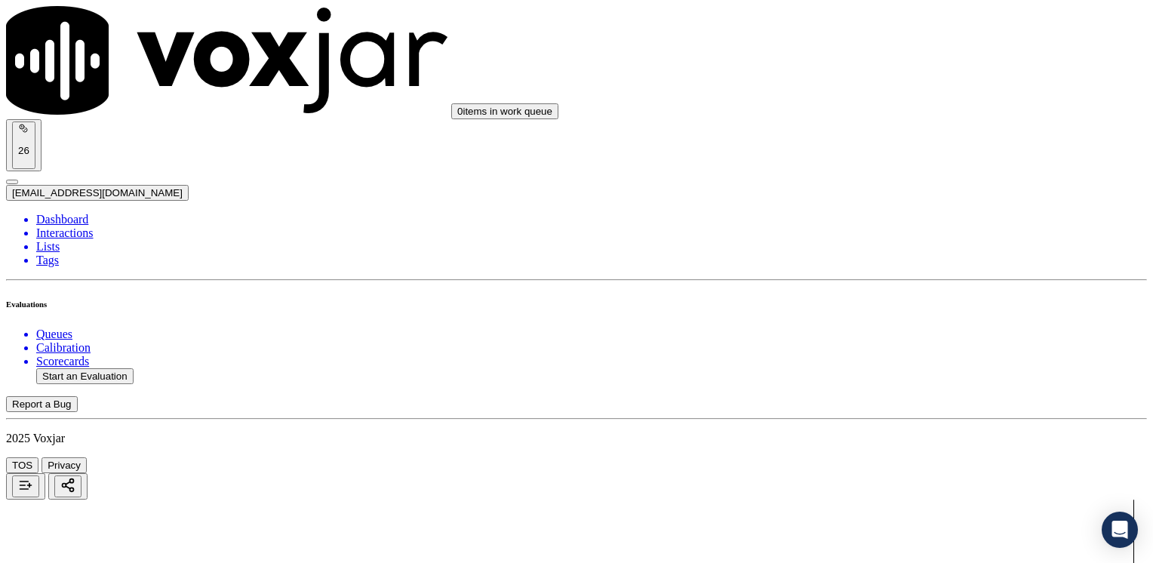
scroll to position [2490, 0]
drag, startPoint x: 854, startPoint y: 272, endPoint x: 1152, endPoint y: 272, distance: 298.9
drag, startPoint x: 854, startPoint y: 352, endPoint x: 1155, endPoint y: 353, distance: 301.9
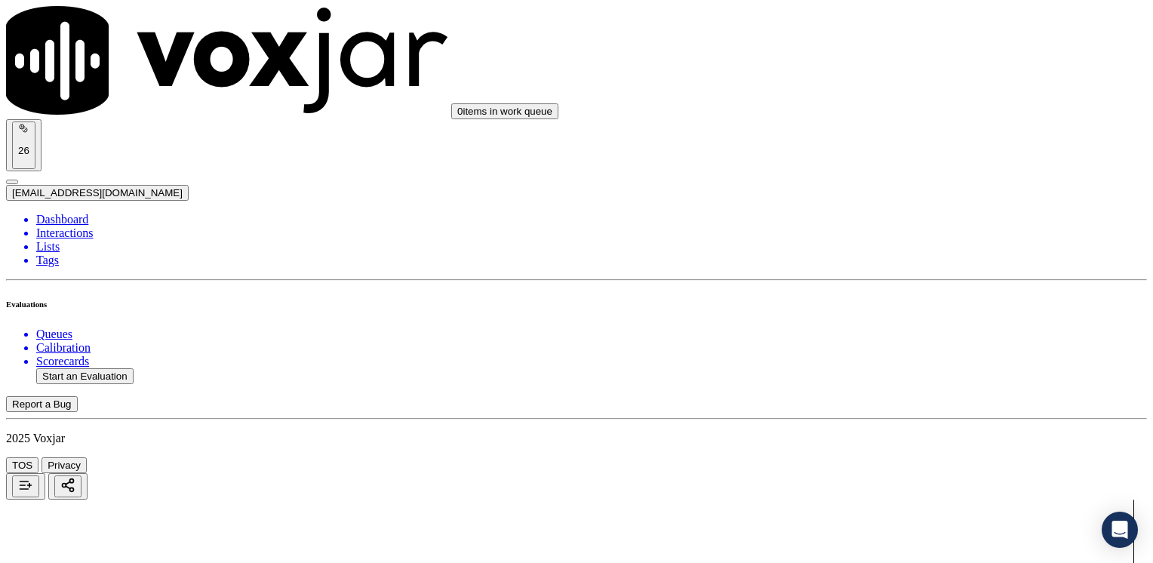
drag, startPoint x: 855, startPoint y: 286, endPoint x: 1155, endPoint y: 284, distance: 300.4
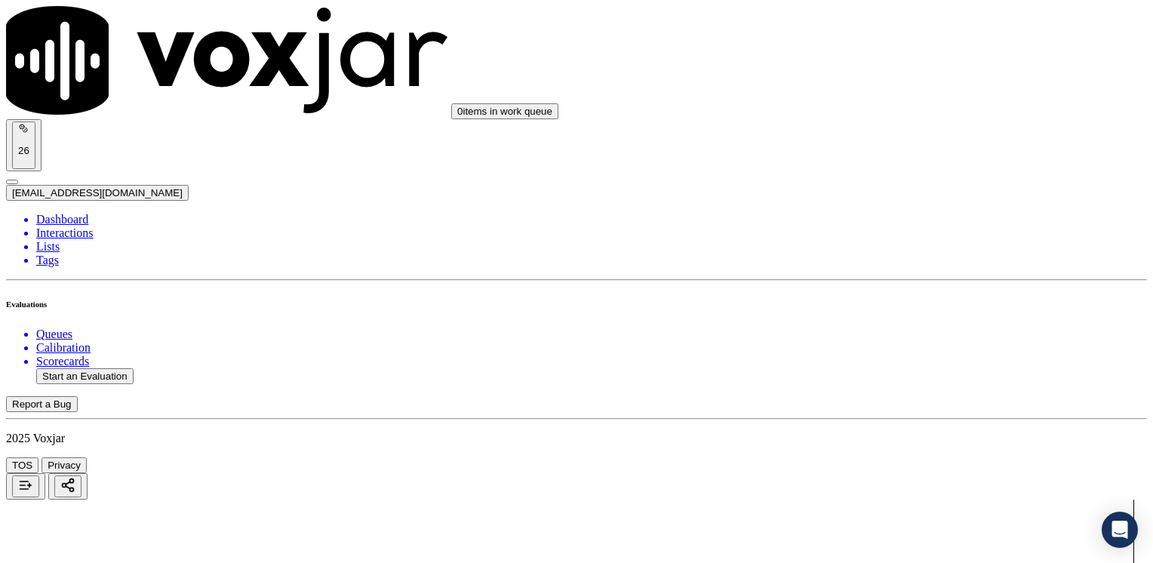
drag, startPoint x: 851, startPoint y: 233, endPoint x: 1155, endPoint y: 232, distance: 304.1
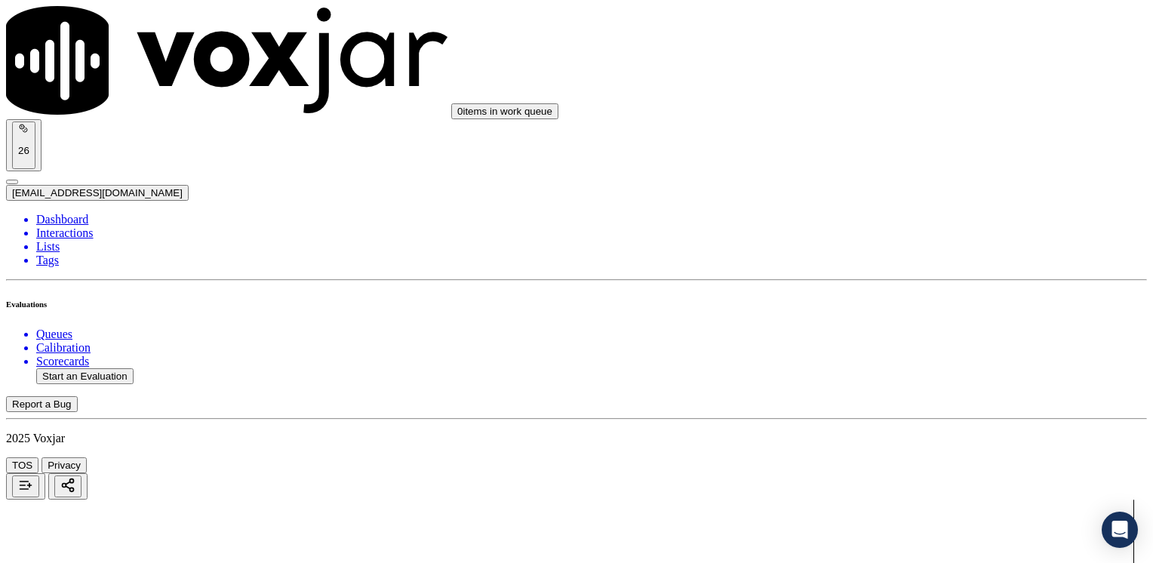
drag, startPoint x: 852, startPoint y: 279, endPoint x: 1155, endPoint y: 279, distance: 303.4
click at [88, 213] on li "Dashboard" at bounding box center [591, 220] width 1111 height 14
